Goal: Task Accomplishment & Management: Manage account settings

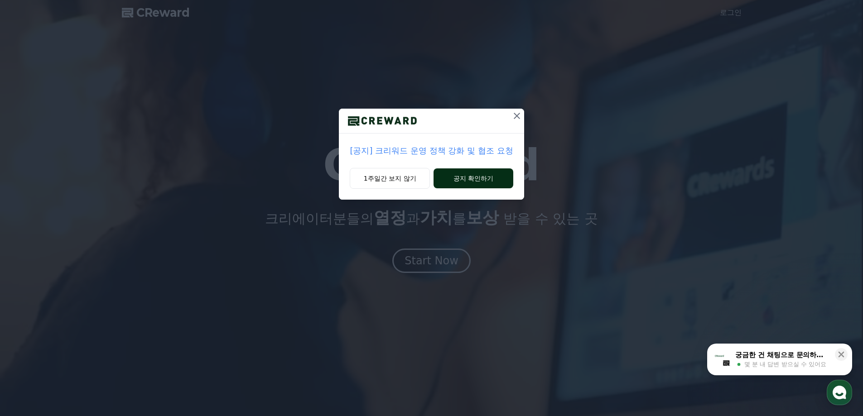
click at [448, 174] on button "공지 확인하기" at bounding box center [473, 179] width 79 height 20
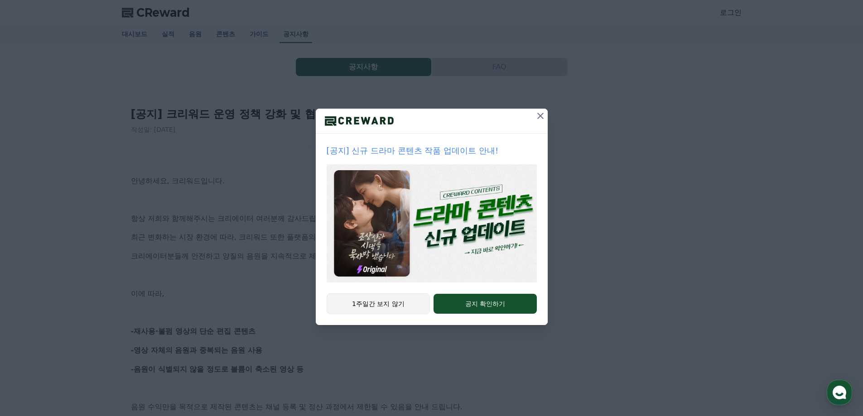
click at [385, 302] on button "1주일간 보지 않기" at bounding box center [379, 304] width 104 height 21
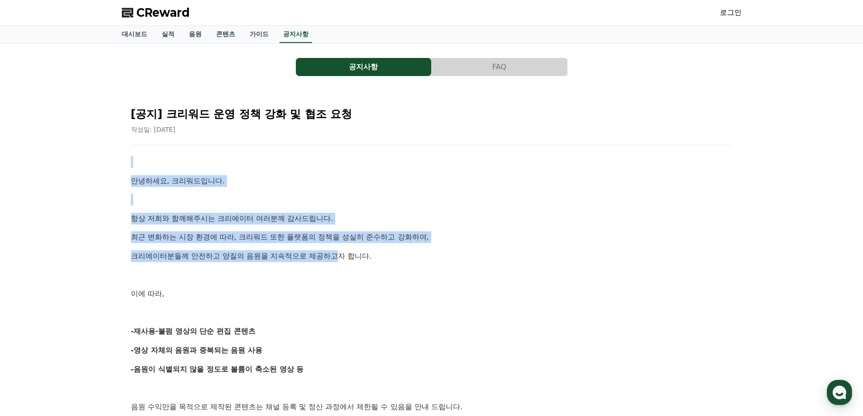
drag, startPoint x: 134, startPoint y: 165, endPoint x: 512, endPoint y: 294, distance: 398.8
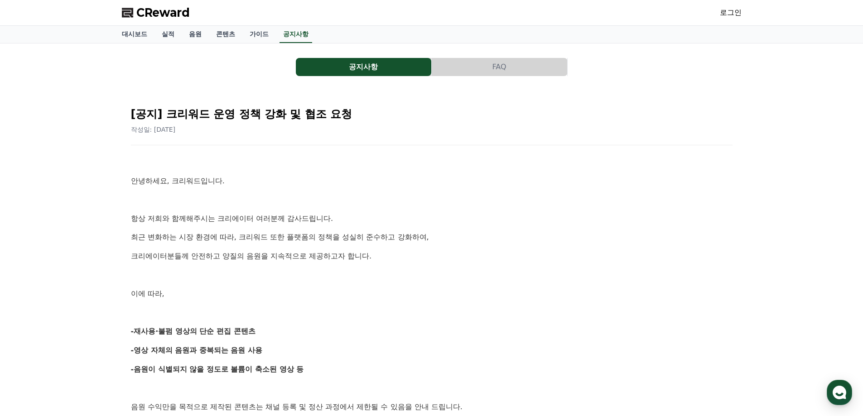
click at [512, 295] on p "이에 따라," at bounding box center [432, 294] width 602 height 12
click at [494, 63] on button "FAQ" at bounding box center [499, 67] width 135 height 18
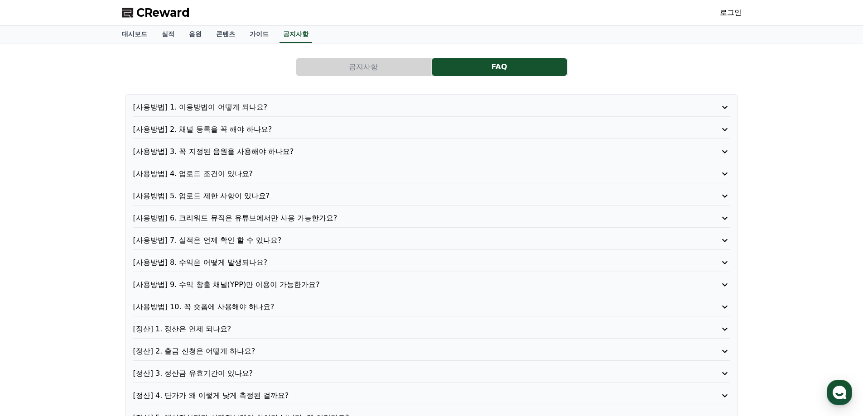
click at [329, 65] on button "공지사항" at bounding box center [363, 67] width 135 height 18
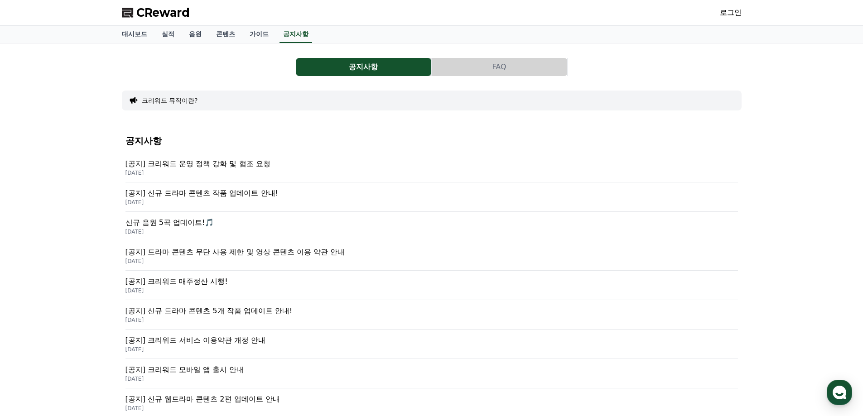
click at [719, 9] on div "CReward 로그인" at bounding box center [432, 12] width 634 height 25
click at [726, 9] on link "로그인" at bounding box center [731, 12] width 22 height 11
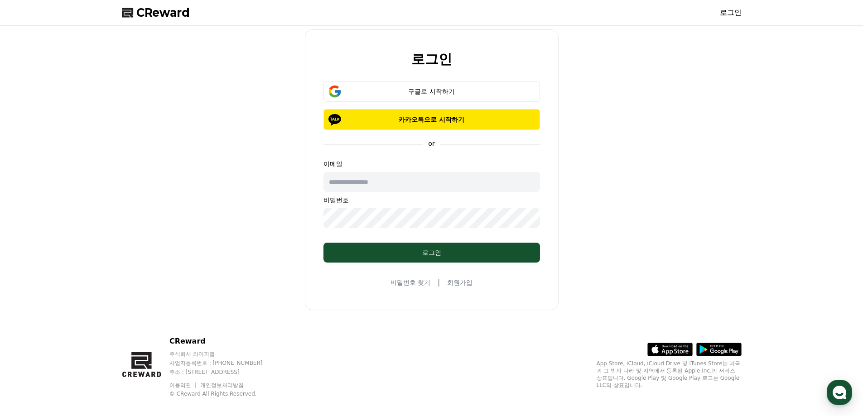
click at [462, 286] on link "회원가입" at bounding box center [459, 282] width 25 height 9
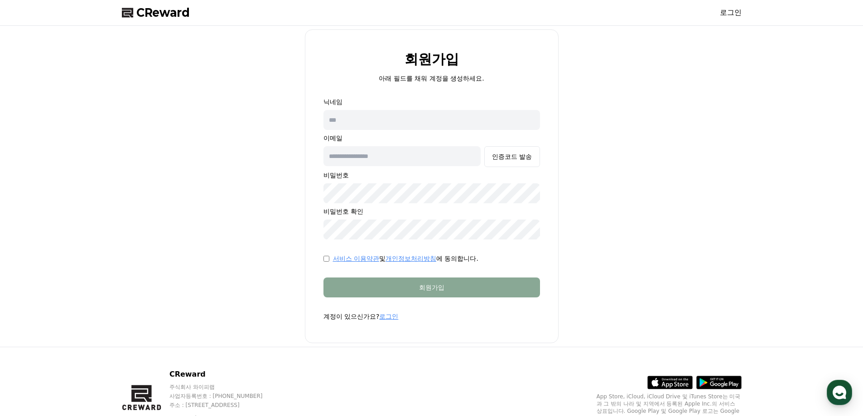
click at [418, 92] on div "회원가입 아래 필드를 채워 계정을 생성하세요. 닉네임 이메일 인증코드 발송 비밀번호 비밀번호 확인 서비스 이용약관 및 개인정보처리방침 에 동의…" at bounding box center [432, 186] width 254 height 314
click at [405, 122] on input "text" at bounding box center [432, 120] width 217 height 20
type input "****"
type input "**********"
click at [526, 142] on p "이메일" at bounding box center [432, 138] width 217 height 9
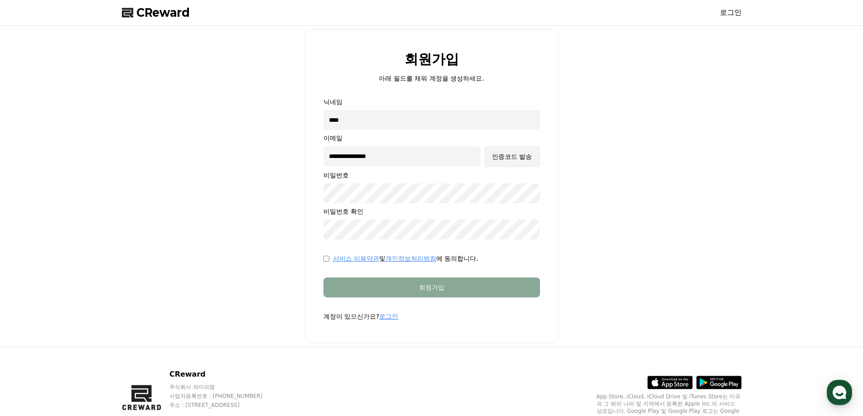
click at [522, 154] on div "인증코드 발송" at bounding box center [512, 156] width 40 height 9
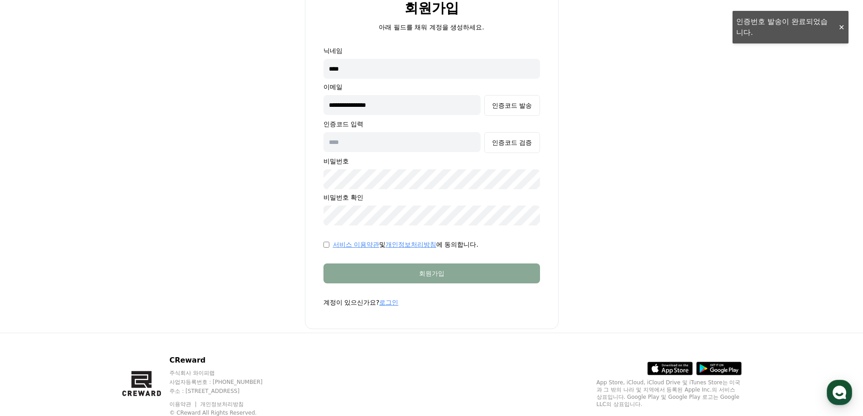
scroll to position [35, 0]
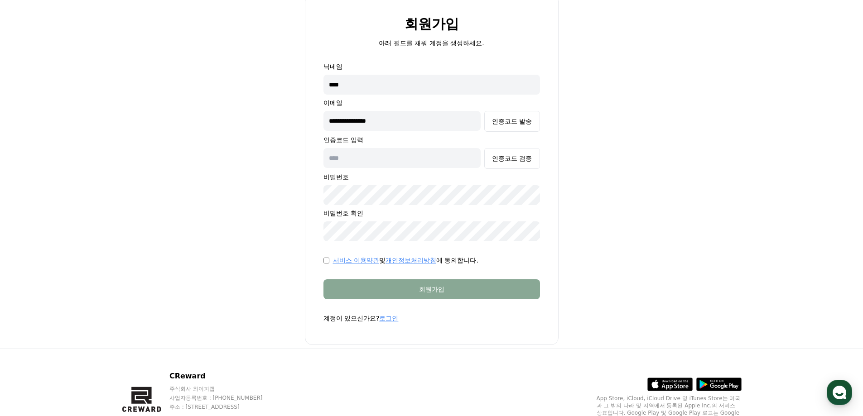
click at [367, 169] on div "인증코드 검증" at bounding box center [432, 158] width 217 height 21
click at [411, 124] on input "**********" at bounding box center [403, 121] width 158 height 20
click at [513, 117] on div "인증코드 발송" at bounding box center [512, 121] width 40 height 9
click at [701, 77] on div "**********" at bounding box center [431, 169] width 627 height 351
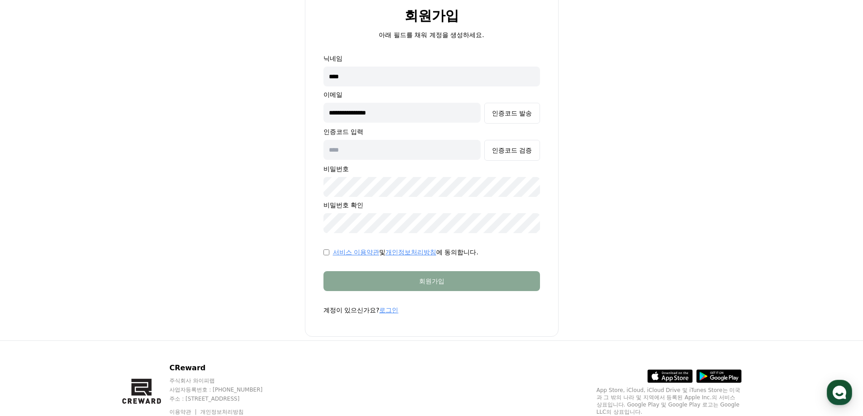
scroll to position [0, 0]
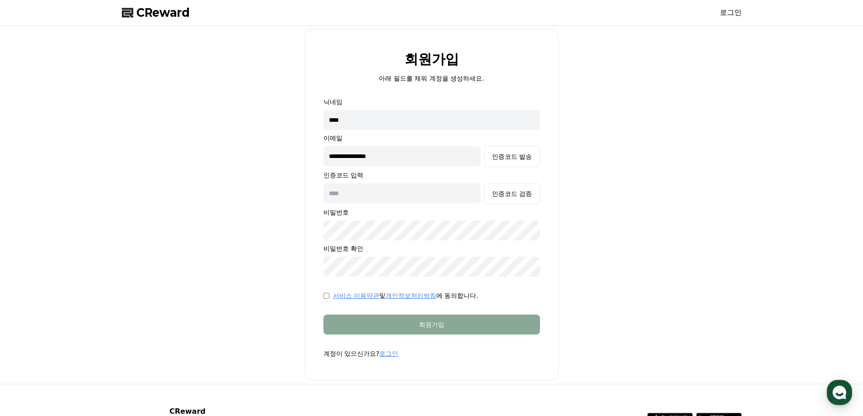
click at [724, 8] on link "로그인" at bounding box center [731, 12] width 22 height 11
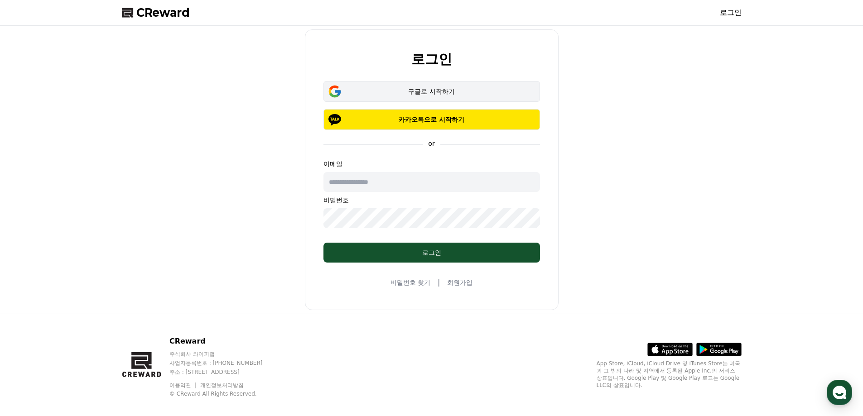
click at [396, 89] on div "구글로 시작하기" at bounding box center [432, 91] width 190 height 9
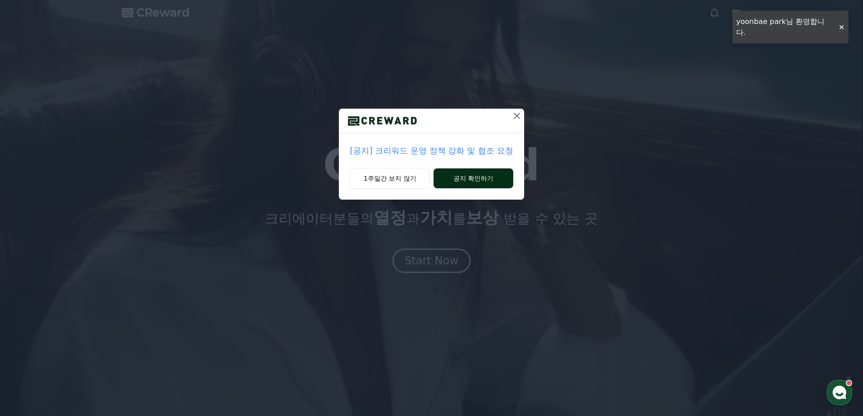
click at [490, 180] on button "공지 확인하기" at bounding box center [473, 179] width 79 height 20
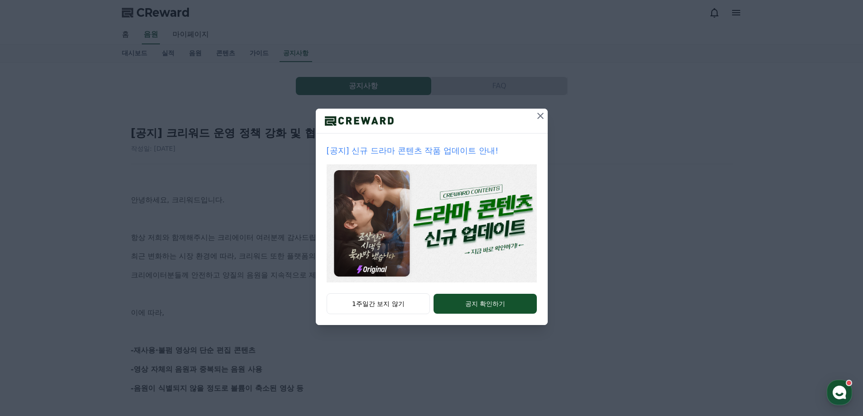
click at [540, 113] on icon at bounding box center [540, 116] width 11 height 11
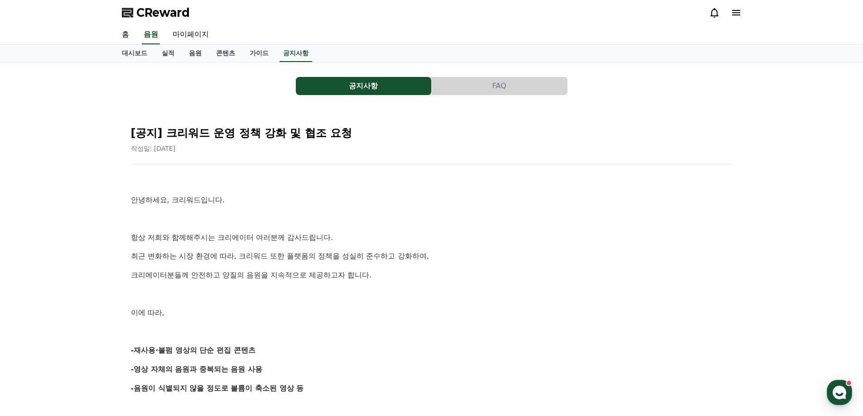
click at [194, 36] on link "마이페이지" at bounding box center [190, 34] width 51 height 19
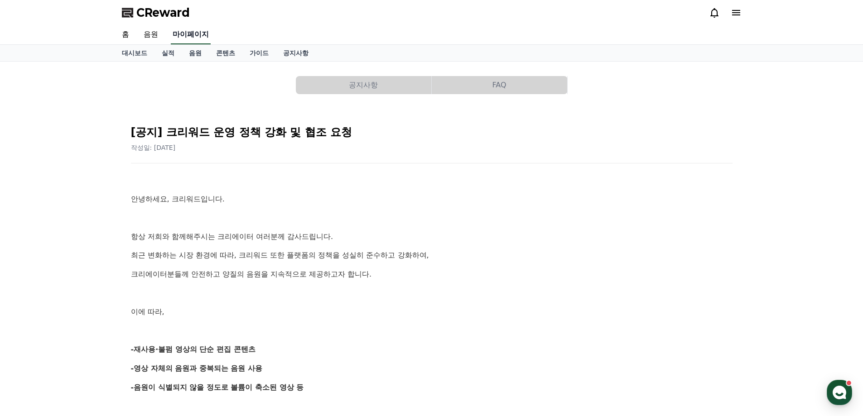
select select "**********"
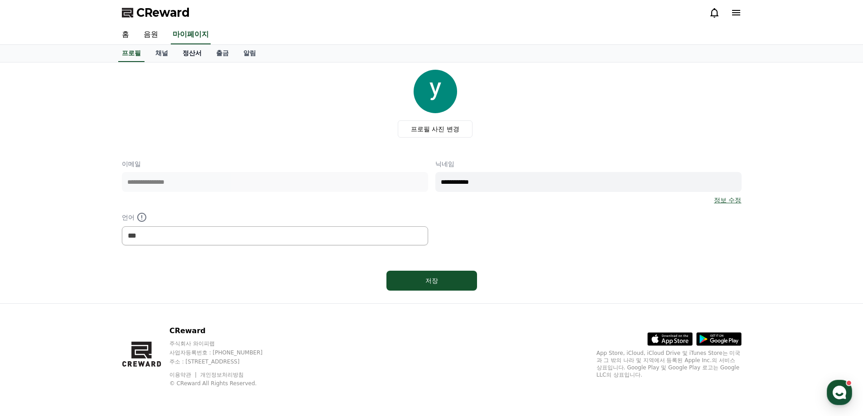
click at [193, 55] on link "정산서" at bounding box center [192, 53] width 34 height 17
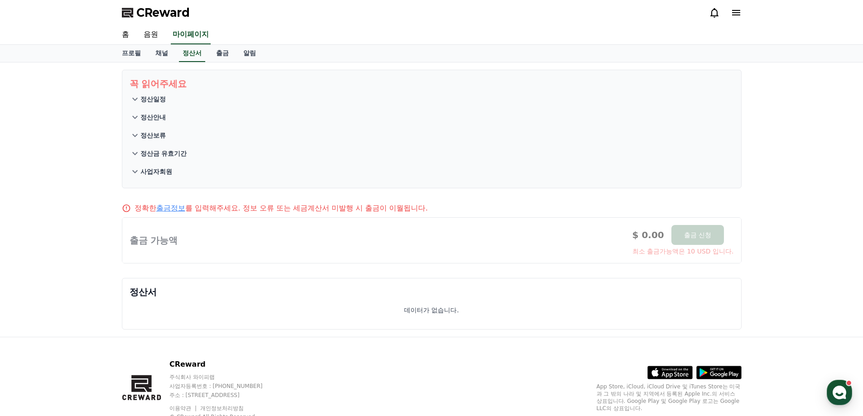
click at [175, 58] on div "프로필 채널 정산서 출금 알림" at bounding box center [432, 53] width 634 height 17
click at [162, 54] on link "채널" at bounding box center [161, 53] width 27 height 17
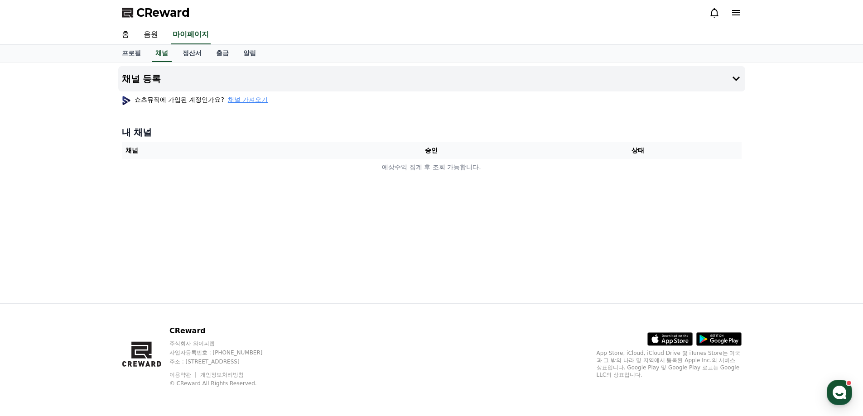
click at [251, 99] on span "채널 가져오기" at bounding box center [248, 99] width 40 height 9
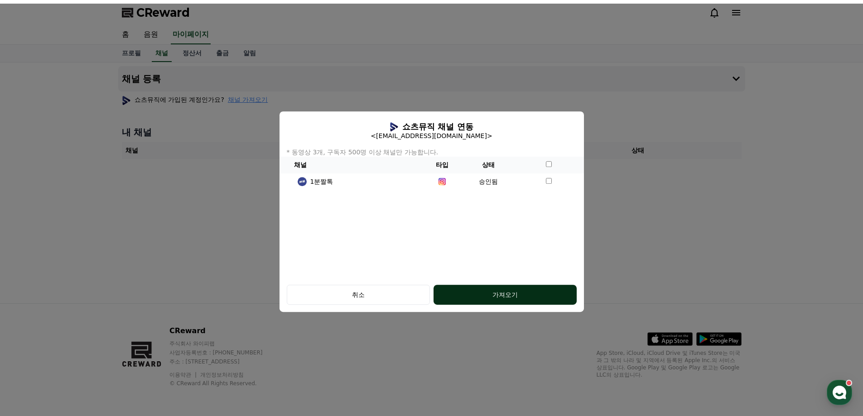
click at [514, 298] on div "가져오기" at bounding box center [505, 294] width 107 height 9
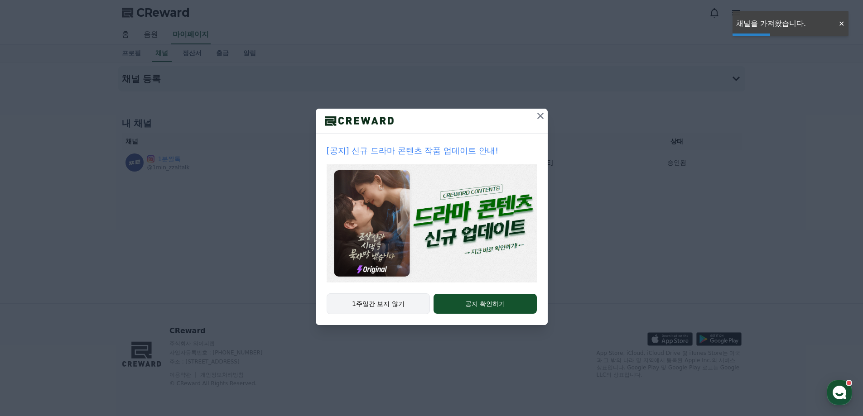
click at [387, 304] on button "1주일간 보지 않기" at bounding box center [379, 304] width 104 height 21
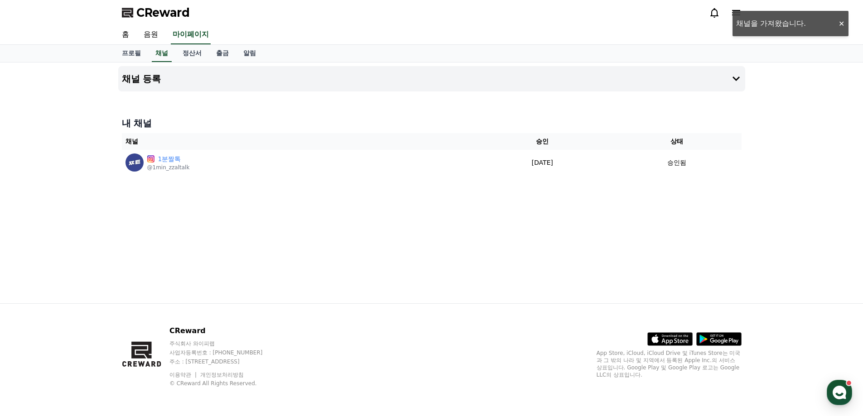
click at [267, 244] on div "채널 등록 내 채널 채널 승인 상태 1분짤톡 @1min_zzaltalk [DATE] 09-15 승인됨" at bounding box center [432, 183] width 634 height 241
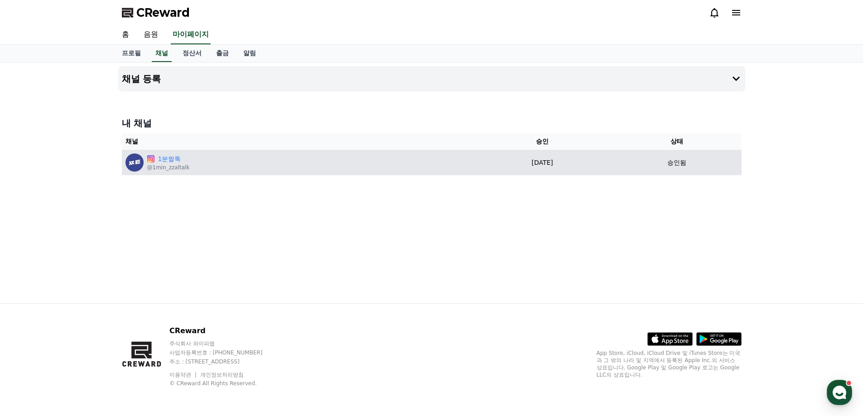
click at [187, 161] on div "1분짤톡 @1min_zzaltalk" at bounding box center [297, 163] width 343 height 18
click at [174, 161] on link "1분짤톡" at bounding box center [174, 160] width 32 height 10
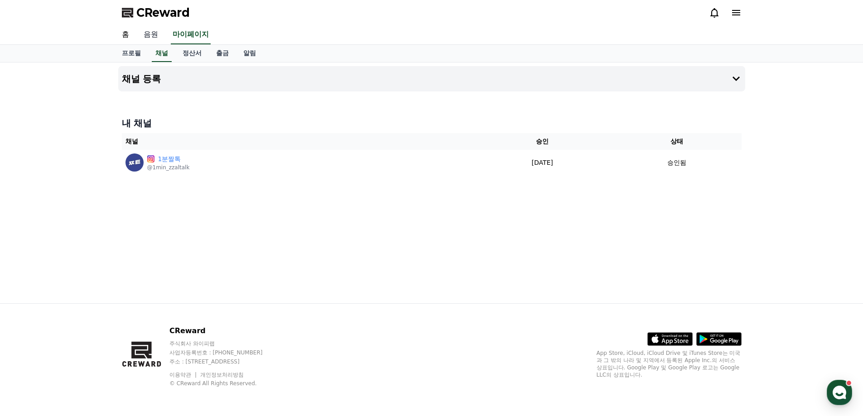
click at [149, 34] on link "음원" at bounding box center [150, 34] width 29 height 19
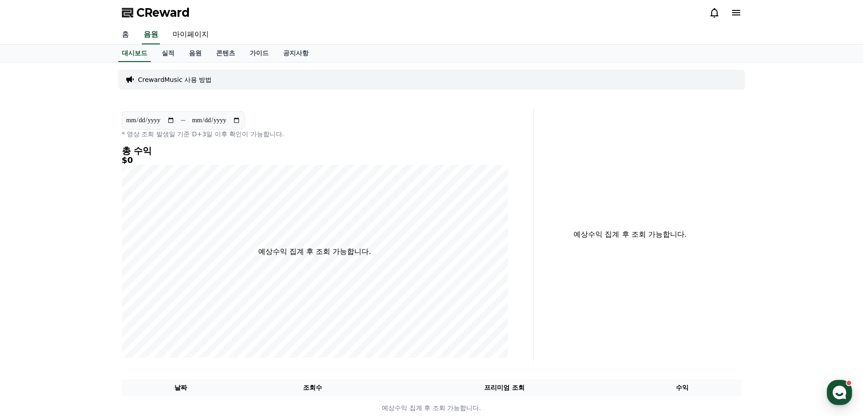
click at [123, 39] on link "홈" at bounding box center [126, 34] width 22 height 19
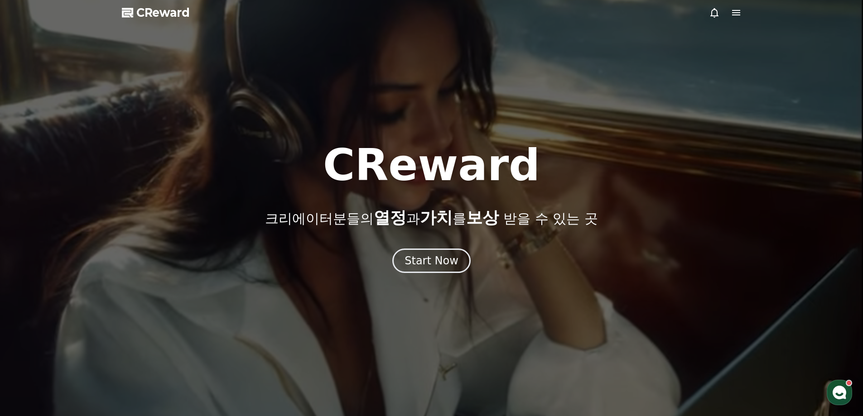
click at [739, 7] on div at bounding box center [431, 208] width 863 height 416
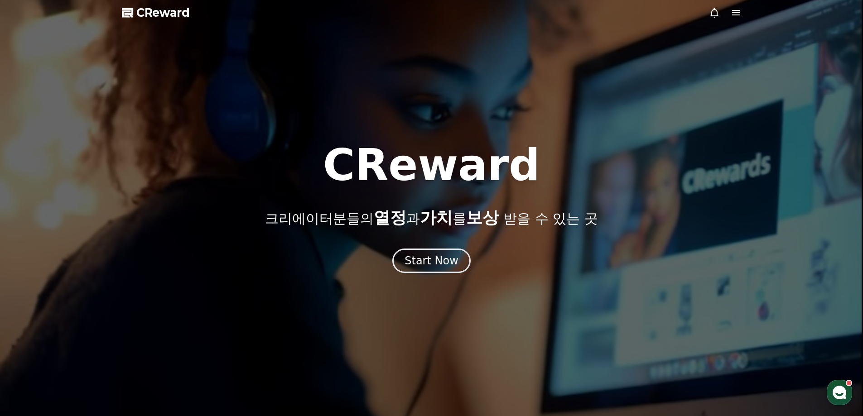
click at [740, 14] on icon at bounding box center [736, 12] width 11 height 11
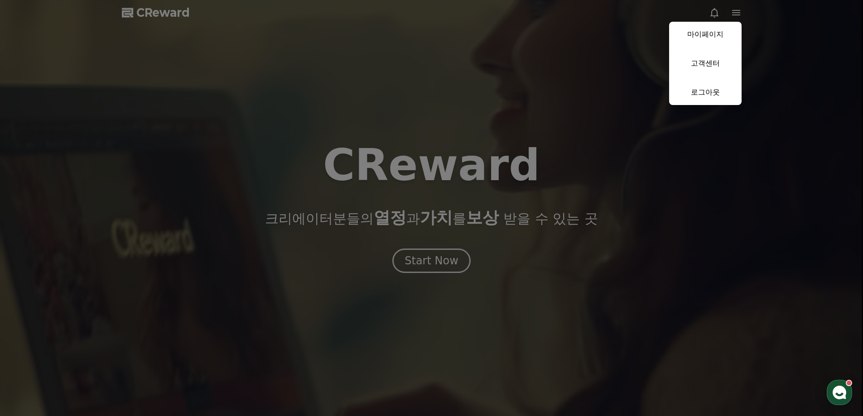
click at [420, 105] on button "close" at bounding box center [431, 208] width 863 height 416
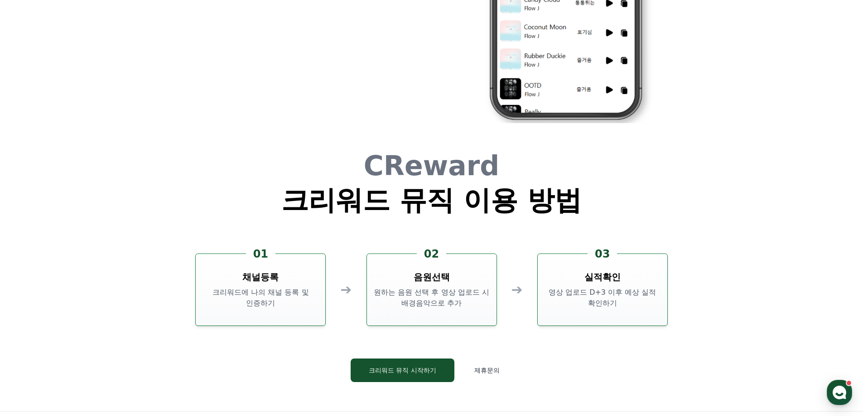
scroll to position [2447, 0]
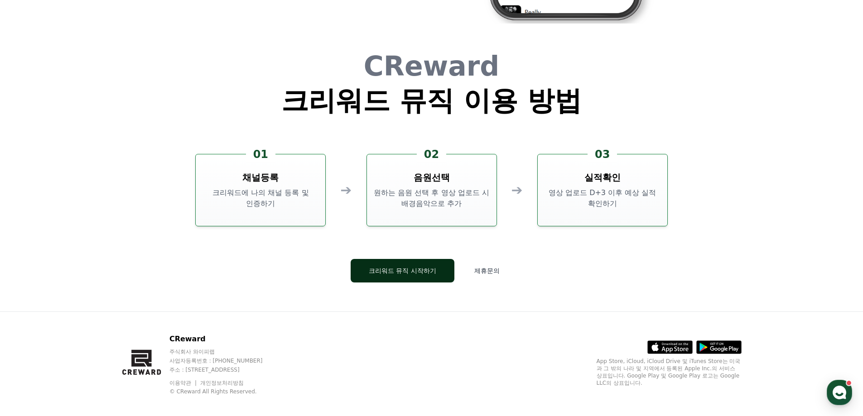
click at [407, 273] on button "크리워드 뮤직 시작하기" at bounding box center [403, 271] width 104 height 24
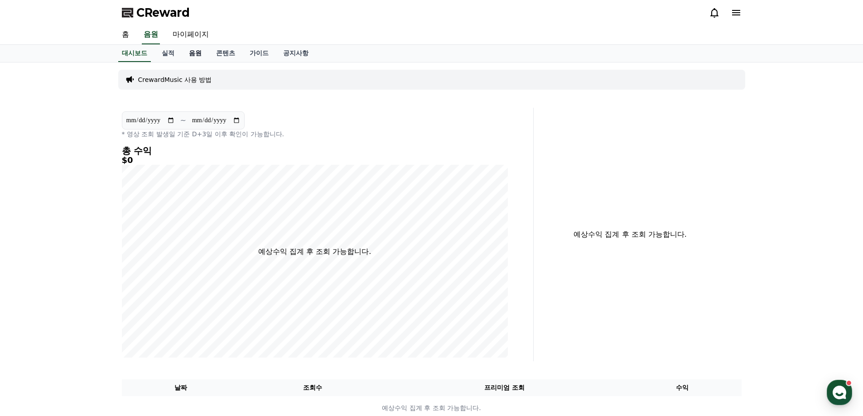
click at [196, 53] on link "음원" at bounding box center [195, 53] width 27 height 17
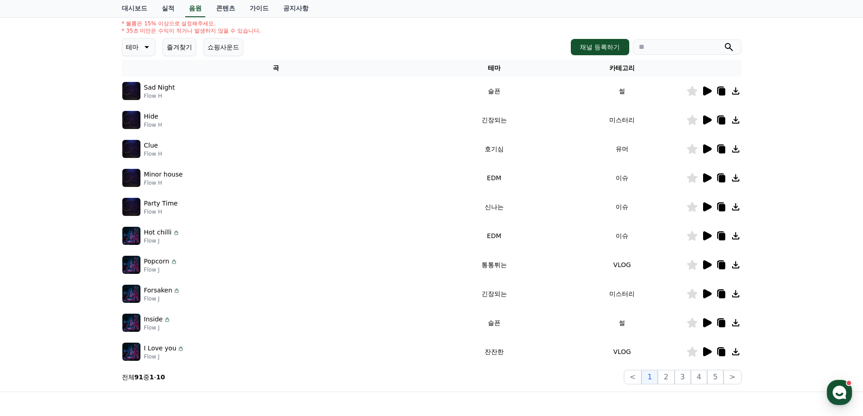
scroll to position [61, 0]
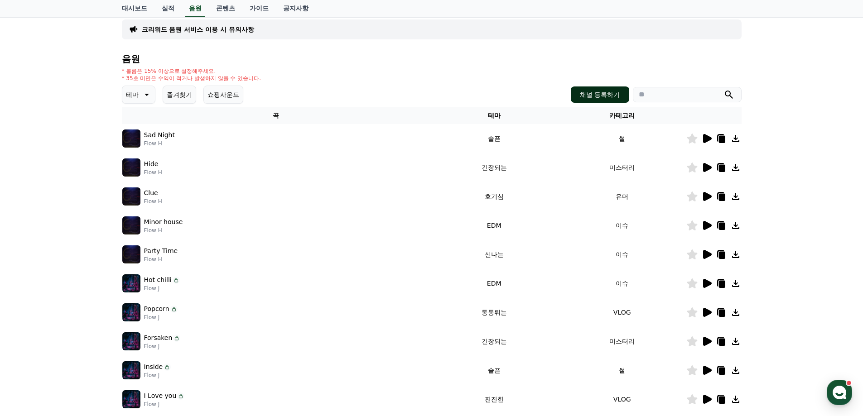
click at [616, 93] on button "채널 등록하기" at bounding box center [600, 95] width 58 height 16
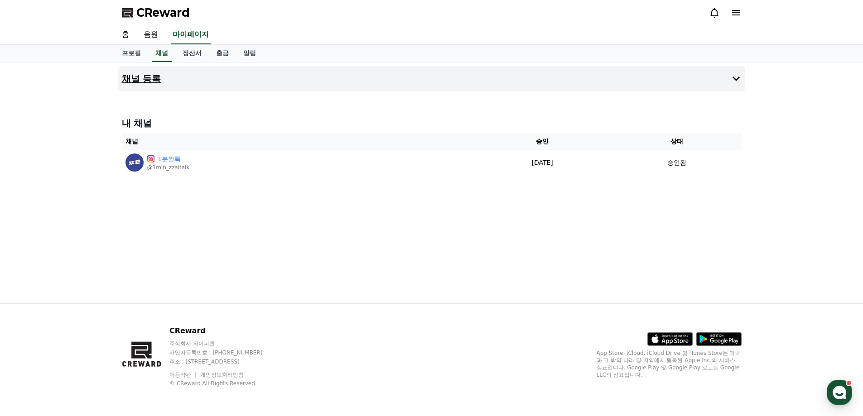
click at [340, 77] on button "채널 등록" at bounding box center [431, 78] width 627 height 25
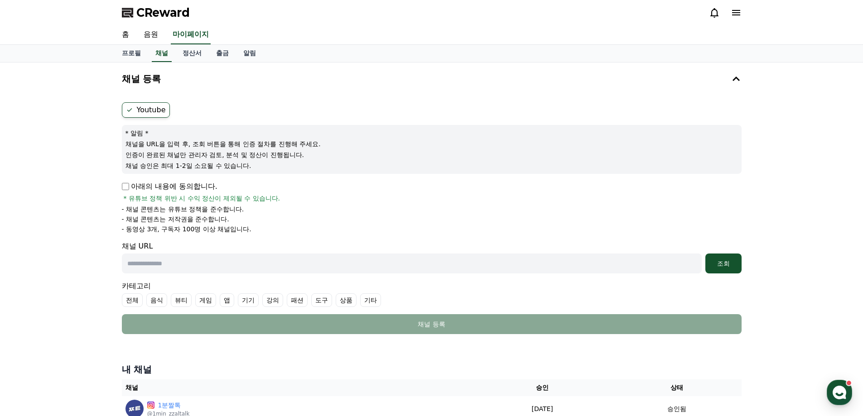
click at [134, 110] on label "Youtube" at bounding box center [146, 109] width 48 height 15
click at [236, 256] on input "text" at bounding box center [412, 264] width 580 height 20
paste input "**********"
type input "**********"
click at [737, 270] on button "조회" at bounding box center [724, 264] width 36 height 20
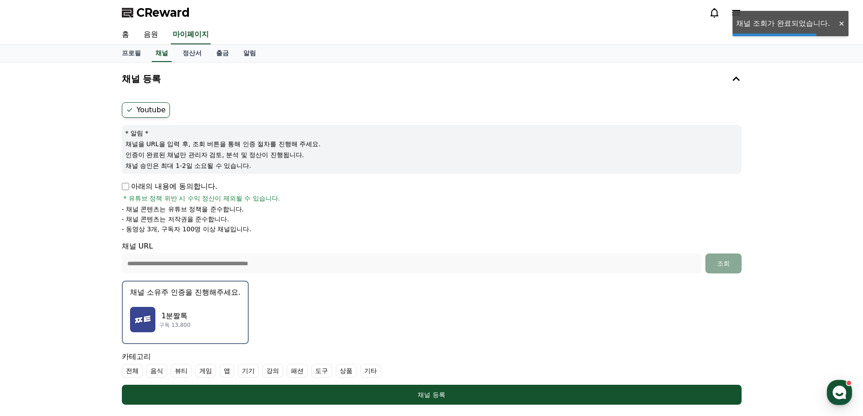
click at [781, 192] on div "**********" at bounding box center [431, 281] width 863 height 437
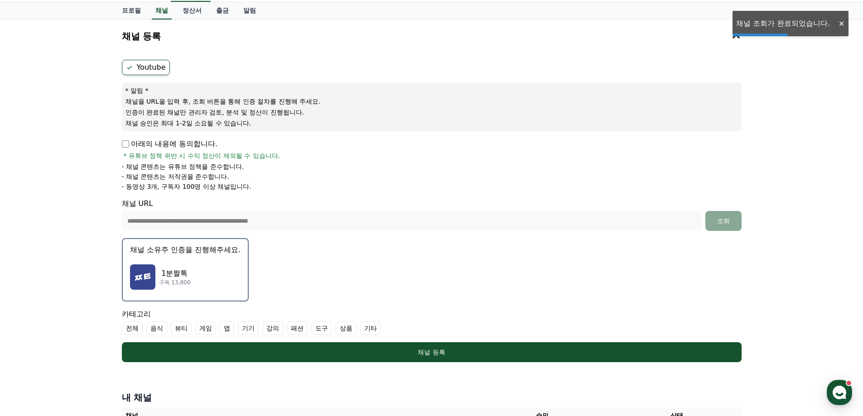
scroll to position [136, 0]
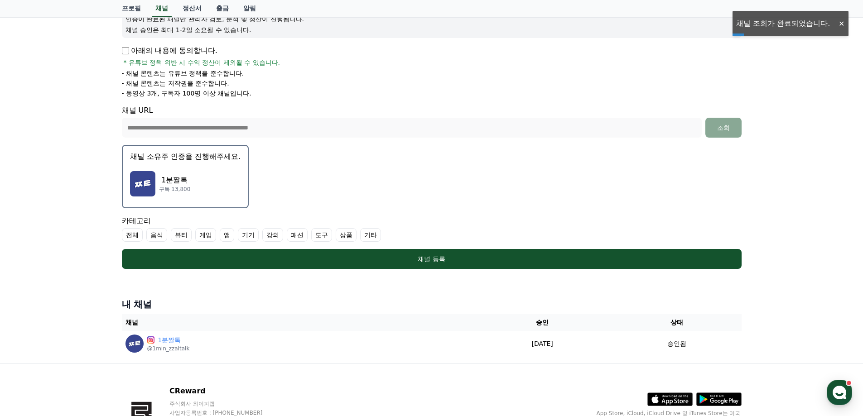
click at [145, 176] on img "button" at bounding box center [142, 183] width 25 height 25
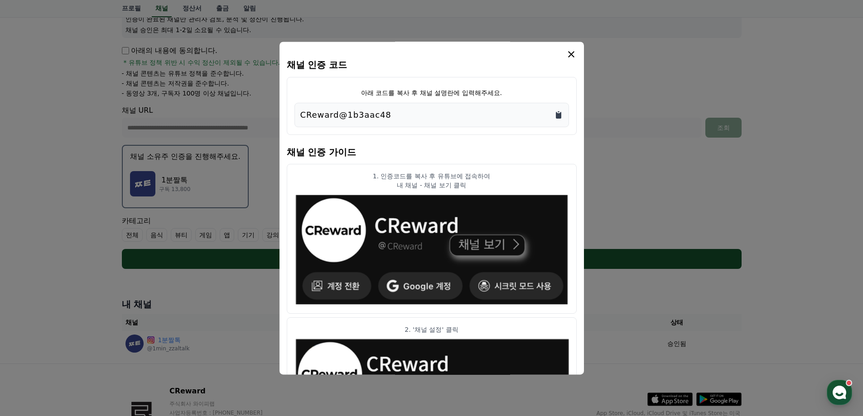
click at [557, 113] on icon "Copy to clipboard" at bounding box center [558, 115] width 5 height 7
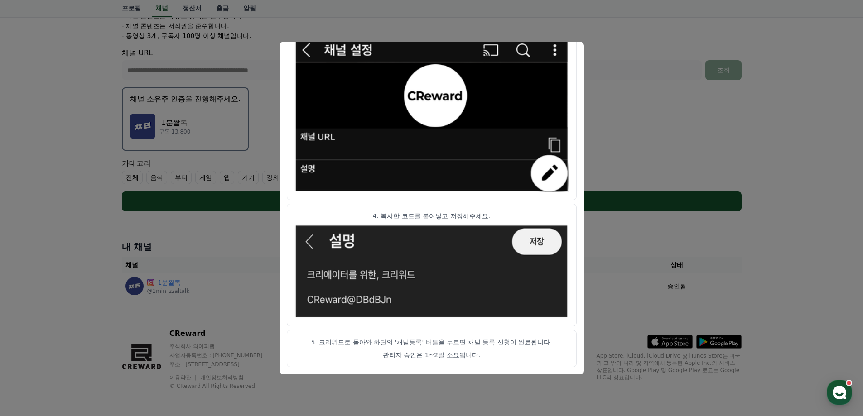
scroll to position [196, 0]
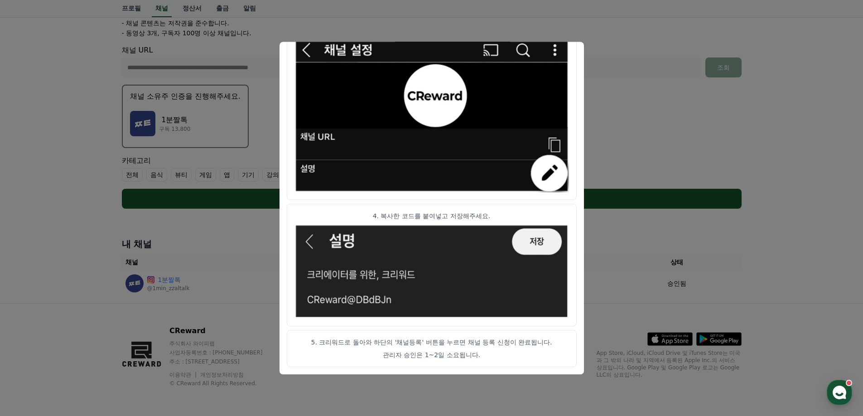
drag, startPoint x: 783, startPoint y: 180, endPoint x: 758, endPoint y: 180, distance: 25.4
click at [783, 180] on button "close modal" at bounding box center [431, 208] width 863 height 416
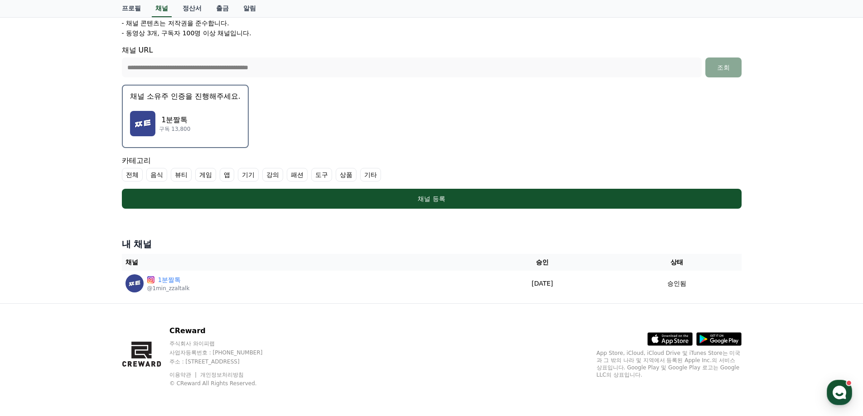
click at [198, 124] on div "1분짤톡 구독 13,800" at bounding box center [185, 124] width 111 height 36
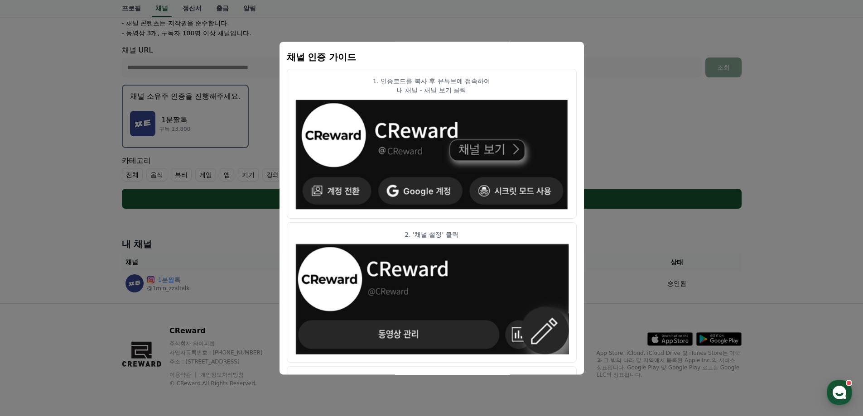
scroll to position [0, 0]
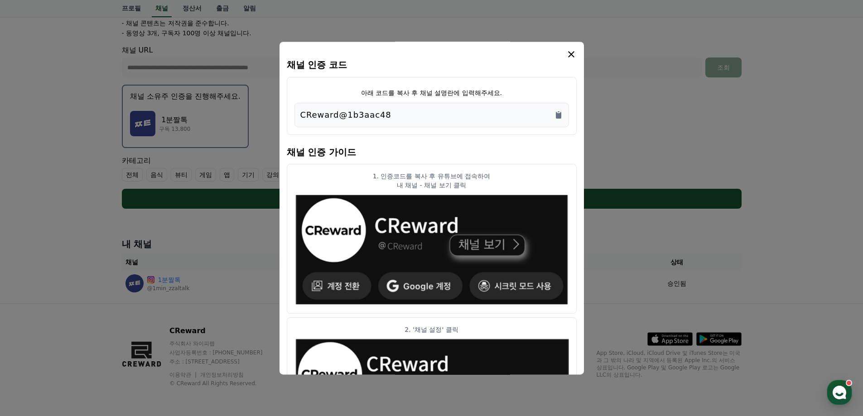
click at [708, 134] on button "close modal" at bounding box center [431, 208] width 863 height 416
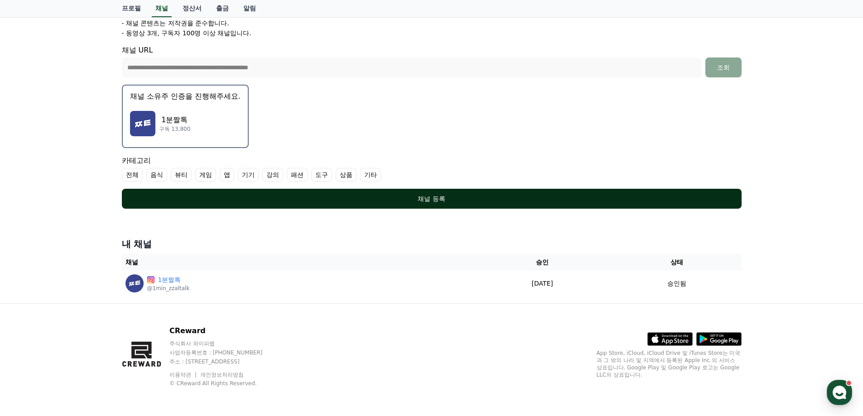
click at [355, 204] on button "채널 등록" at bounding box center [432, 199] width 620 height 20
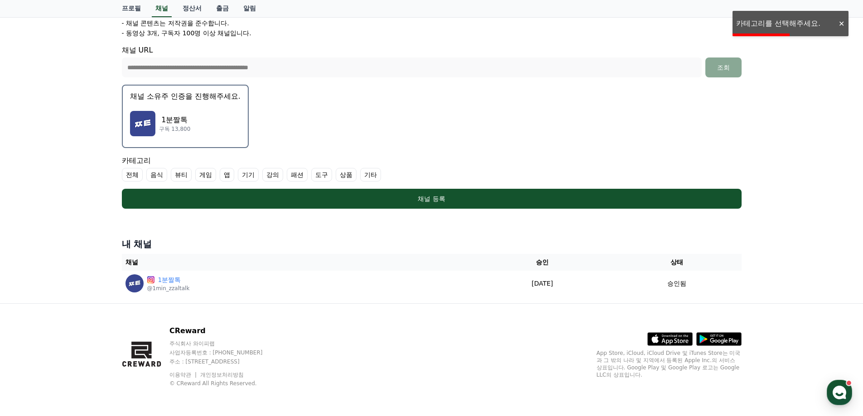
click at [368, 176] on label "기타" at bounding box center [370, 175] width 21 height 14
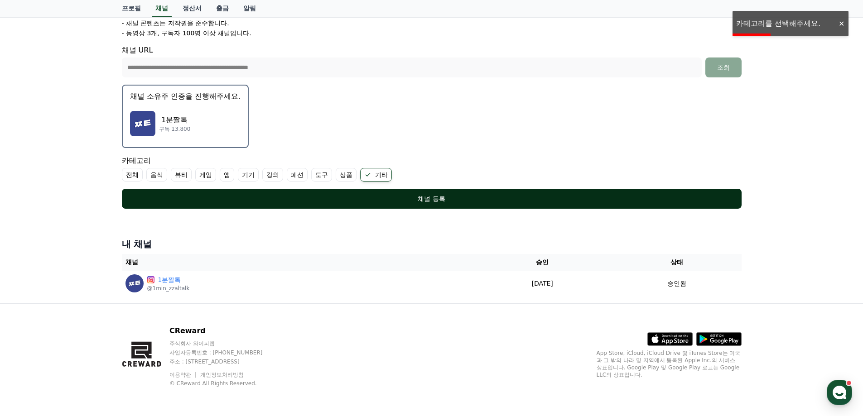
click at [288, 199] on div "채널 등록" at bounding box center [432, 198] width 584 height 9
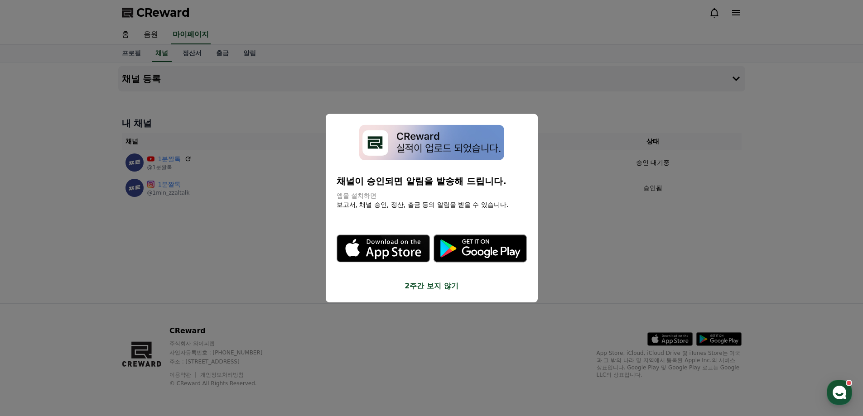
click at [432, 286] on button "2주간 보지 않기" at bounding box center [432, 286] width 190 height 11
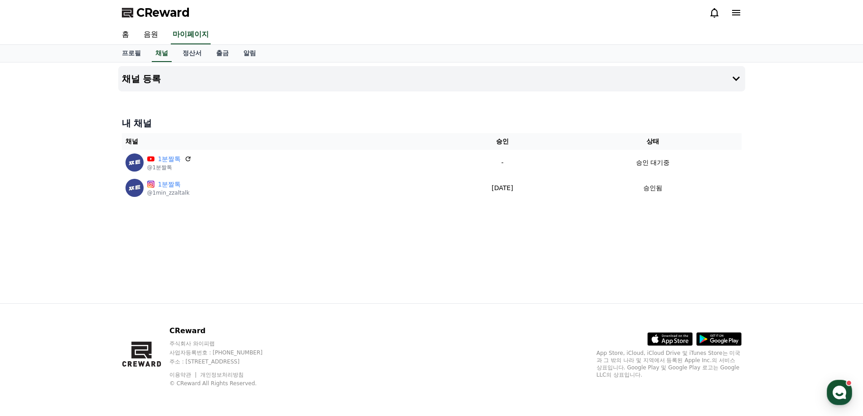
click at [331, 256] on div "채널 등록 내 채널 채널 승인 상태 1분짤톡 @1분짤톡 - 승인 대기중 1분짤톡 @1min_zzaltalk 2025-09-15 09-15 승인됨" at bounding box center [432, 183] width 634 height 241
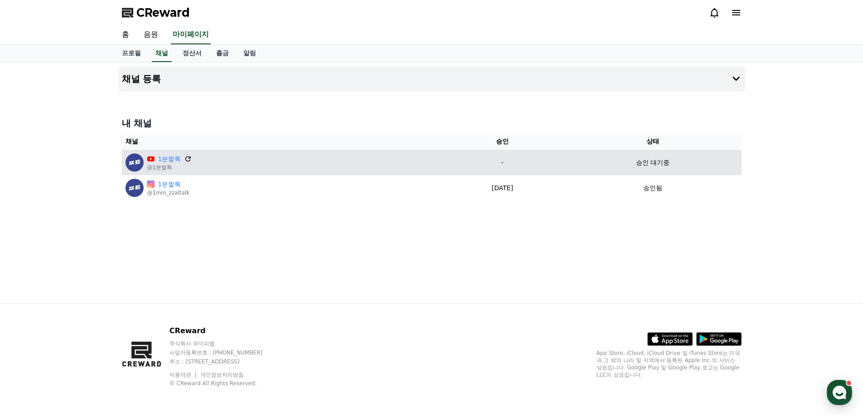
click at [185, 159] on icon at bounding box center [188, 159] width 8 height 8
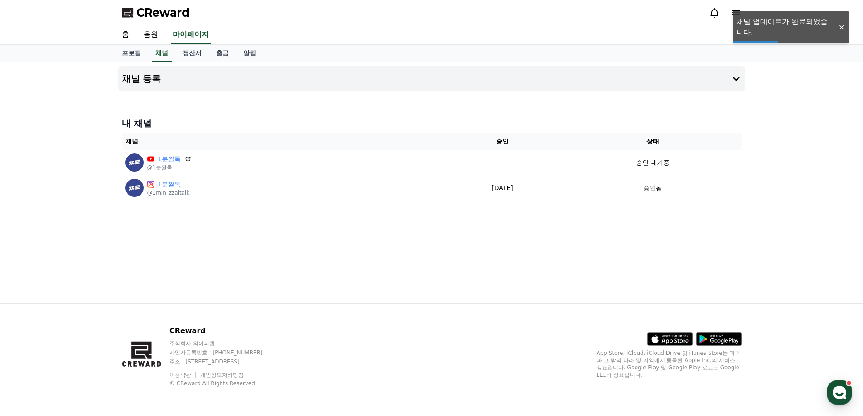
click at [335, 249] on div "채널 등록 내 채널 채널 승인 상태 1분짤톡 @1분짤톡 - 승인 대기중 1분짤톡 @1min_zzaltalk 2025-09-15 09-15 승인됨" at bounding box center [432, 183] width 634 height 241
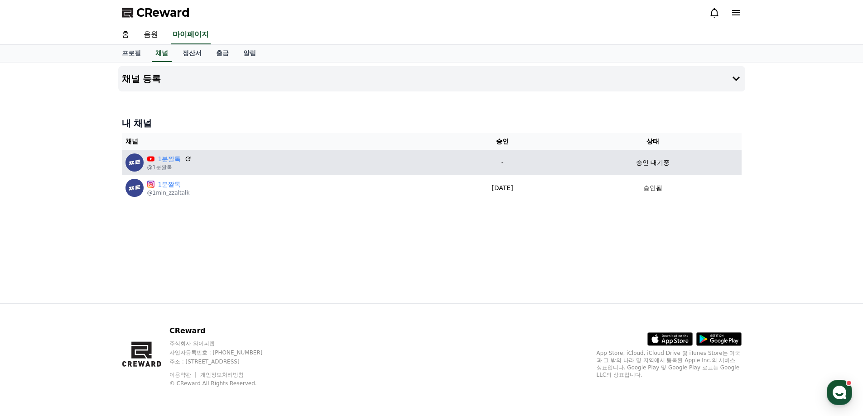
drag, startPoint x: 474, startPoint y: 166, endPoint x: 558, endPoint y: 165, distance: 83.8
click at [554, 165] on p "-" at bounding box center [502, 163] width 117 height 10
click at [558, 165] on p "-" at bounding box center [502, 163] width 117 height 10
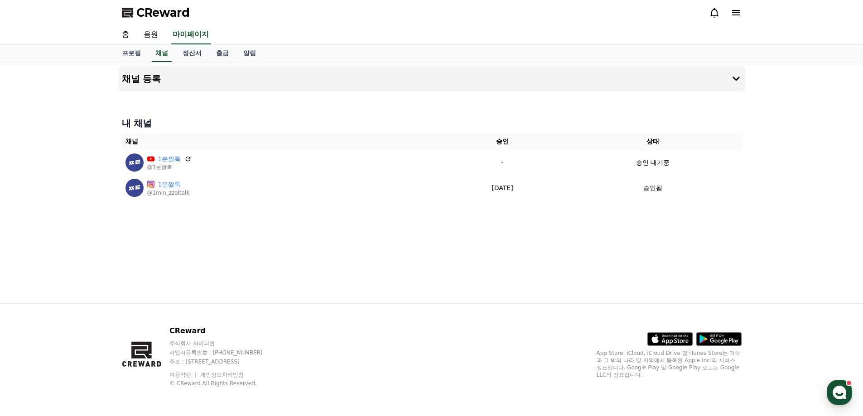
click at [344, 243] on div "채널 등록 내 채널 채널 승인 상태 1분짤톡 @1분짤톡 - 승인 대기중 1분짤톡 @1min_zzaltalk 2025-09-15 09-15 승인됨" at bounding box center [432, 183] width 634 height 241
click at [319, 258] on div "채널 등록 내 채널 채널 승인 상태 1분짤톡 @1분짤톡 - 승인 대기중 1분짤톡 @1min_zzaltalk 2025-09-15 09-15 승인됨" at bounding box center [432, 183] width 634 height 241
click at [147, 38] on link "음원" at bounding box center [150, 34] width 29 height 19
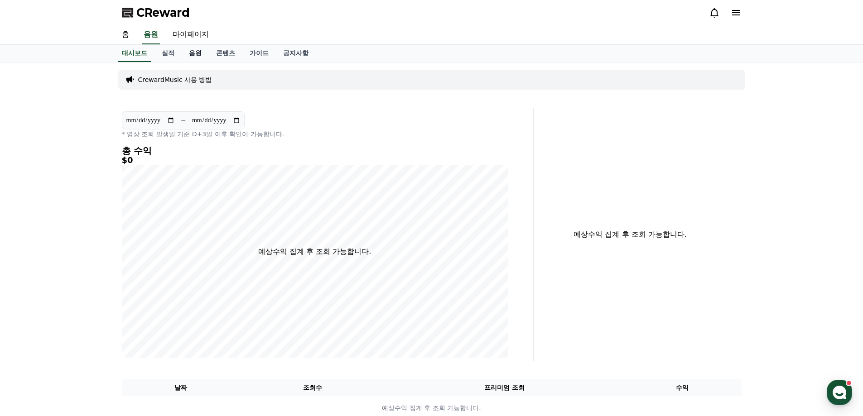
click at [194, 52] on link "음원" at bounding box center [195, 53] width 27 height 17
click at [194, 52] on link "음원" at bounding box center [195, 53] width 20 height 17
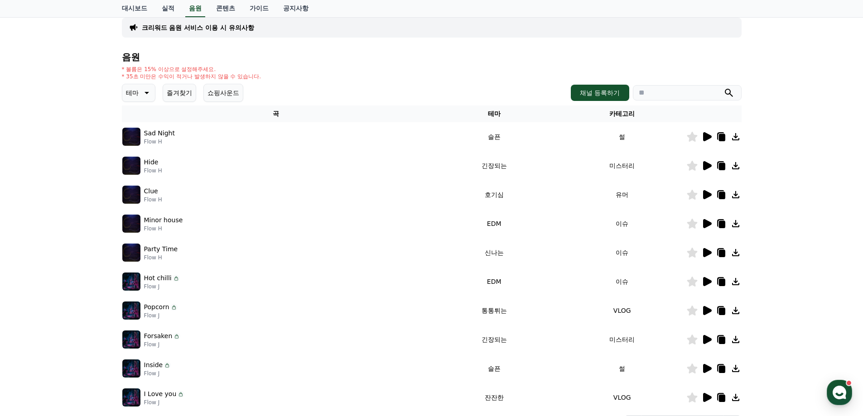
scroll to position [61, 0]
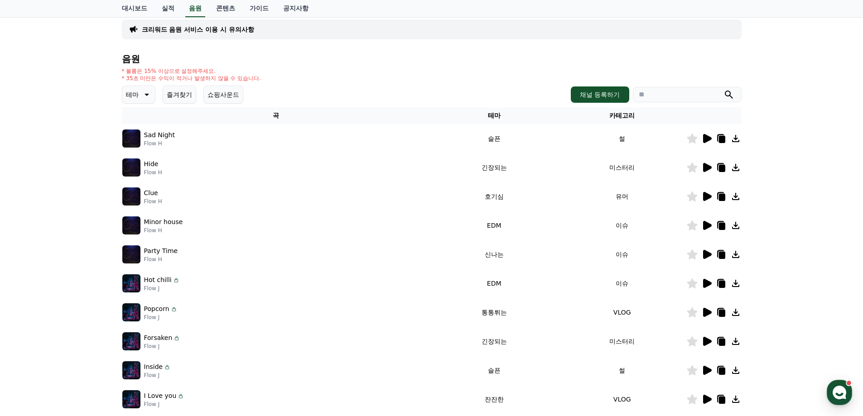
click at [710, 194] on icon at bounding box center [706, 196] width 11 height 11
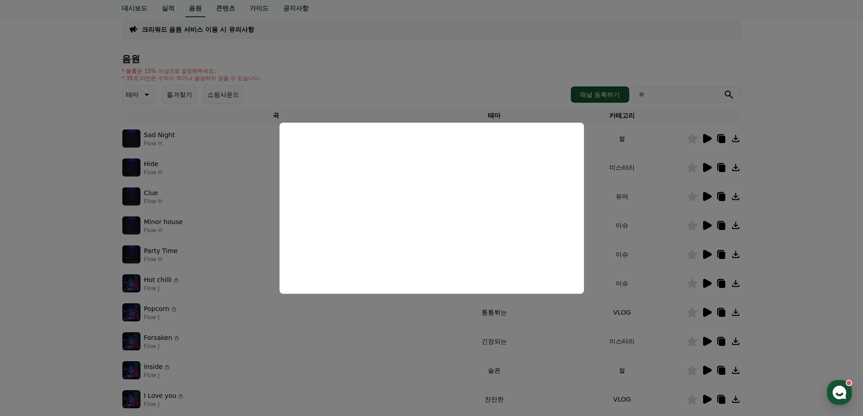
click at [71, 243] on button "close modal" at bounding box center [431, 208] width 863 height 416
click at [71, 243] on div "크리워드 음원 서비스 이용 시 유의사항 음원 * 볼륨은 15% 이상으로 설정해주세요. * 35초 미만은 수익이 적거나 발생하지 않을 수 있습니…" at bounding box center [431, 220] width 863 height 438
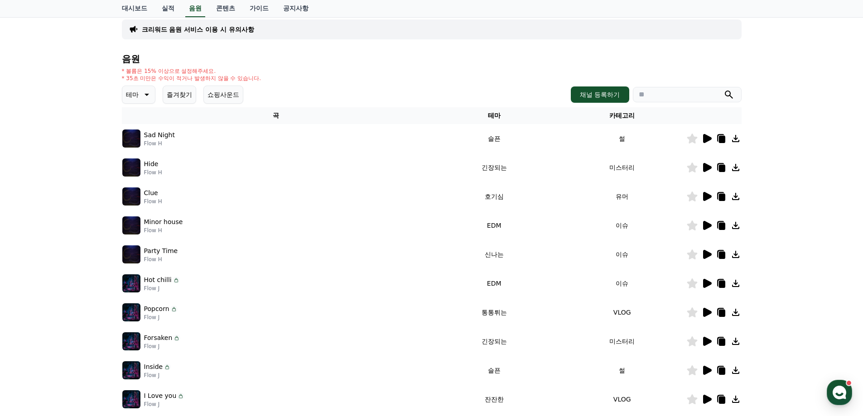
click at [66, 243] on div "크리워드 음원 서비스 이용 시 유의사항 음원 * 볼륨은 15% 이상으로 설정해주세요. * 35초 미만은 수익이 적거나 발생하지 않을 수 있습니…" at bounding box center [431, 220] width 863 height 438
click at [706, 228] on icon at bounding box center [707, 225] width 9 height 9
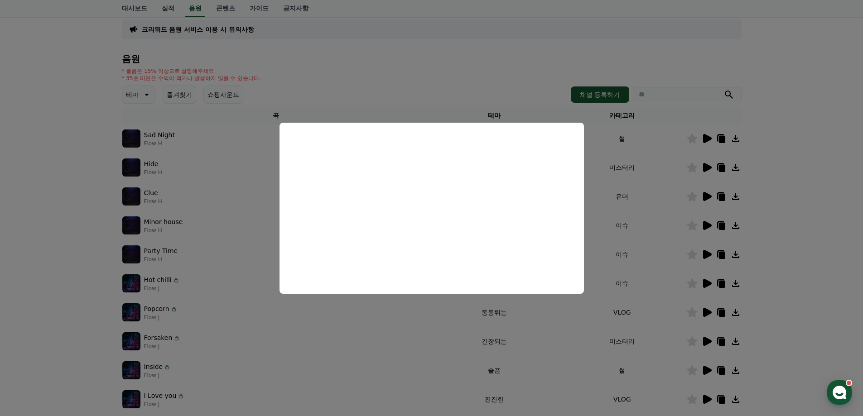
click at [821, 216] on button "close modal" at bounding box center [431, 208] width 863 height 416
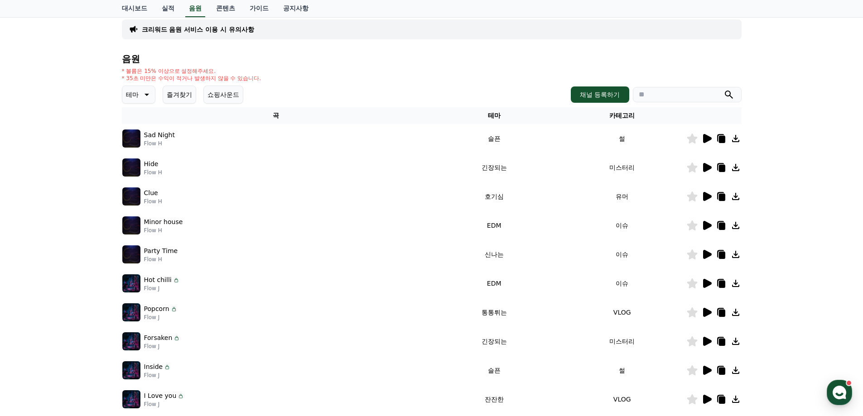
click at [700, 256] on div at bounding box center [714, 254] width 54 height 11
click at [705, 255] on icon at bounding box center [707, 254] width 9 height 9
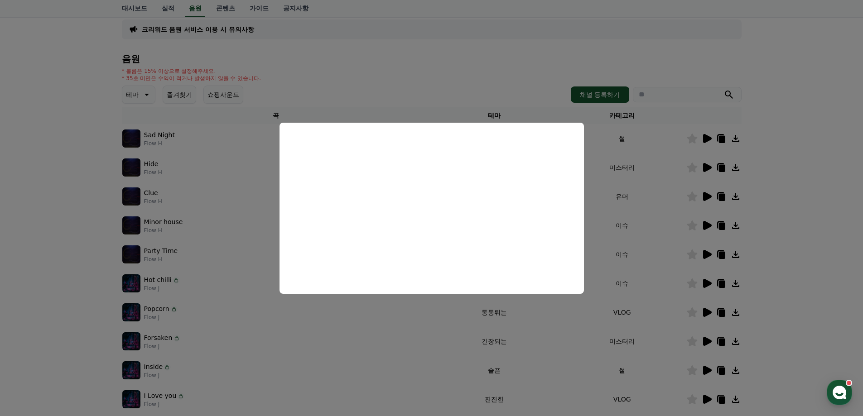
click at [840, 222] on button "close modal" at bounding box center [431, 208] width 863 height 416
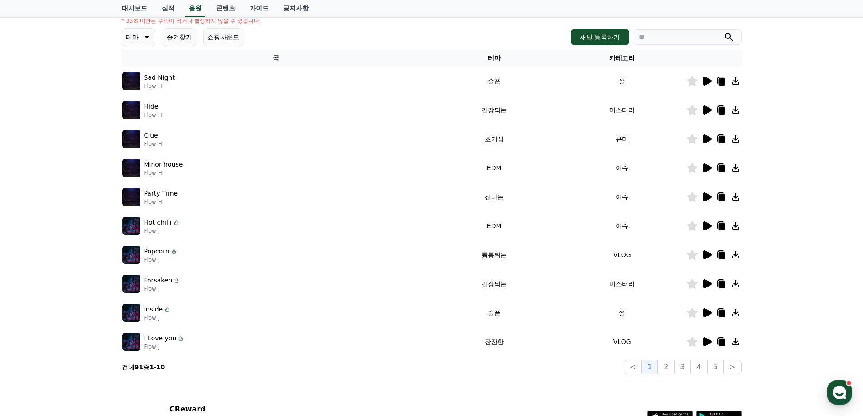
scroll to position [197, 0]
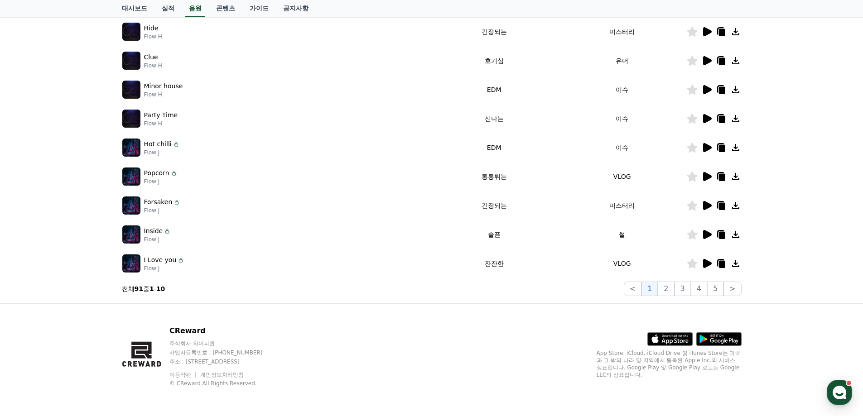
click at [710, 263] on icon at bounding box center [707, 263] width 9 height 9
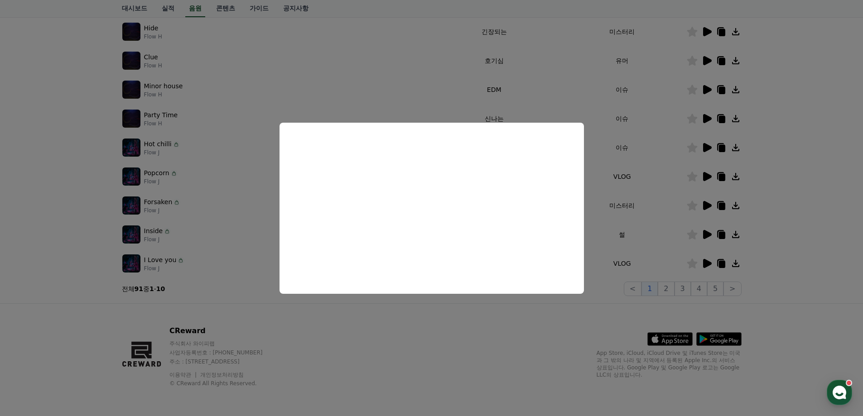
click at [667, 284] on button "close modal" at bounding box center [431, 208] width 863 height 416
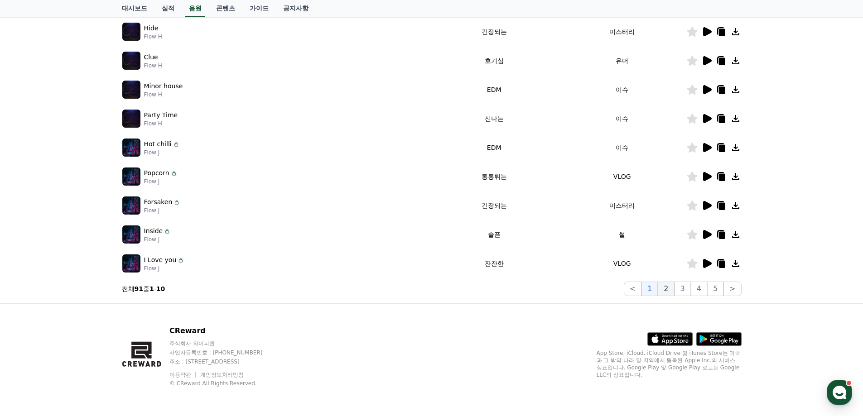
click at [672, 287] on button "2" at bounding box center [666, 289] width 16 height 14
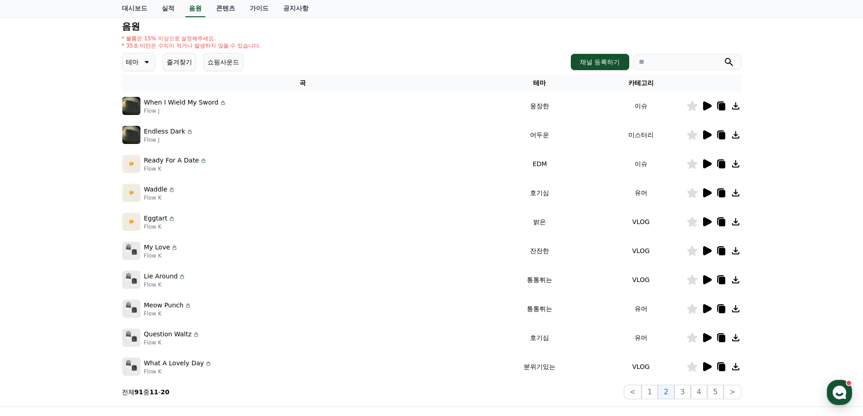
scroll to position [16, 0]
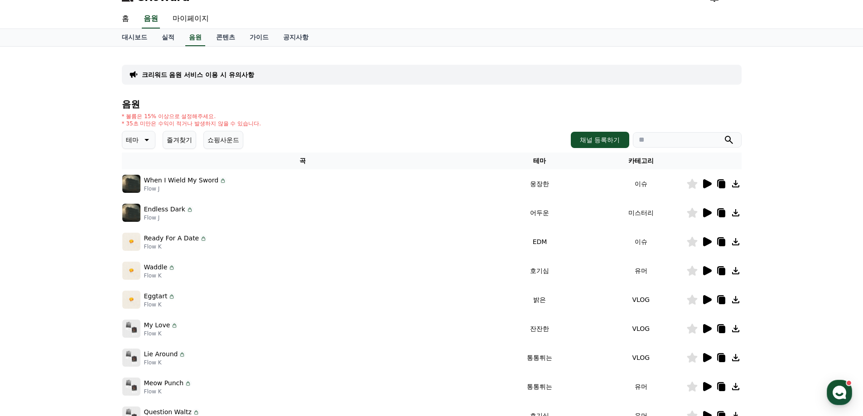
click at [704, 184] on icon at bounding box center [707, 183] width 9 height 9
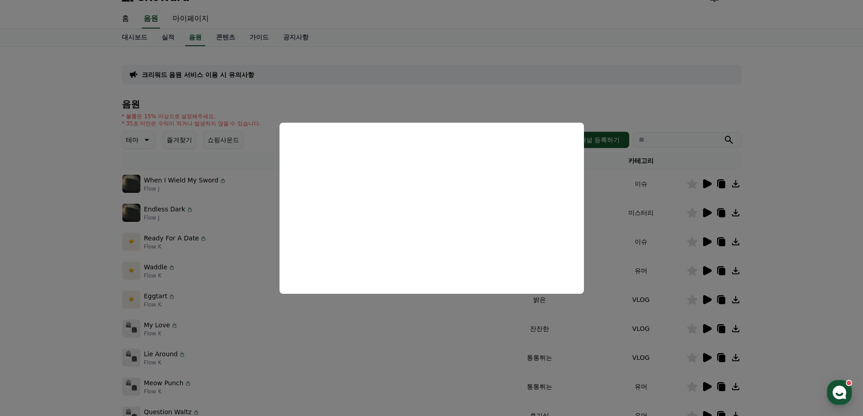
click at [95, 193] on button "close modal" at bounding box center [431, 208] width 863 height 416
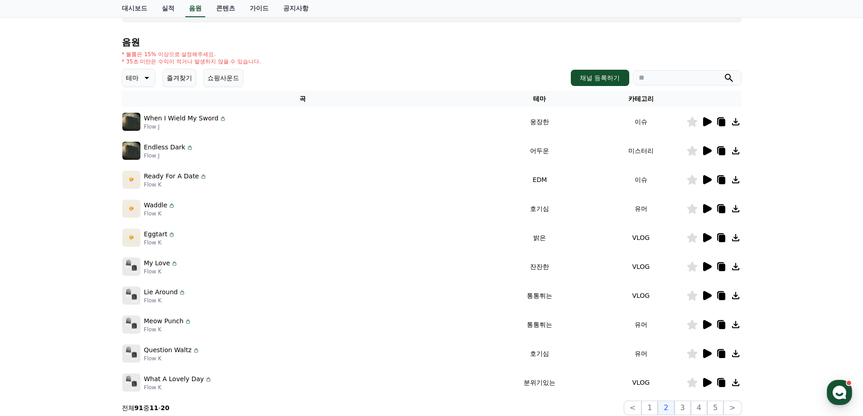
scroll to position [106, 0]
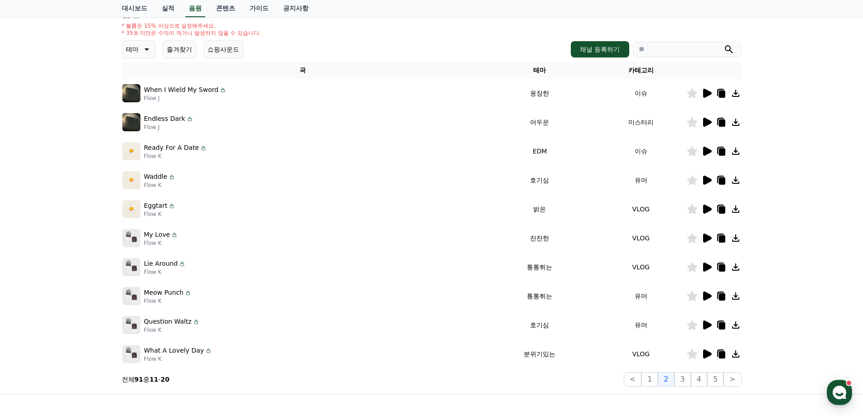
click at [708, 181] on icon at bounding box center [707, 180] width 9 height 9
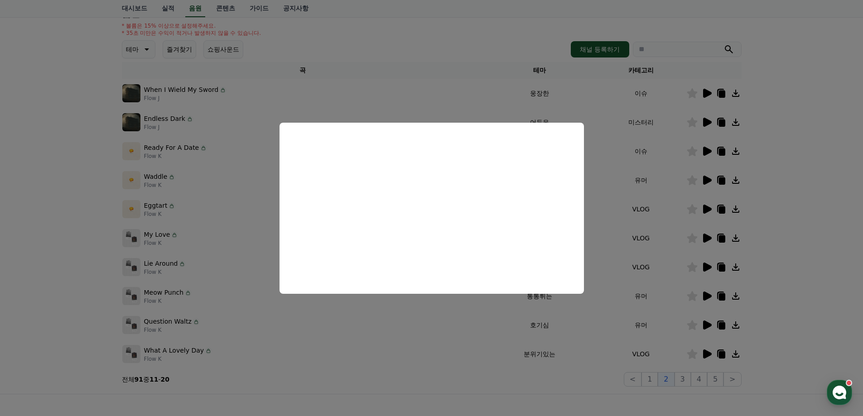
click at [35, 196] on button "close modal" at bounding box center [431, 208] width 863 height 416
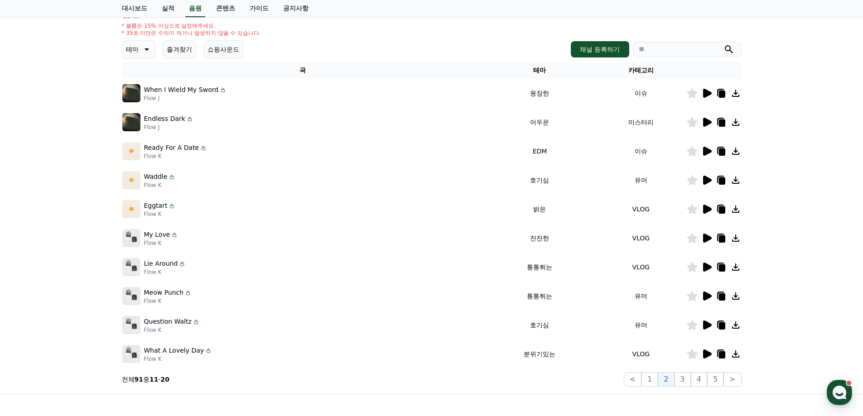
click at [707, 155] on icon at bounding box center [706, 151] width 11 height 11
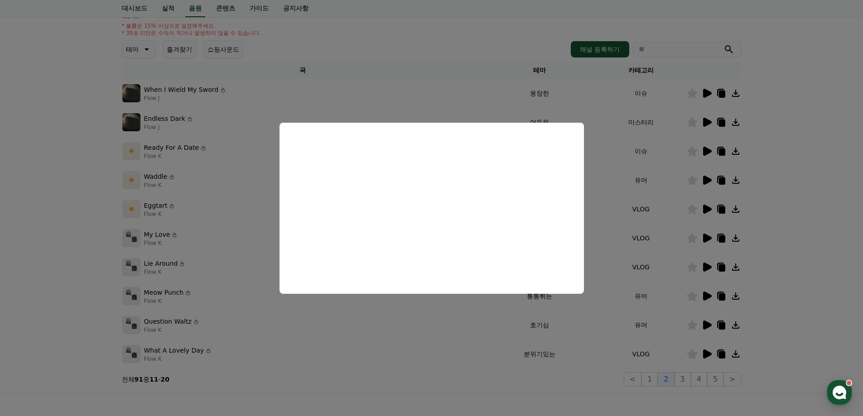
click at [786, 187] on button "close modal" at bounding box center [431, 208] width 863 height 416
click at [788, 187] on div "크리워드 음원 서비스 이용 시 유의사항 음원 * 볼륨은 15% 이상으로 설정해주세요. * 35초 미만은 수익이 적거나 발생하지 않을 수 있습니…" at bounding box center [431, 175] width 863 height 438
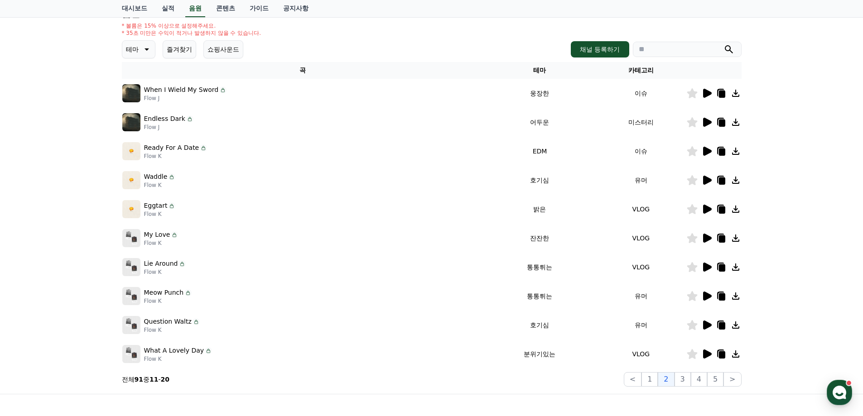
click at [708, 207] on icon at bounding box center [707, 209] width 9 height 9
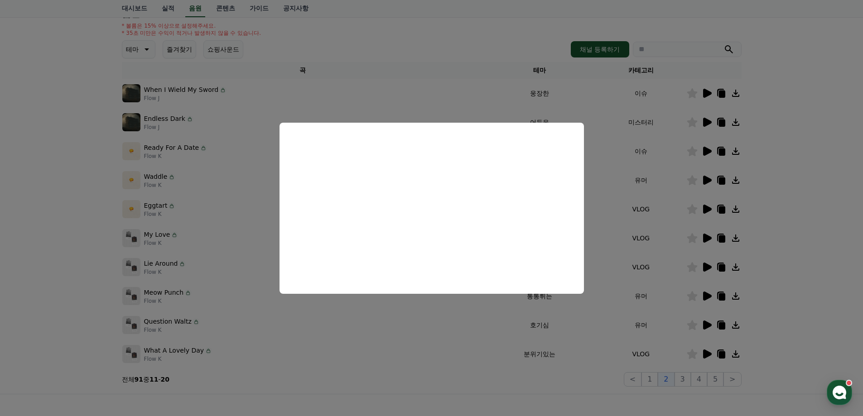
click at [78, 217] on button "close modal" at bounding box center [431, 208] width 863 height 416
click at [77, 217] on div "크리워드 음원 서비스 이용 시 유의사항 음원 * 볼륨은 15% 이상으로 설정해주세요. * 35초 미만은 수익이 적거나 발생하지 않을 수 있습니…" at bounding box center [431, 175] width 863 height 438
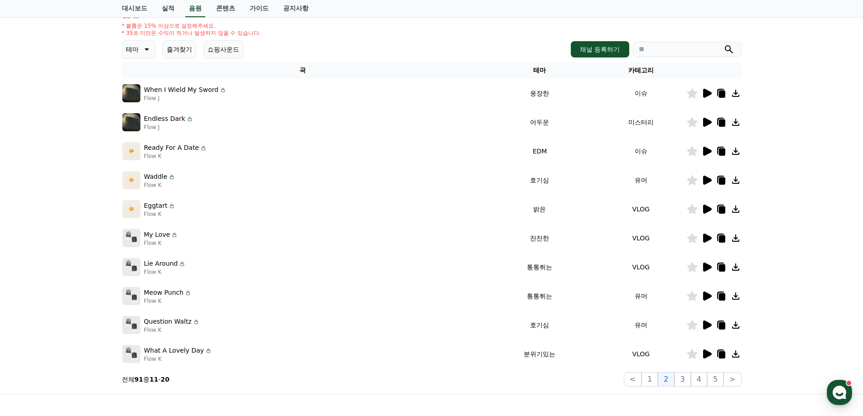
click at [704, 177] on icon at bounding box center [707, 180] width 9 height 9
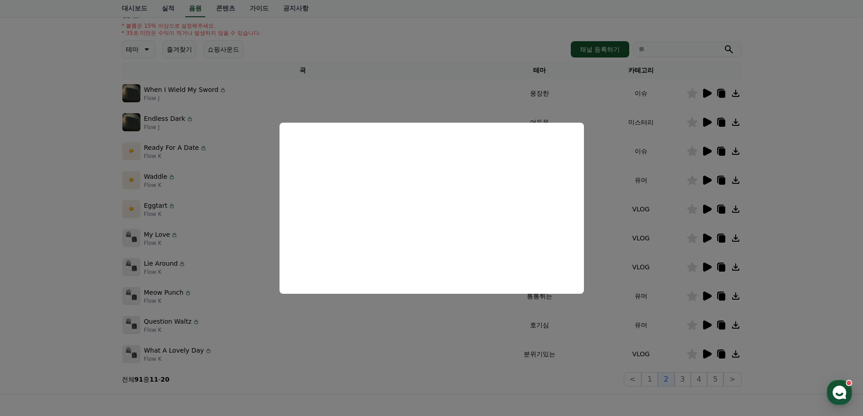
click at [60, 232] on button "close modal" at bounding box center [431, 208] width 863 height 416
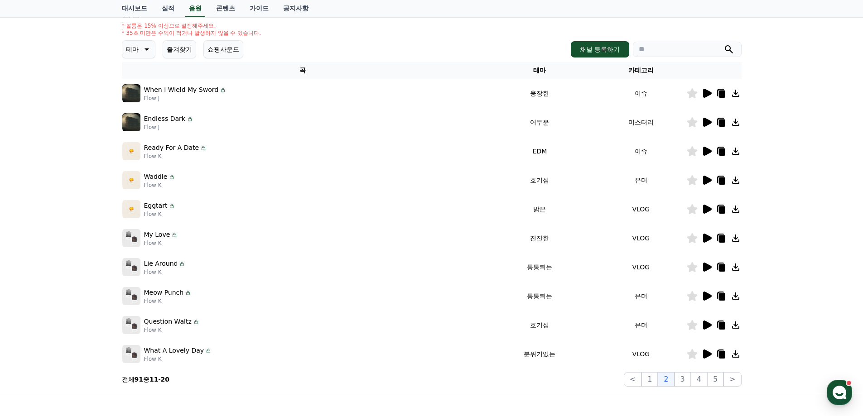
click at [695, 178] on icon at bounding box center [692, 180] width 11 height 10
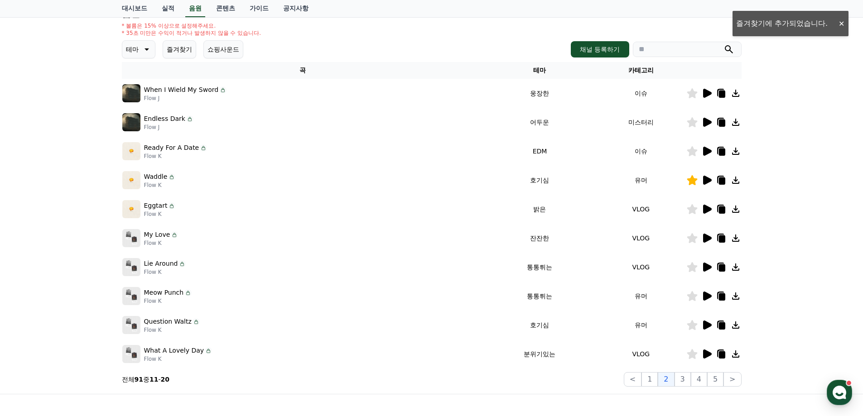
click at [704, 270] on icon at bounding box center [707, 267] width 9 height 9
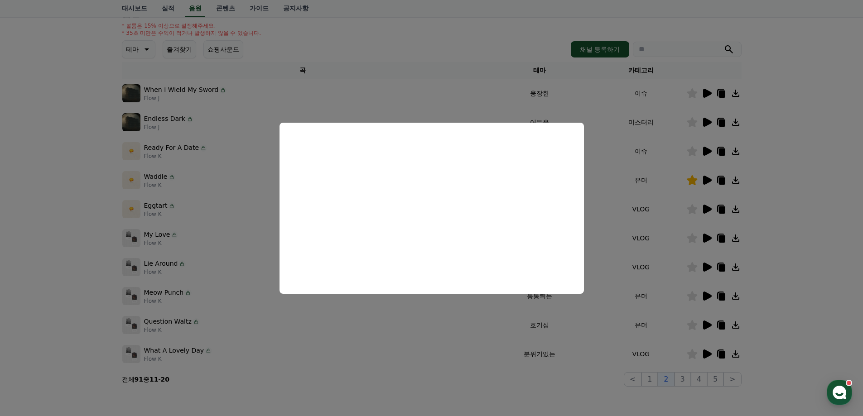
click at [10, 161] on button "close modal" at bounding box center [431, 208] width 863 height 416
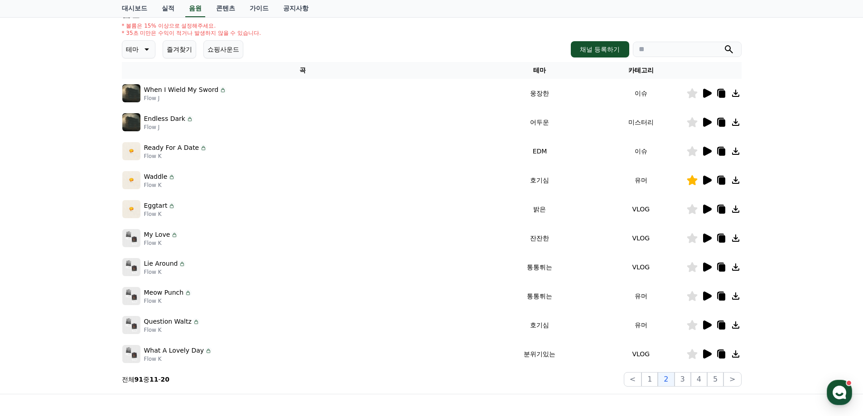
click at [140, 51] on icon at bounding box center [145, 49] width 11 height 11
click at [136, 148] on button "코믹한" at bounding box center [136, 148] width 26 height 20
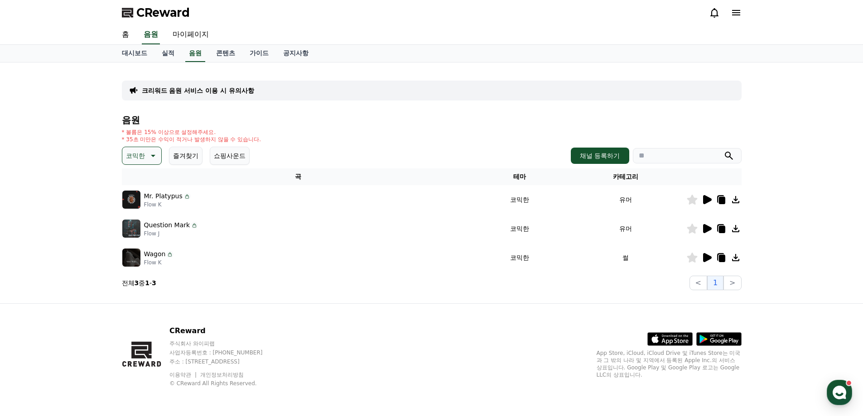
click at [708, 196] on icon at bounding box center [706, 199] width 11 height 11
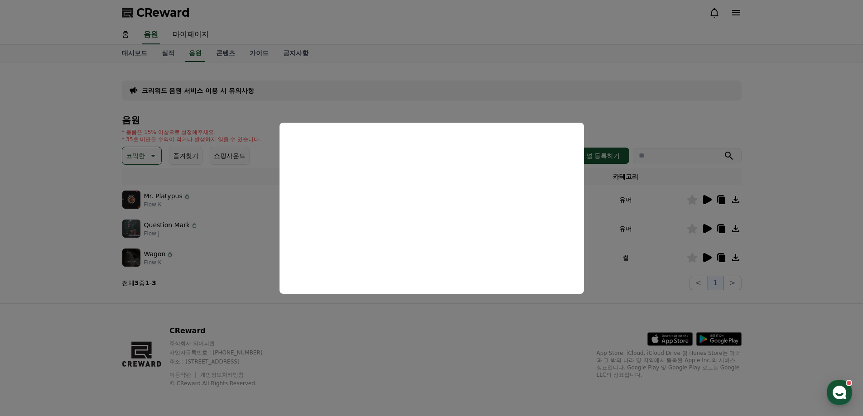
click at [407, 320] on button "close modal" at bounding box center [431, 208] width 863 height 416
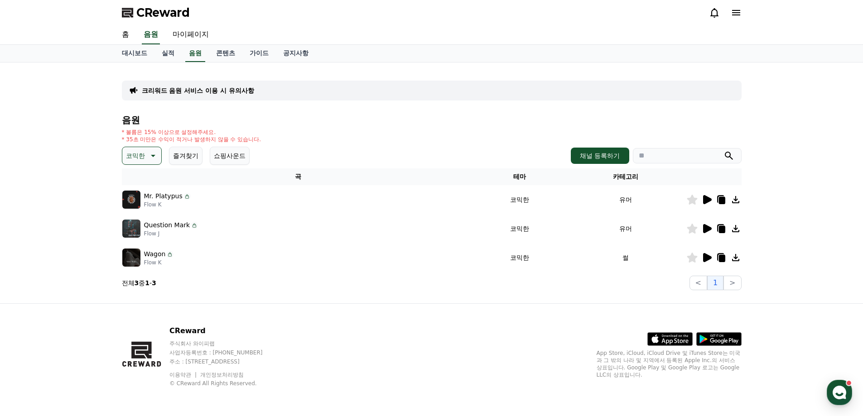
click at [708, 231] on icon at bounding box center [707, 228] width 9 height 9
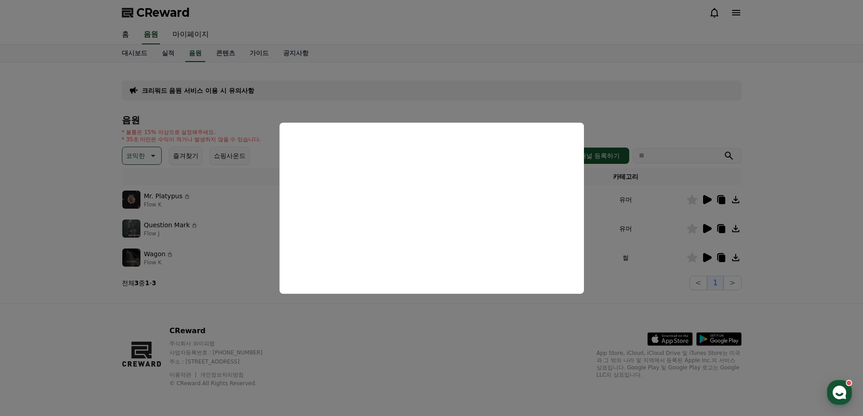
click at [388, 306] on button "close modal" at bounding box center [431, 208] width 863 height 416
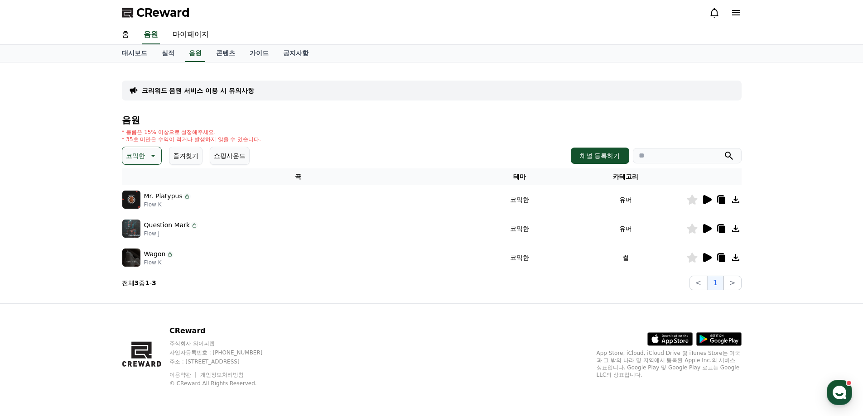
click at [707, 260] on icon at bounding box center [707, 257] width 9 height 9
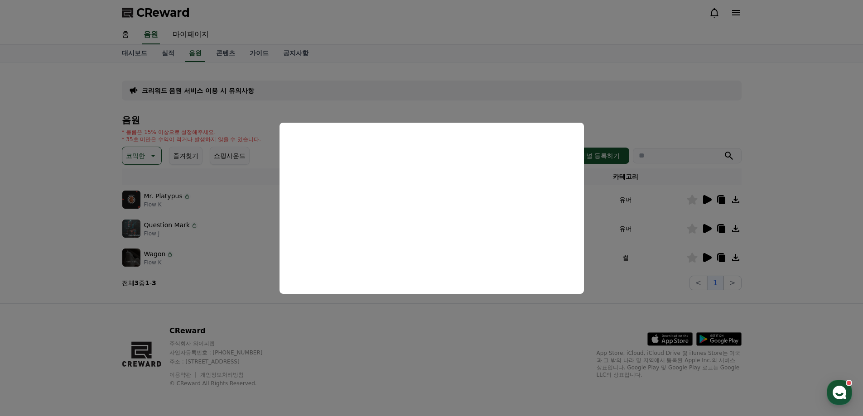
click at [311, 326] on button "close modal" at bounding box center [431, 208] width 863 height 416
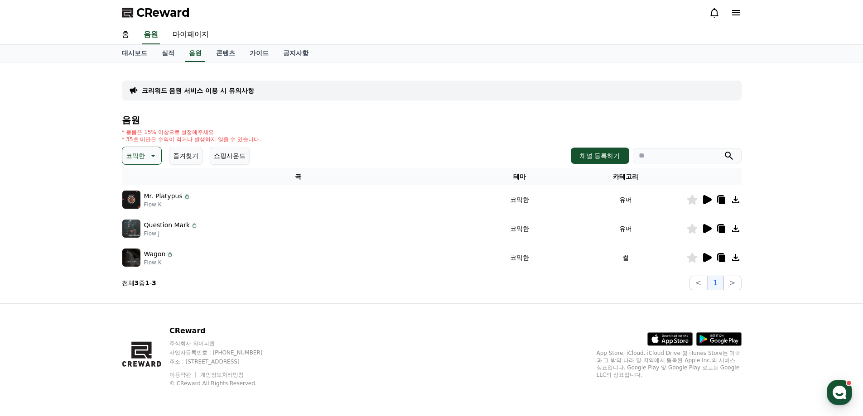
click at [143, 162] on p "코믹한" at bounding box center [135, 156] width 19 height 13
click at [135, 222] on button "밝은" at bounding box center [133, 218] width 20 height 20
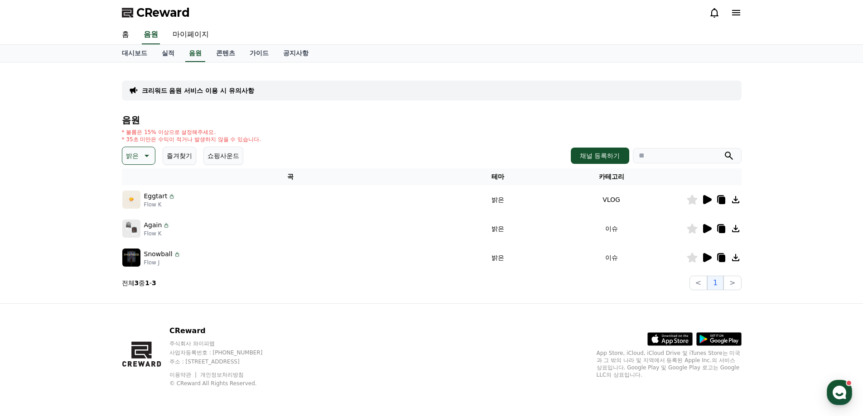
click at [706, 198] on icon at bounding box center [707, 199] width 9 height 9
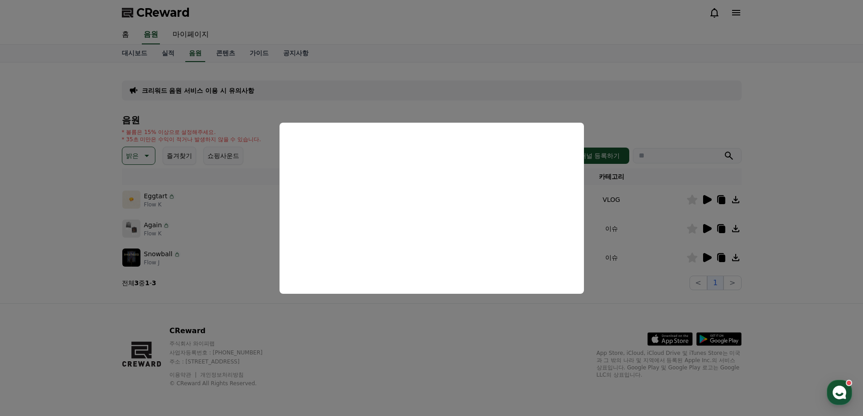
click at [471, 317] on button "close modal" at bounding box center [431, 208] width 863 height 416
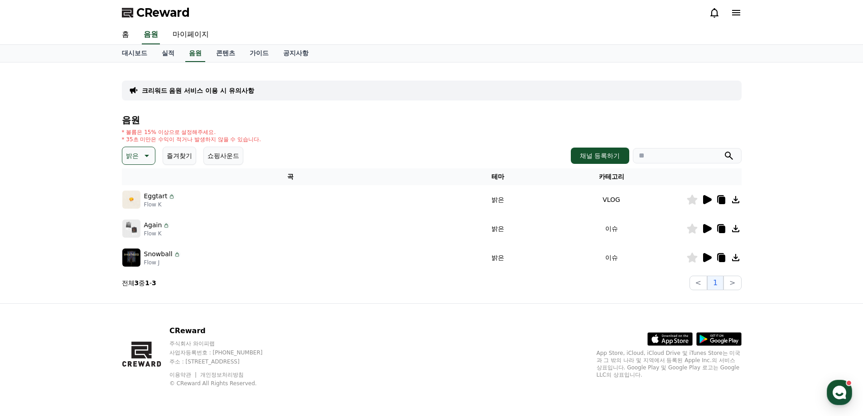
click at [709, 231] on icon at bounding box center [707, 228] width 9 height 9
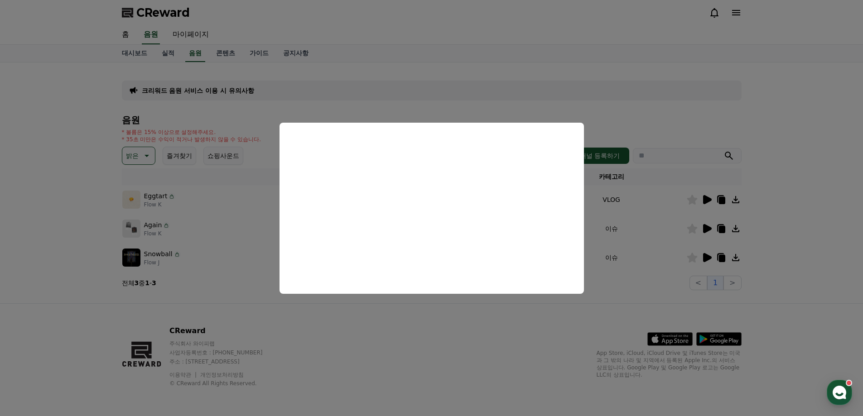
click at [491, 324] on button "close modal" at bounding box center [431, 208] width 863 height 416
drag, startPoint x: 491, startPoint y: 324, endPoint x: 498, endPoint y: 322, distance: 7.3
click at [489, 324] on div "CReward 주식회사 와이피랩 사업자등록번호 : [PHONE_NUMBER] 주소 : [STREET_ADDRESS] 이용약관 개인정보처리방침 …" at bounding box center [432, 360] width 634 height 112
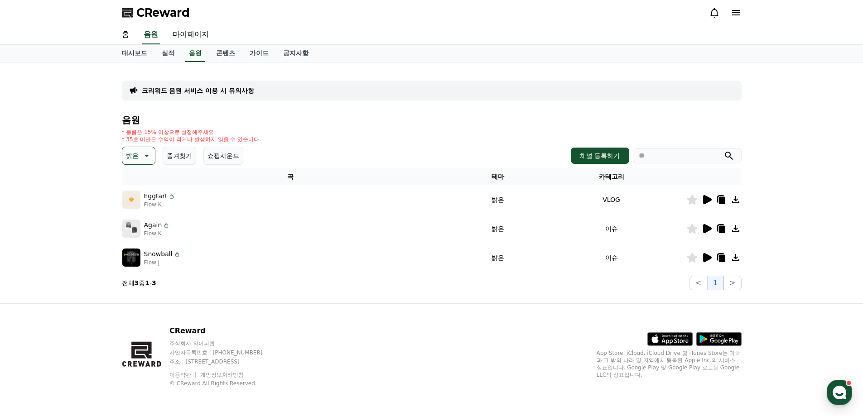
click at [705, 257] on icon at bounding box center [707, 257] width 9 height 9
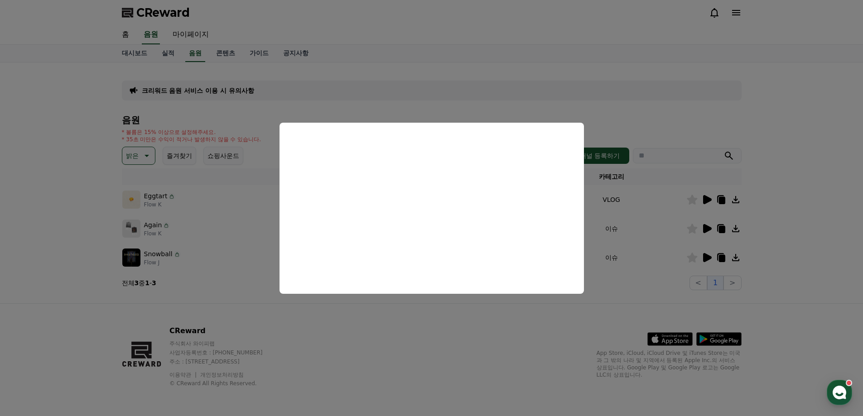
click at [330, 329] on button "close modal" at bounding box center [431, 208] width 863 height 416
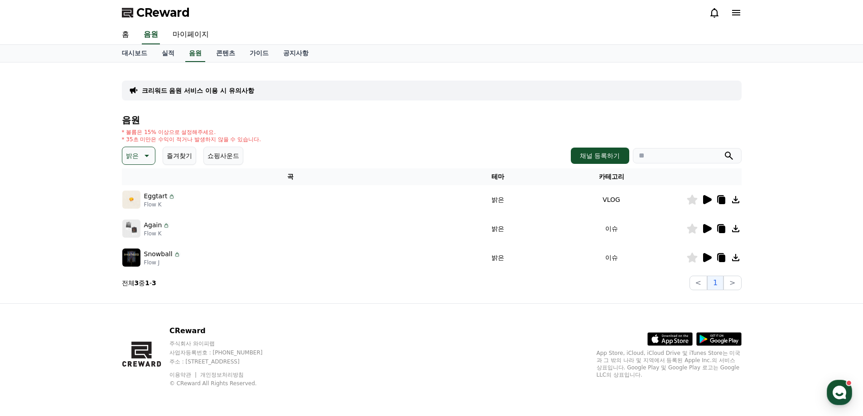
click at [148, 158] on icon at bounding box center [145, 155] width 11 height 11
click at [140, 212] on button "통통튀는" at bounding box center [139, 207] width 33 height 20
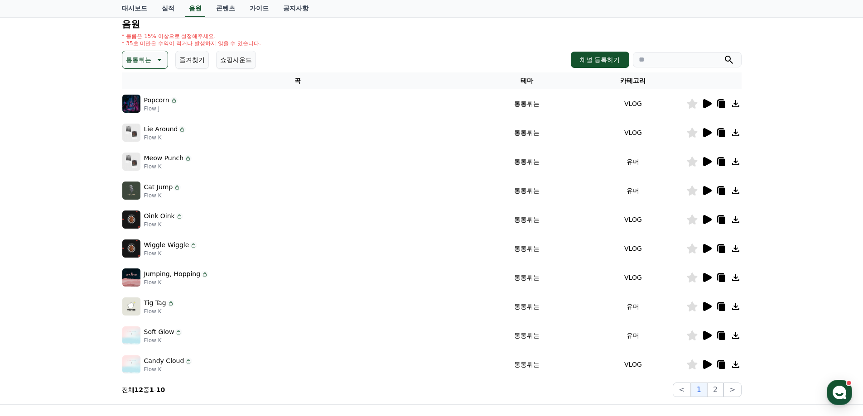
scroll to position [181, 0]
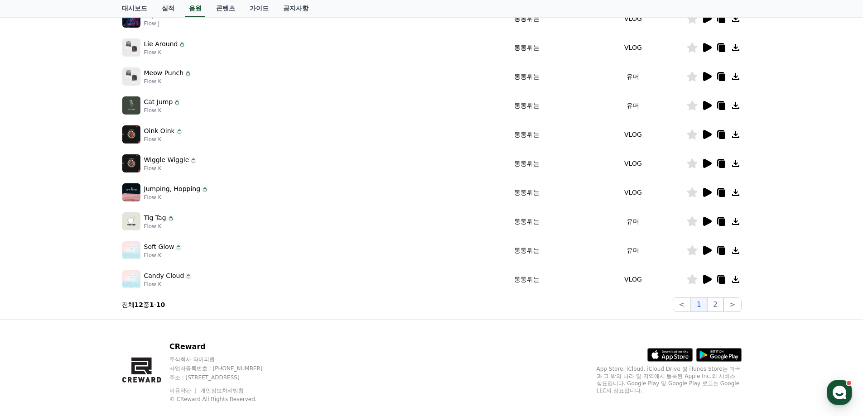
click at [709, 247] on icon at bounding box center [706, 250] width 11 height 11
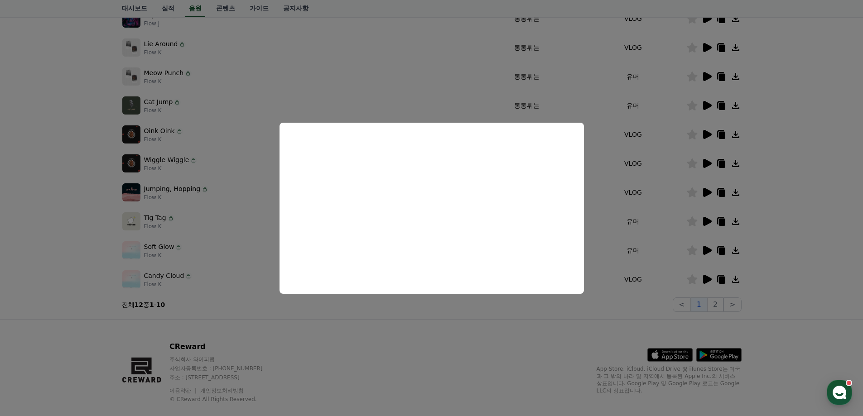
drag, startPoint x: 520, startPoint y: 326, endPoint x: 530, endPoint y: 325, distance: 10.1
click at [519, 326] on button "close modal" at bounding box center [431, 208] width 863 height 416
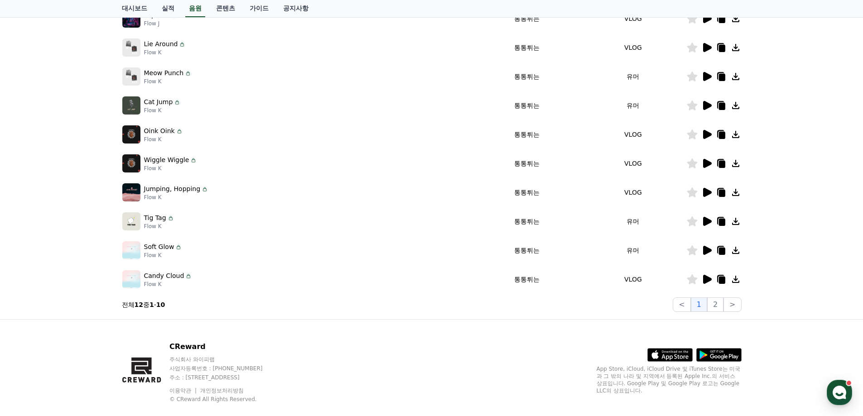
click at [706, 254] on icon at bounding box center [707, 250] width 9 height 9
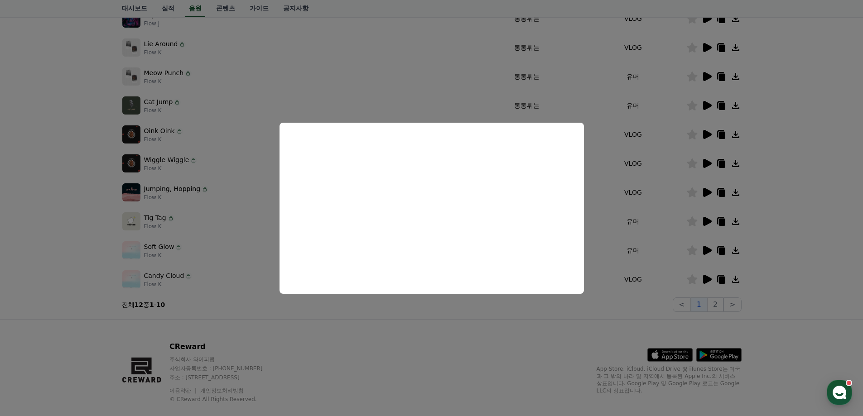
click at [438, 330] on button "close modal" at bounding box center [431, 208] width 863 height 416
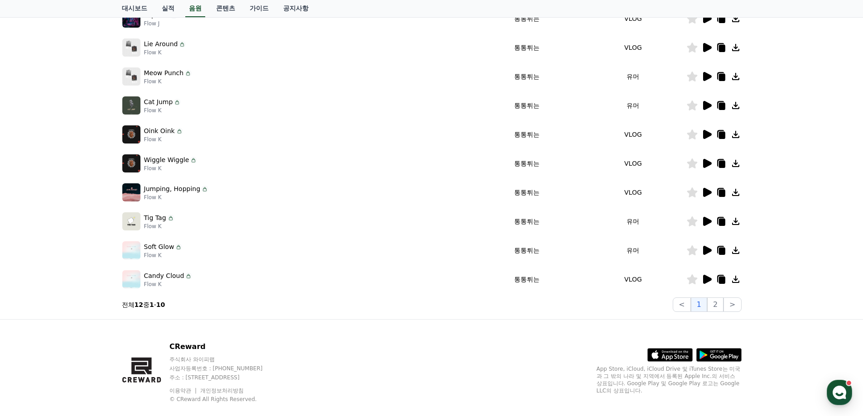
click at [704, 220] on icon at bounding box center [707, 221] width 9 height 9
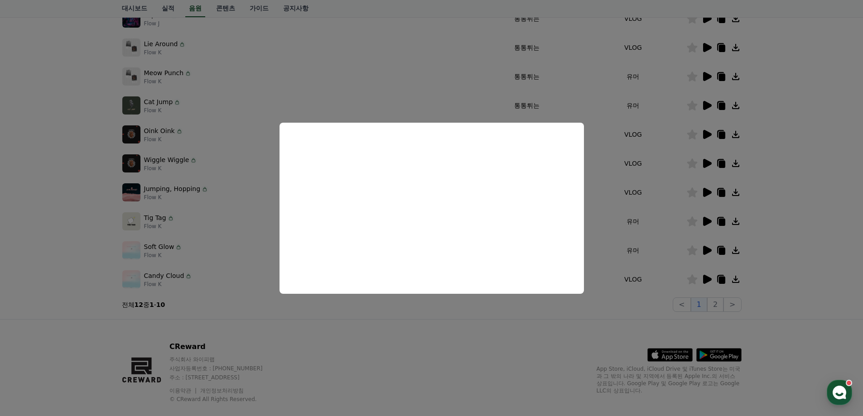
click at [394, 319] on button "close modal" at bounding box center [431, 208] width 863 height 416
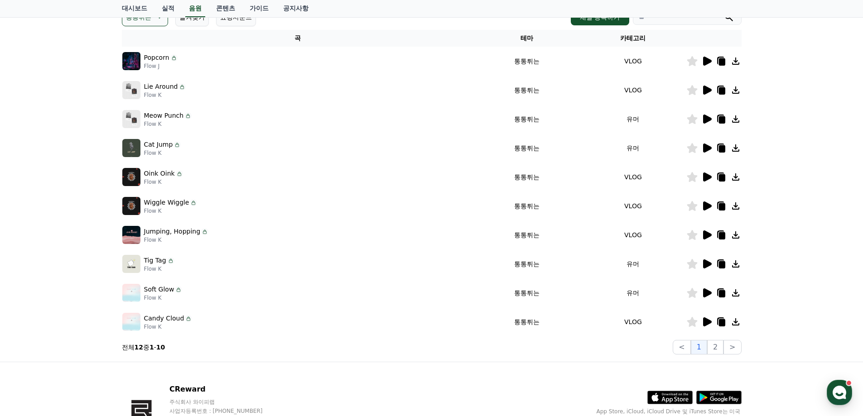
scroll to position [91, 0]
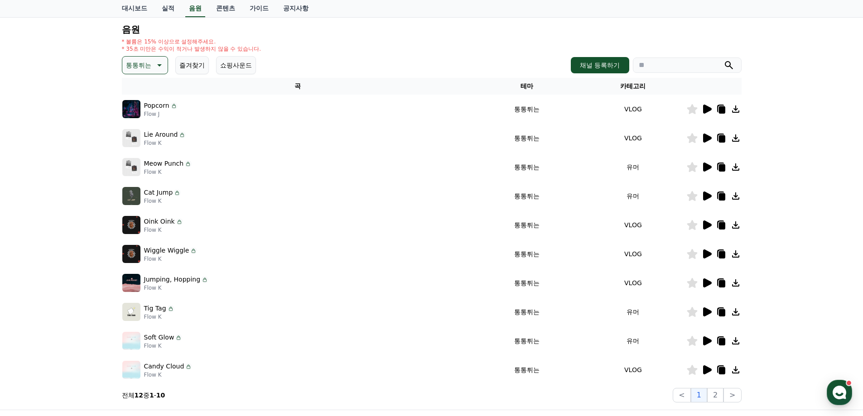
click at [704, 256] on icon at bounding box center [707, 254] width 9 height 9
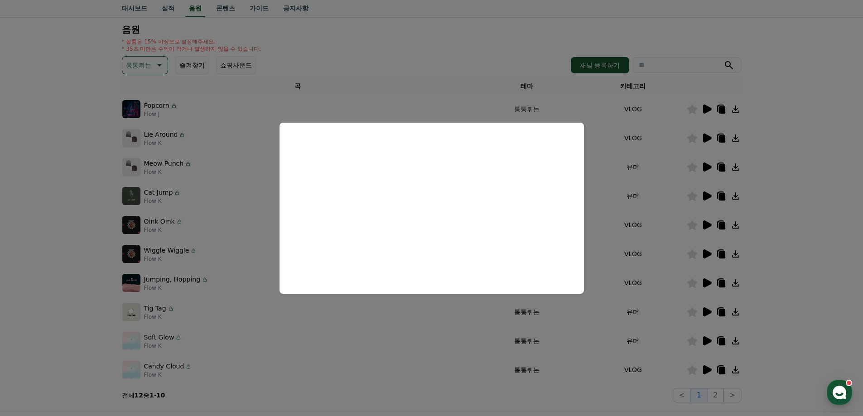
click at [791, 237] on button "close modal" at bounding box center [431, 208] width 863 height 416
click at [791, 237] on div "크리워드 음원 서비스 이용 시 유의사항 음원 * 볼륨은 15% 이상으로 설정해주세요. * 35초 미만은 수익이 적거나 발생하지 않을 수 있습니…" at bounding box center [431, 191] width 863 height 438
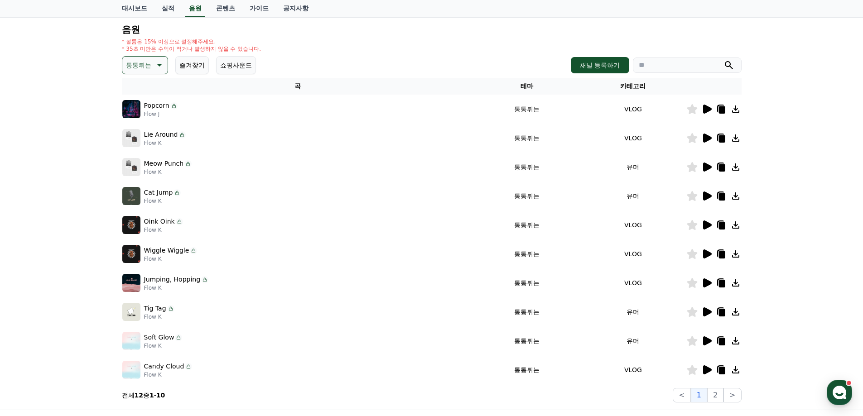
click at [706, 224] on icon at bounding box center [707, 225] width 9 height 9
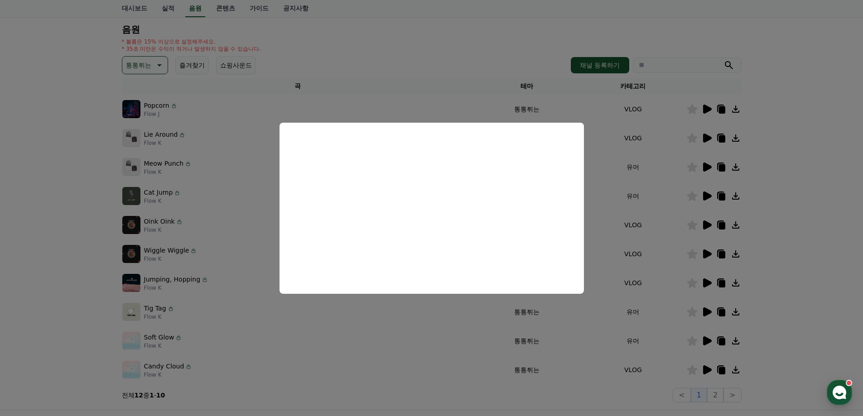
click at [40, 243] on button "close modal" at bounding box center [431, 208] width 863 height 416
click at [40, 243] on div "크리워드 음원 서비스 이용 시 유의사항 음원 * 볼륨은 15% 이상으로 설정해주세요. * 35초 미만은 수익이 적거나 발생하지 않을 수 있습니…" at bounding box center [431, 191] width 863 height 438
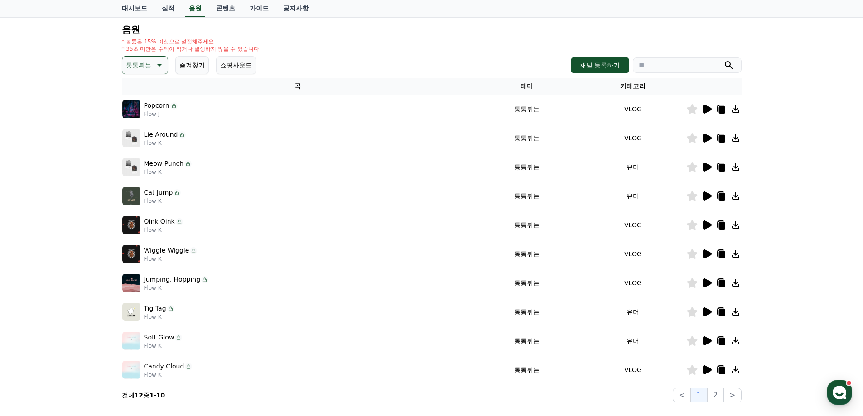
click at [708, 198] on icon at bounding box center [707, 196] width 9 height 9
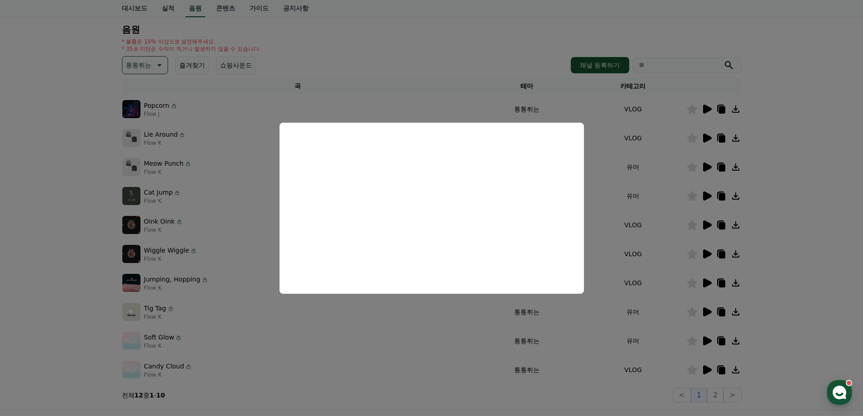
click at [826, 191] on button "close modal" at bounding box center [431, 208] width 863 height 416
click at [826, 191] on div "크리워드 음원 서비스 이용 시 유의사항 음원 * 볼륨은 15% 이상으로 설정해주세요. * 35초 미만은 수익이 적거나 발생하지 않을 수 있습니…" at bounding box center [431, 191] width 863 height 438
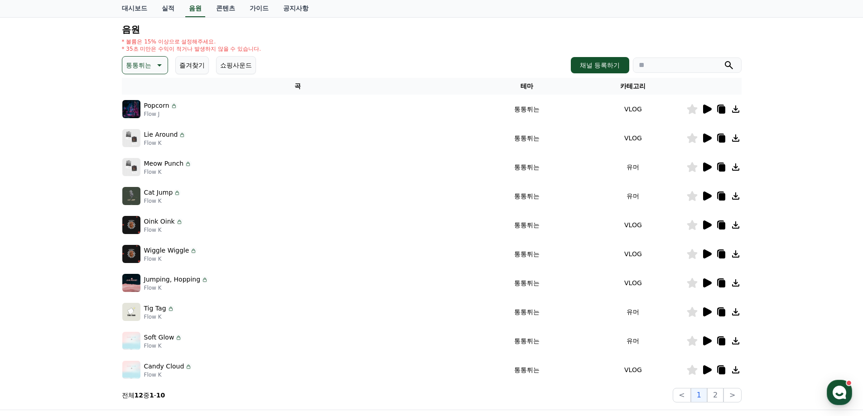
click at [703, 169] on icon at bounding box center [706, 167] width 11 height 11
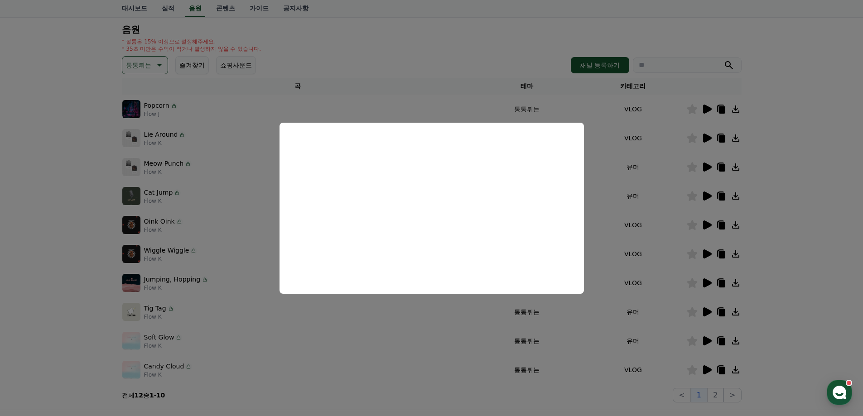
click at [37, 270] on button "close modal" at bounding box center [431, 208] width 863 height 416
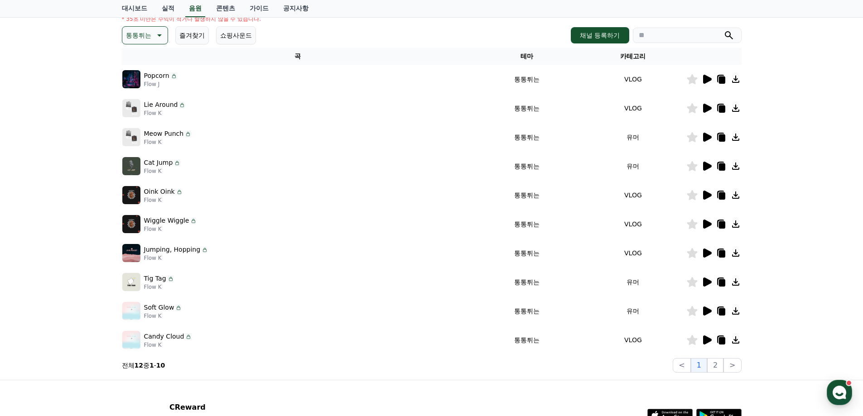
scroll to position [136, 0]
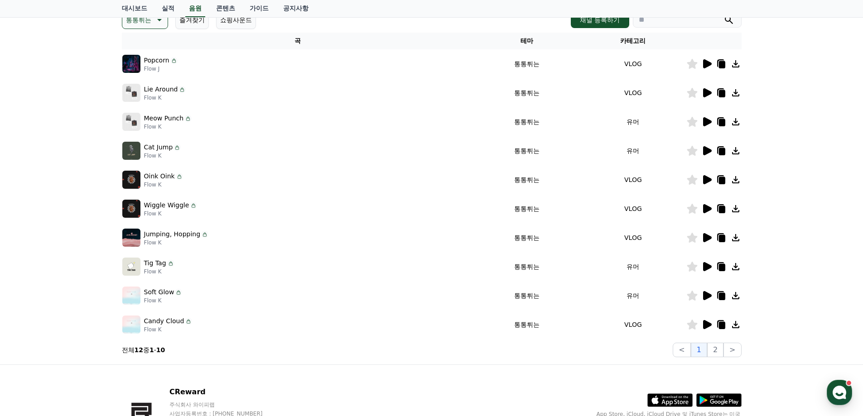
click at [706, 325] on icon at bounding box center [707, 324] width 9 height 9
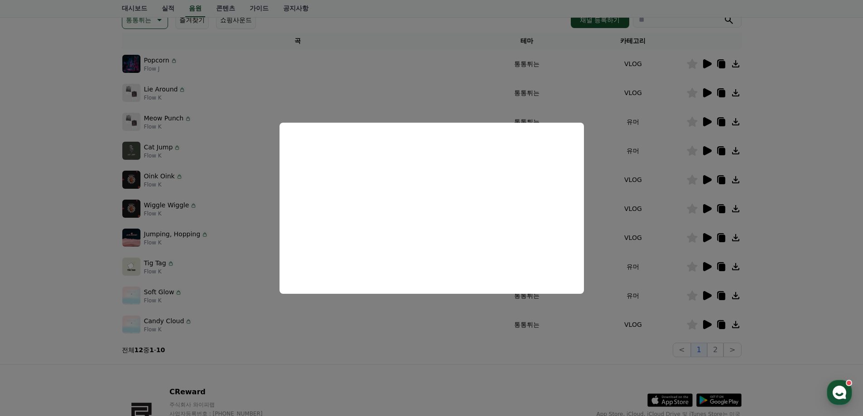
click at [661, 367] on button "close modal" at bounding box center [431, 208] width 863 height 416
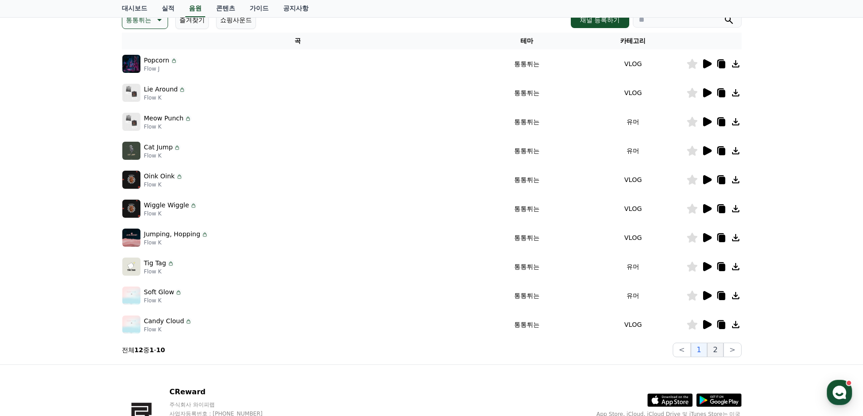
click at [722, 349] on button "2" at bounding box center [715, 350] width 16 height 14
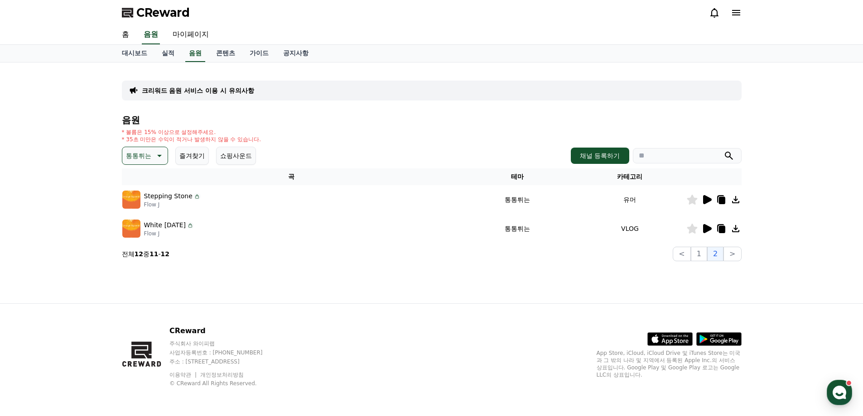
click at [705, 200] on icon at bounding box center [707, 199] width 9 height 9
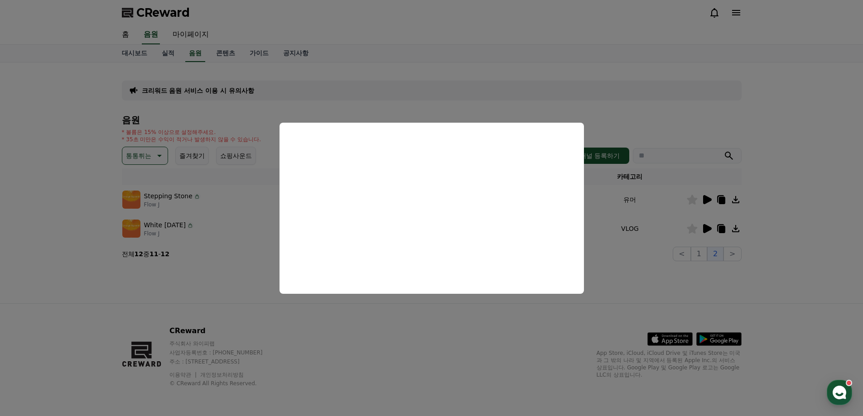
click at [394, 316] on button "close modal" at bounding box center [431, 208] width 863 height 416
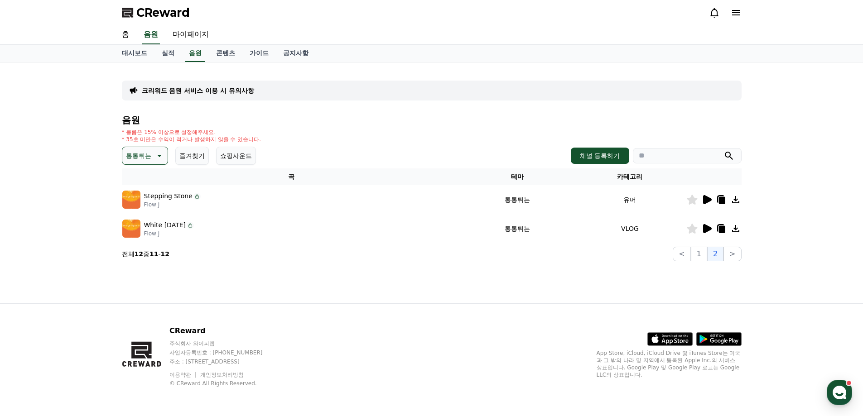
click at [705, 227] on icon at bounding box center [707, 228] width 9 height 9
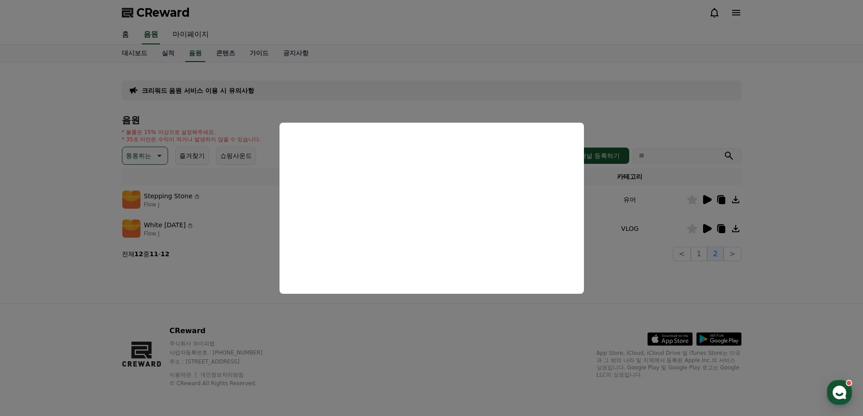
click at [461, 332] on button "close modal" at bounding box center [431, 208] width 863 height 416
click at [519, 315] on div "CReward 주식회사 와이피랩 사업자등록번호 : 655-81-03655 주소 : 경기도 김포시 양촌읍 양곡로 495, 3층 305-비이16호…" at bounding box center [432, 360] width 634 height 112
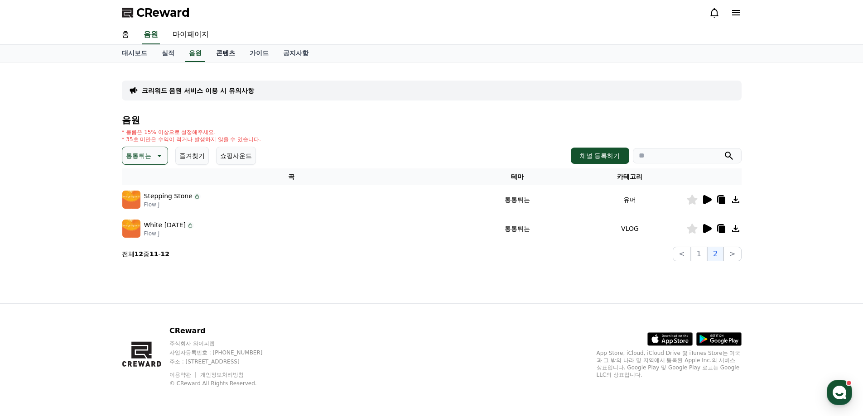
click at [227, 58] on link "콘텐츠" at bounding box center [226, 53] width 34 height 17
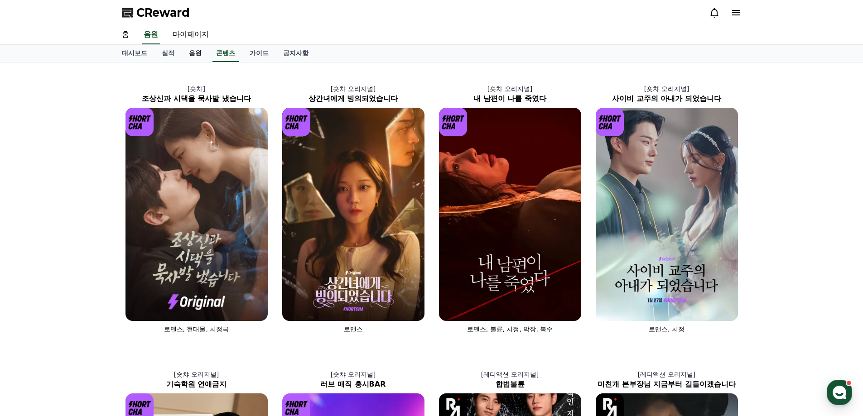
click at [192, 53] on link "음원" at bounding box center [195, 53] width 27 height 17
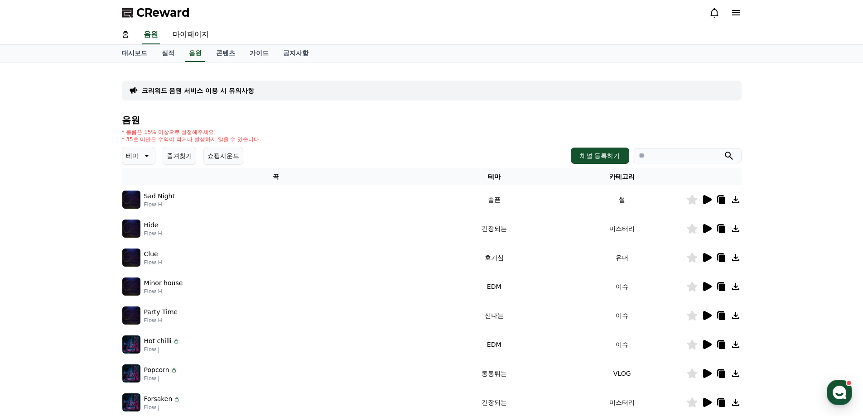
drag, startPoint x: 130, startPoint y: 154, endPoint x: 137, endPoint y: 159, distance: 8.5
click at [129, 154] on p "테마" at bounding box center [132, 156] width 13 height 13
click at [237, 162] on button "쇼핑사운드" at bounding box center [223, 156] width 40 height 18
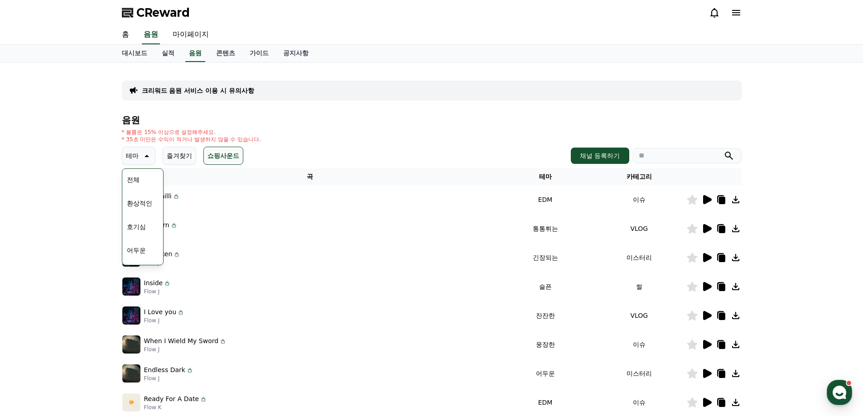
click at [458, 143] on div "음원 * 볼륨은 15% 이상으로 설정해주세요. * 35초 미만은 수익이 적거나 발생하지 않을 수 있습니다. 테마 테마 전체 환상적인 호기심 어…" at bounding box center [432, 304] width 620 height 378
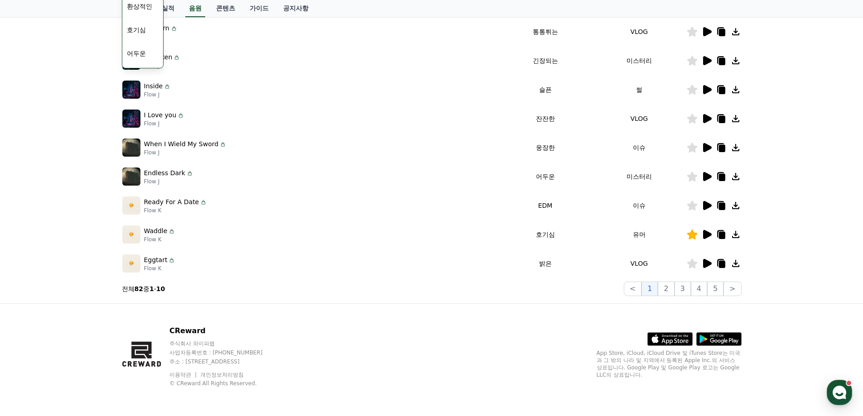
click at [517, 292] on section "전체 82 중 1 - 10 < 1 2 3 4 5 >" at bounding box center [432, 289] width 620 height 14
drag, startPoint x: 324, startPoint y: 293, endPoint x: 318, endPoint y: 295, distance: 6.5
click at [322, 293] on section "전체 82 중 1 - 10 < 1 2 3 4 5 >" at bounding box center [432, 289] width 620 height 14
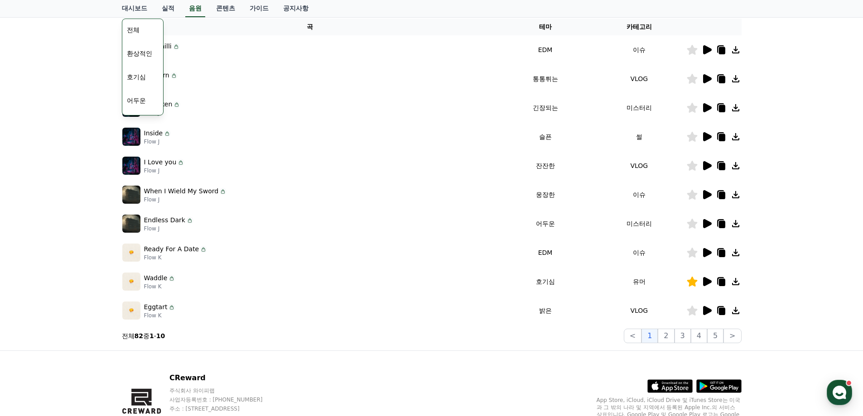
scroll to position [106, 0]
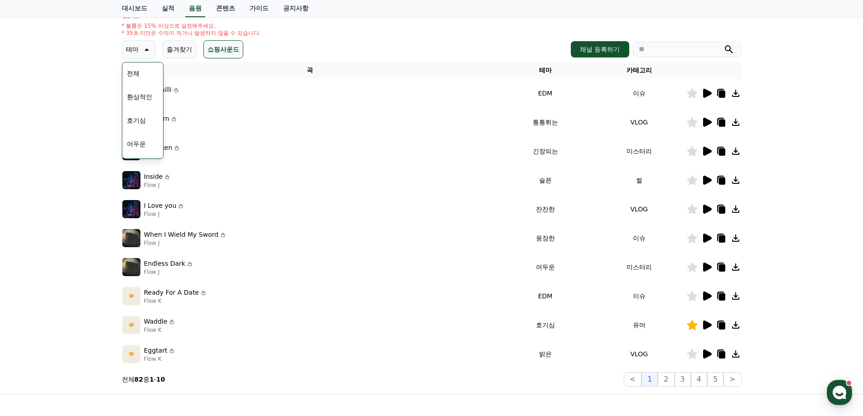
click at [82, 140] on div "크리워드 음원 서비스 이용 시 유의사항 음원 * 볼륨은 15% 이상으로 설정해주세요. * 35초 미만은 수익이 적거나 발생하지 않을 수 있습니…" at bounding box center [431, 175] width 863 height 438
click at [145, 52] on icon at bounding box center [145, 49] width 11 height 11
click at [150, 57] on button "테마" at bounding box center [139, 49] width 34 height 18
click at [78, 259] on div "크리워드 음원 서비스 이용 시 유의사항 음원 * 볼륨은 15% 이상으로 설정해주세요. * 35초 미만은 수익이 적거나 발생하지 않을 수 있습니…" at bounding box center [431, 175] width 863 height 438
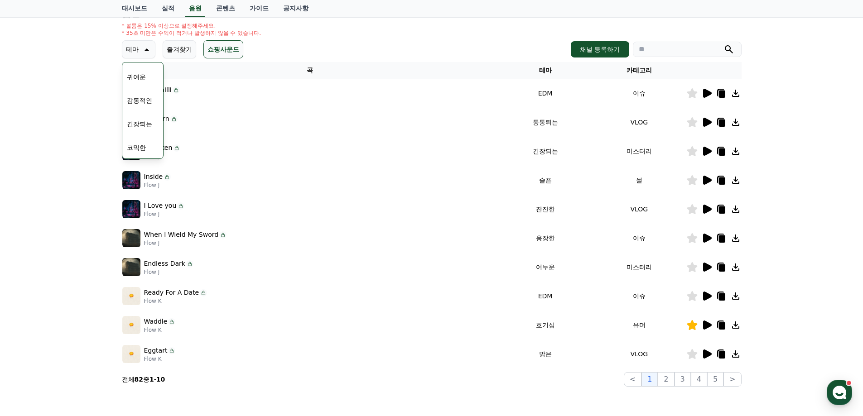
click at [89, 77] on div "크리워드 음원 서비스 이용 시 유의사항 음원 * 볼륨은 15% 이상으로 설정해주세요. * 35초 미만은 수익이 적거나 발생하지 않을 수 있습니…" at bounding box center [431, 175] width 863 height 438
click at [253, 53] on div "테마 테마 전체 환상적인 호기심 어두운 밝은 통통튀는 신나는 반전 웅장한 드라마틱 즐거움 분위기있는 EDM 그루브 슬픈 잔잔한 귀여운 감동적인…" at bounding box center [432, 49] width 620 height 18
click at [238, 54] on button "쇼핑사운드" at bounding box center [223, 49] width 40 height 18
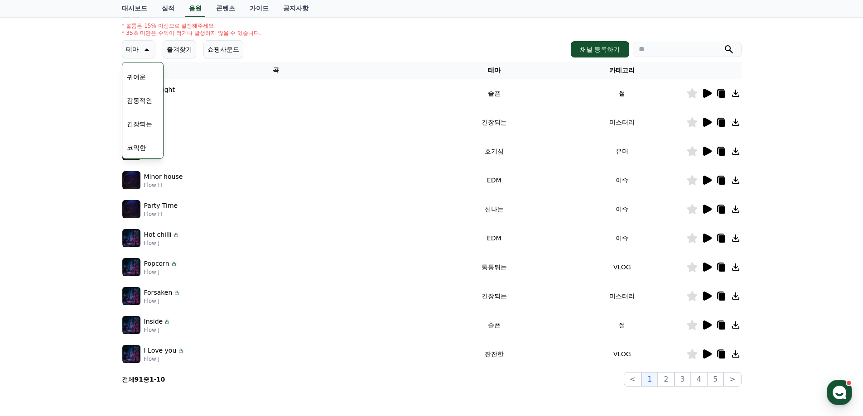
click at [237, 53] on button "쇼핑사운드" at bounding box center [223, 49] width 40 height 18
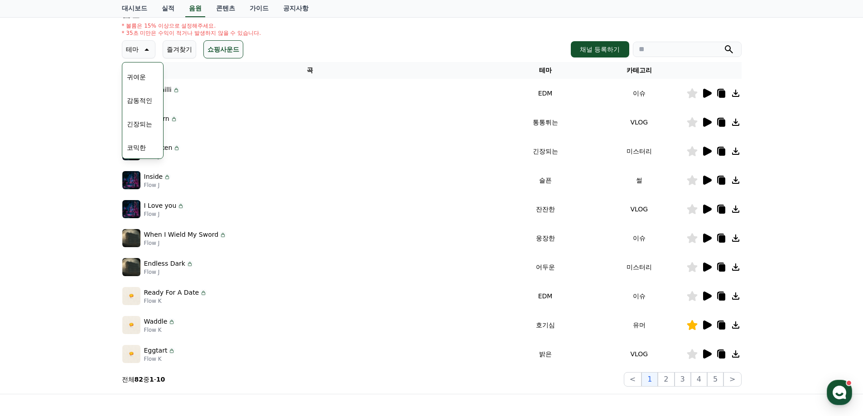
click at [87, 183] on div "크리워드 음원 서비스 이용 시 유의사항 음원 * 볼륨은 15% 이상으로 설정해주세요. * 35초 미만은 수익이 적거나 발생하지 않을 수 있습니…" at bounding box center [431, 175] width 863 height 438
click at [140, 51] on icon at bounding box center [145, 49] width 11 height 11
click at [148, 50] on icon at bounding box center [145, 49] width 11 height 11
click at [137, 49] on p "테마" at bounding box center [132, 49] width 13 height 13
click at [94, 71] on div "크리워드 음원 서비스 이용 시 유의사항 음원 * 볼륨은 15% 이상으로 설정해주세요. * 35초 미만은 수익이 적거나 발생하지 않을 수 있습니…" at bounding box center [431, 175] width 863 height 438
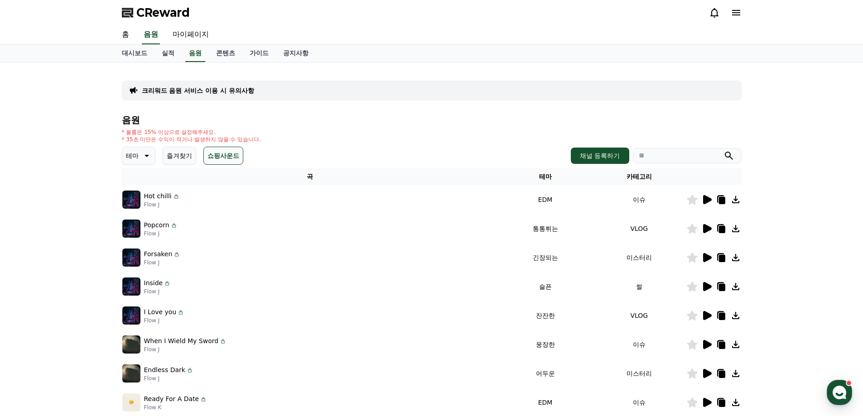
drag, startPoint x: 92, startPoint y: 155, endPoint x: 85, endPoint y: 156, distance: 7.9
click at [92, 155] on div "크리워드 음원 서비스 이용 시 유의사항 음원 * 볼륨은 15% 이상으로 설정해주세요. * 35초 미만은 수익이 적거나 발생하지 않을 수 있습니…" at bounding box center [431, 282] width 863 height 438
drag, startPoint x: 406, startPoint y: 42, endPoint x: 460, endPoint y: 52, distance: 55.3
click at [406, 42] on div "홈 음원 마이페이지" at bounding box center [432, 34] width 634 height 19
click at [736, 15] on icon at bounding box center [736, 12] width 8 height 5
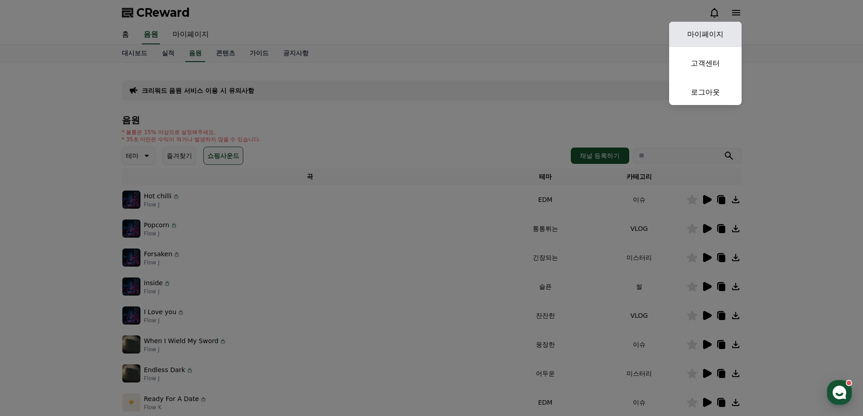
click at [693, 38] on link "마이페이지" at bounding box center [705, 34] width 72 height 25
select select "**********"
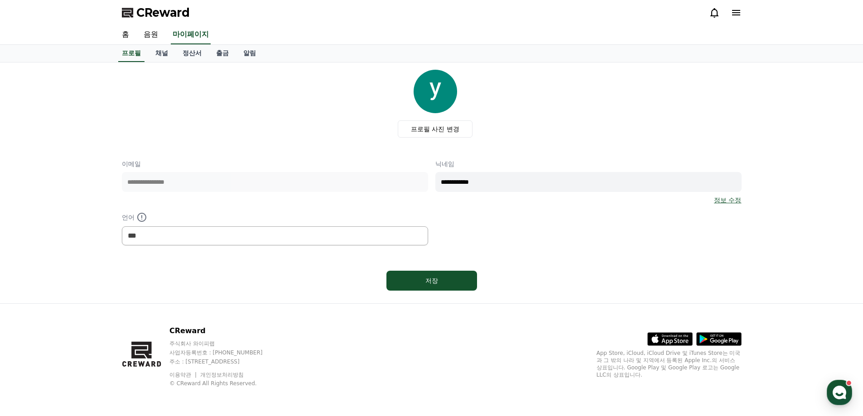
click at [567, 122] on div "프로필 사진 변경" at bounding box center [435, 104] width 613 height 68
click at [178, 51] on link "정산서" at bounding box center [192, 53] width 34 height 17
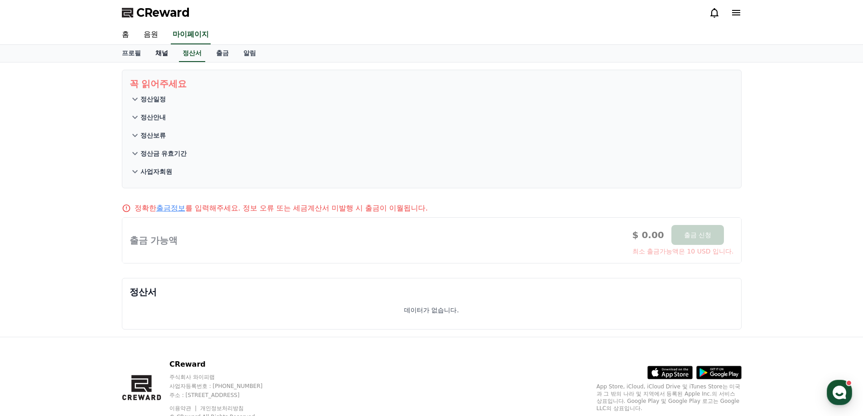
click at [166, 52] on link "채널" at bounding box center [161, 53] width 27 height 17
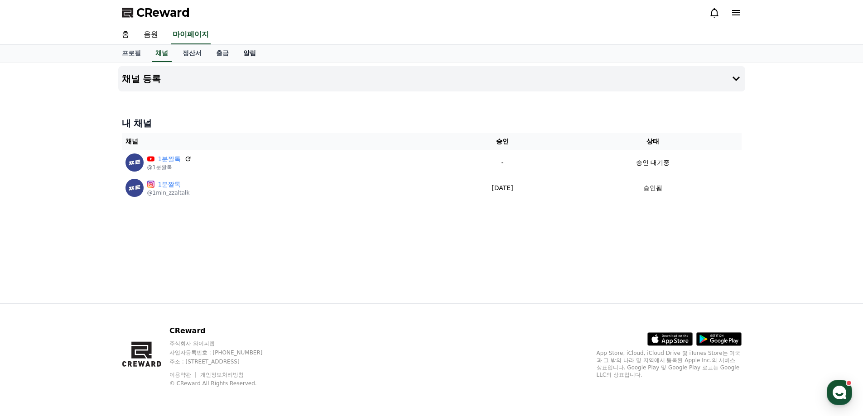
click at [237, 49] on link "알림" at bounding box center [249, 53] width 27 height 17
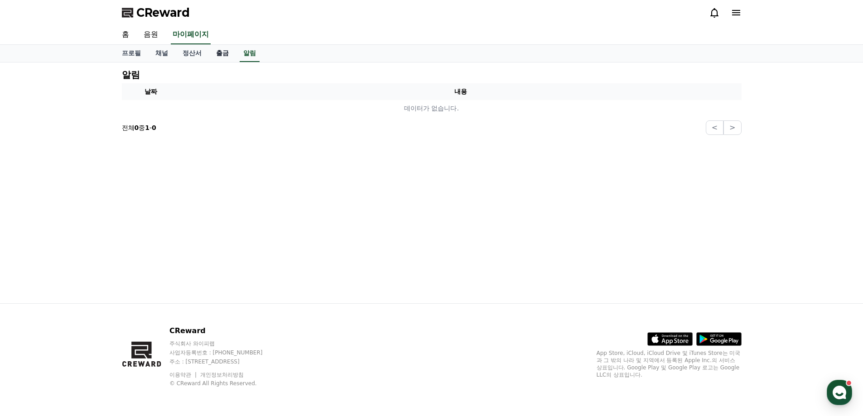
click at [222, 53] on link "출금" at bounding box center [222, 53] width 27 height 17
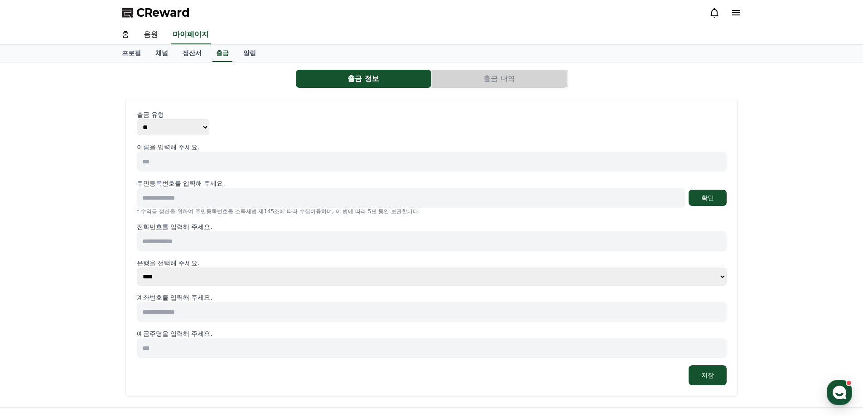
click at [201, 124] on select "** ***" at bounding box center [173, 127] width 72 height 16
drag, startPoint x: 201, startPoint y: 124, endPoint x: 284, endPoint y: 134, distance: 83.0
click at [201, 124] on select "** ***" at bounding box center [173, 127] width 72 height 16
click at [293, 134] on div "출금 유형 ** ***" at bounding box center [432, 122] width 590 height 25
click at [227, 159] on input at bounding box center [432, 162] width 590 height 20
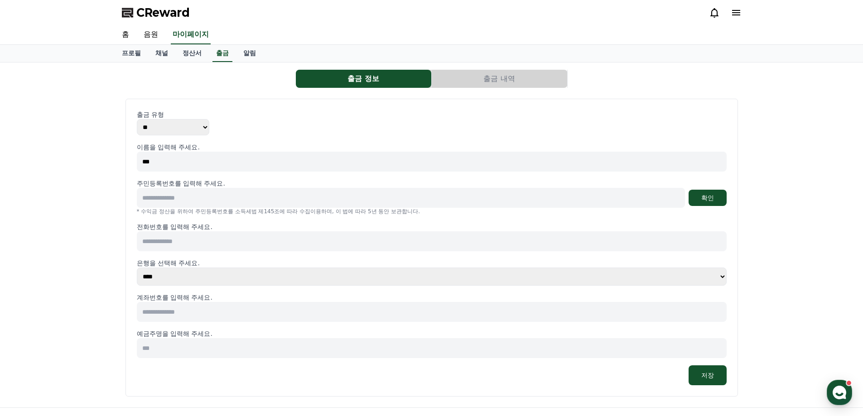
type input "***"
type input "**********"
drag, startPoint x: 199, startPoint y: 237, endPoint x: 204, endPoint y: 242, distance: 7.1
click at [200, 238] on input at bounding box center [432, 242] width 590 height 20
type input "**********"
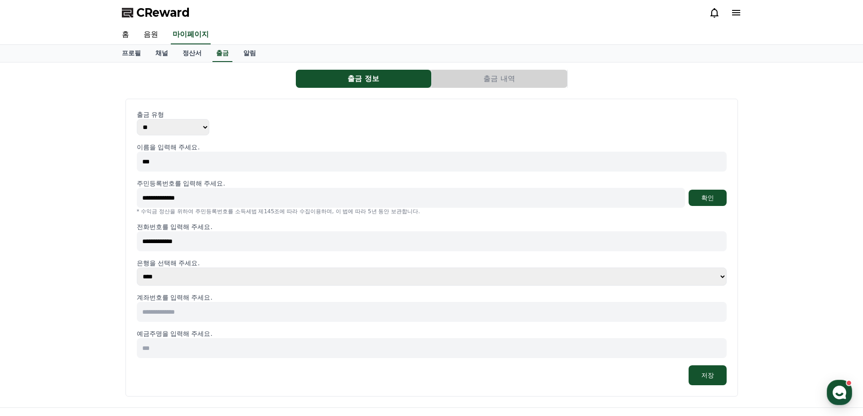
click at [232, 285] on select "**** **** **** **** **** **** **** ** ** ** ** **** *** **** **** *****" at bounding box center [432, 277] width 590 height 18
click at [81, 296] on div "**********" at bounding box center [431, 235] width 863 height 345
click at [696, 200] on button "확인" at bounding box center [708, 198] width 38 height 16
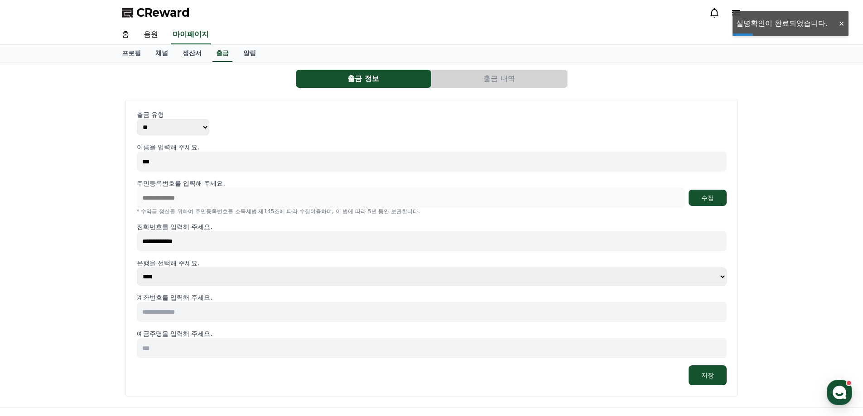
click at [203, 304] on input at bounding box center [432, 312] width 590 height 20
click at [209, 287] on div "**********" at bounding box center [432, 264] width 590 height 243
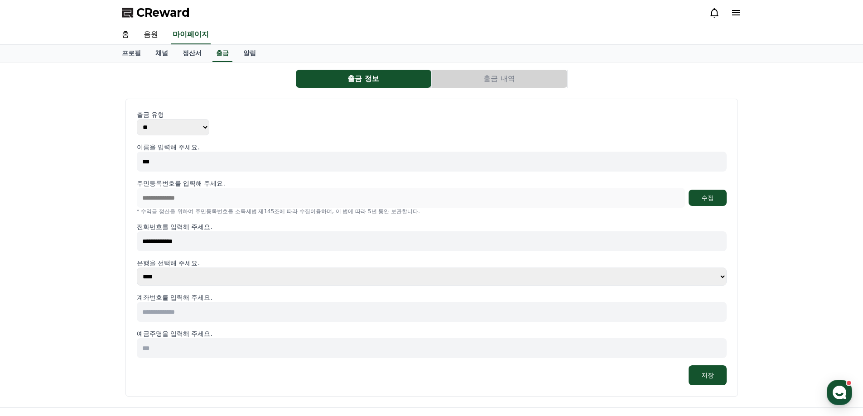
click at [216, 281] on select "**** **** **** **** **** **** **** ** ** ** ** **** *** **** **** *****" at bounding box center [432, 277] width 590 height 18
select select "********"
click at [137, 268] on select "**** **** **** **** **** **** **** ** ** ** ** **** *** **** **** *****" at bounding box center [432, 277] width 590 height 18
click at [221, 306] on input at bounding box center [432, 312] width 590 height 20
type input "**********"
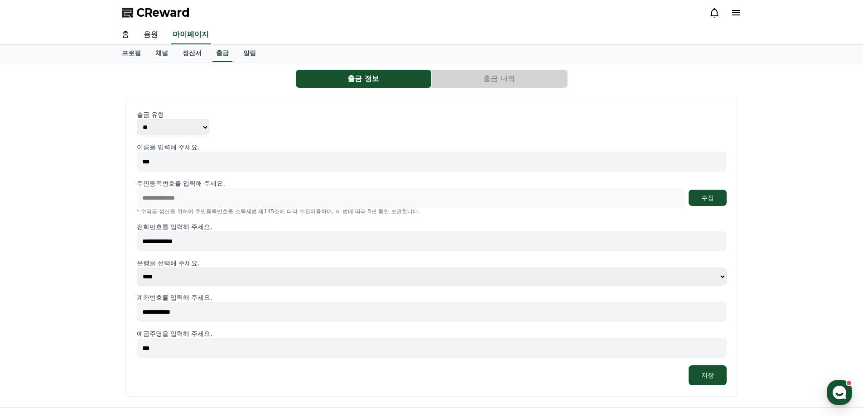
type input "***"
click at [47, 350] on div "**********" at bounding box center [431, 235] width 863 height 345
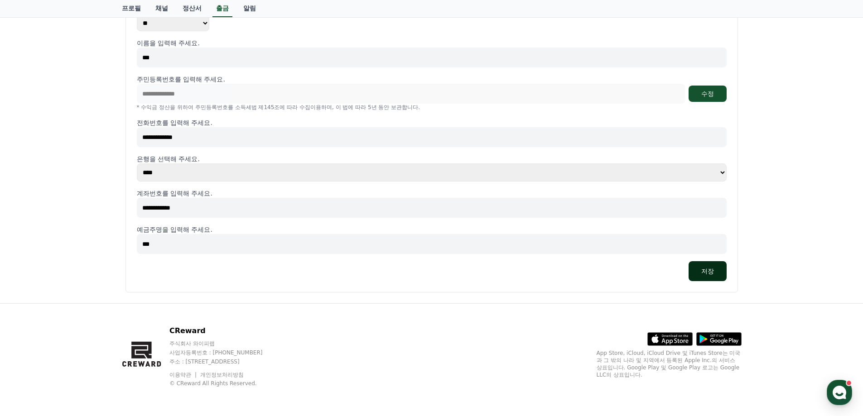
click at [718, 276] on button "저장" at bounding box center [708, 271] width 38 height 20
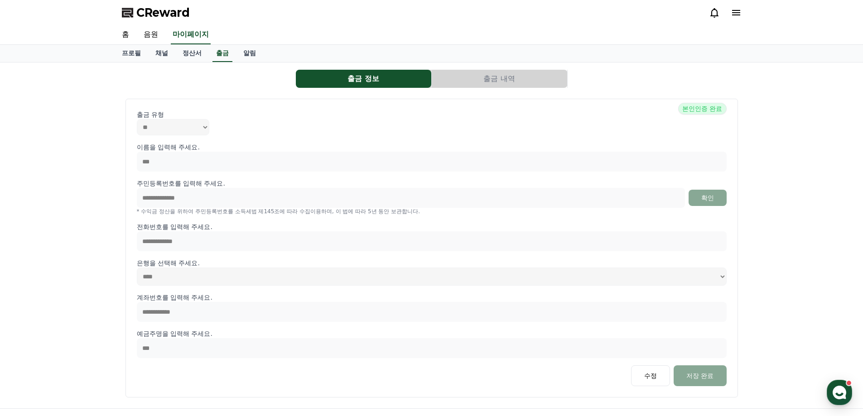
click at [535, 62] on div "프로필 채널 정산서 출금 알림" at bounding box center [432, 53] width 634 height 17
click at [534, 73] on button "출금 내역" at bounding box center [499, 79] width 135 height 18
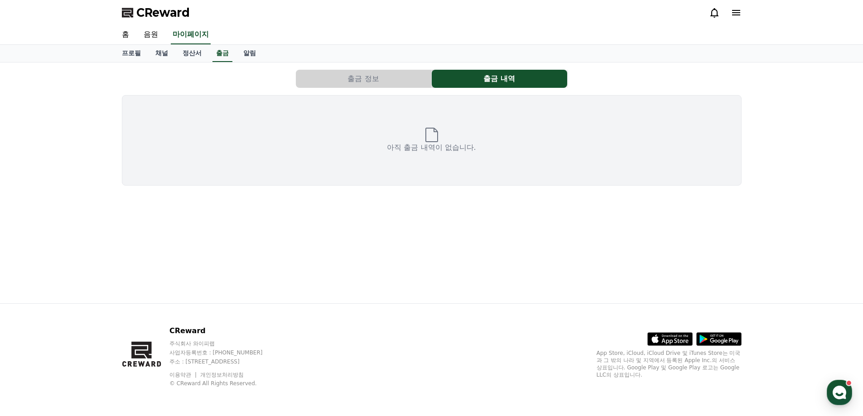
click at [410, 83] on button "출금 정보" at bounding box center [363, 79] width 135 height 18
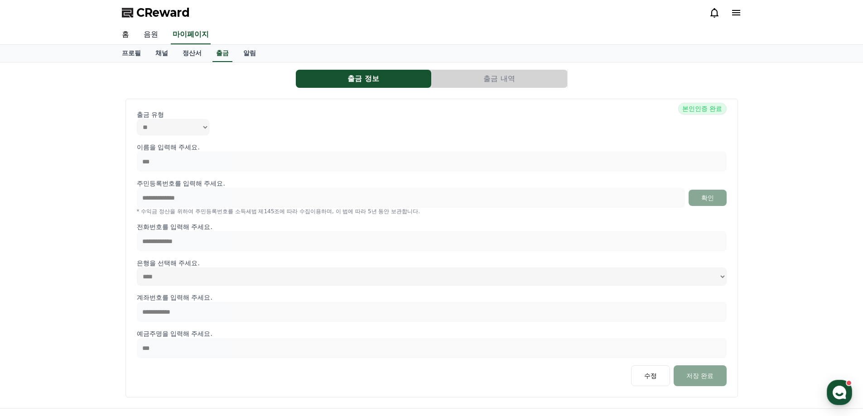
click at [141, 31] on link "음원" at bounding box center [150, 34] width 29 height 19
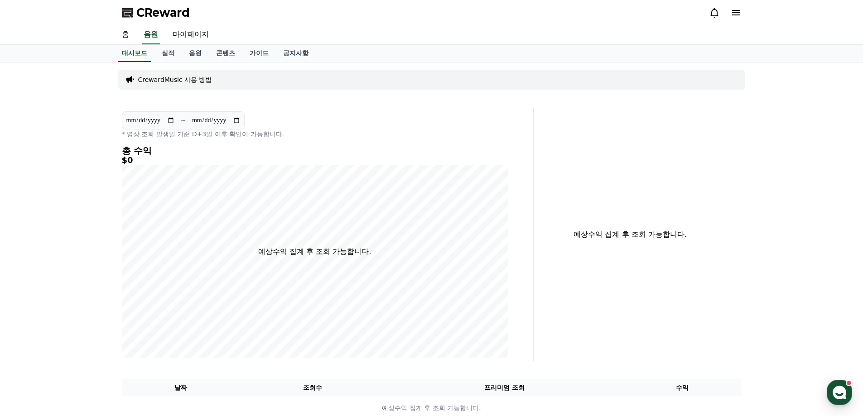
click at [132, 33] on link "홈" at bounding box center [126, 34] width 22 height 19
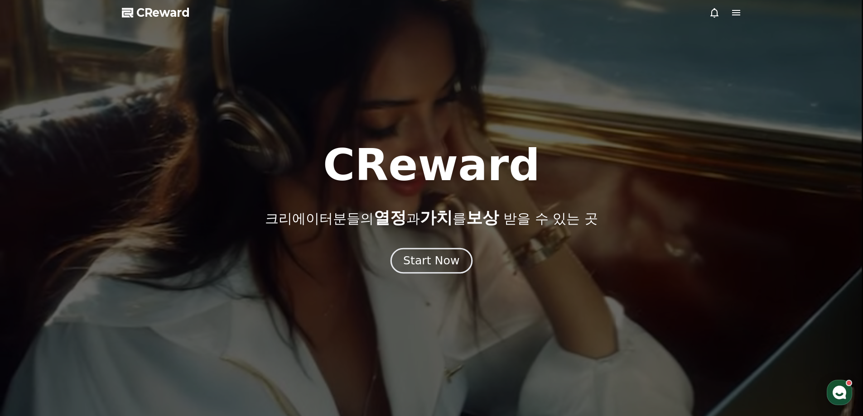
click at [434, 269] on button "Start Now" at bounding box center [432, 261] width 82 height 26
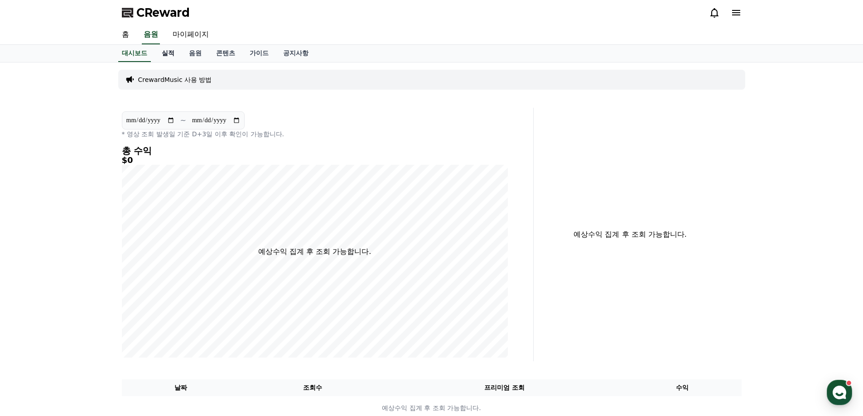
click at [176, 50] on link "실적" at bounding box center [168, 53] width 27 height 17
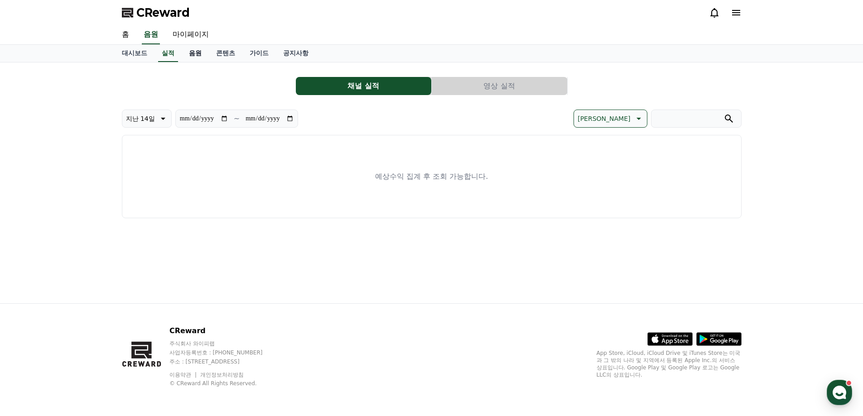
click at [195, 51] on link "음원" at bounding box center [195, 53] width 27 height 17
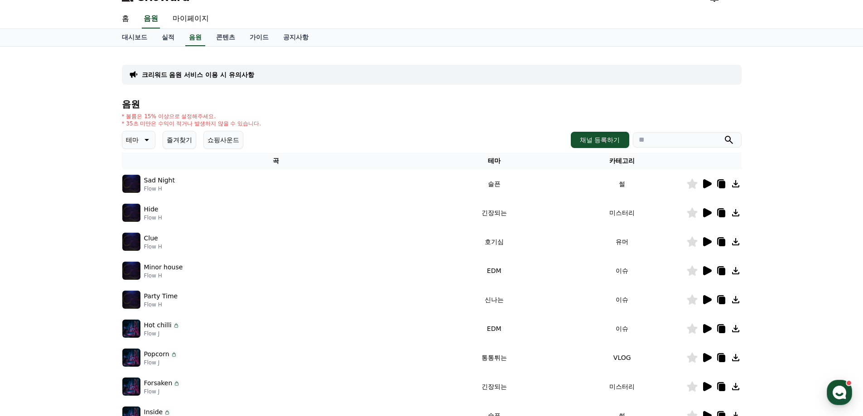
click at [235, 131] on button "쇼핑사운드" at bounding box center [223, 140] width 40 height 18
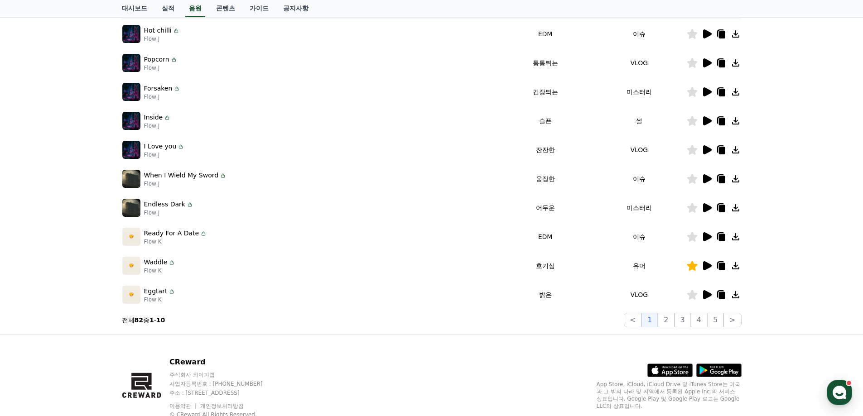
scroll to position [197, 0]
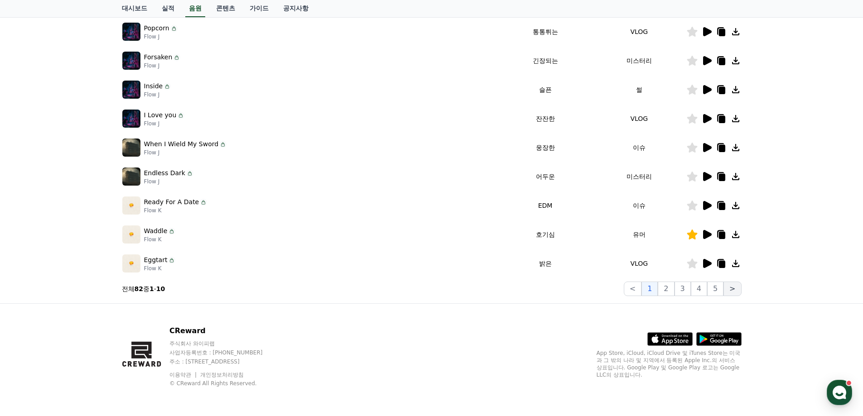
click at [739, 289] on button ">" at bounding box center [733, 289] width 18 height 14
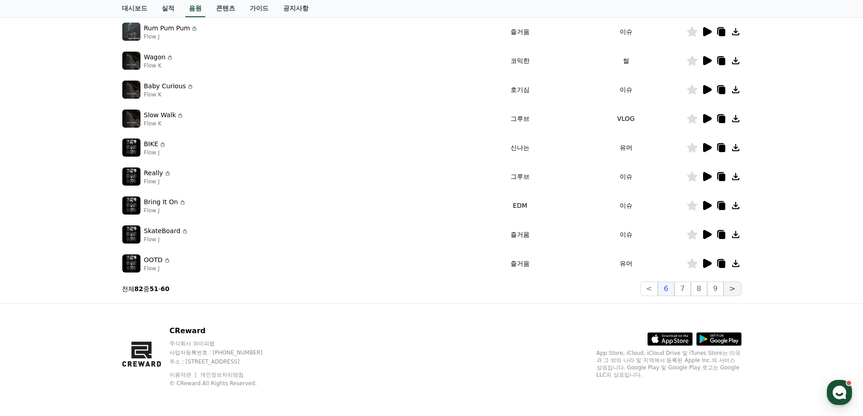
click at [740, 289] on button ">" at bounding box center [733, 289] width 18 height 14
click at [730, 286] on button ">" at bounding box center [733, 289] width 18 height 14
click at [719, 290] on button "9" at bounding box center [715, 289] width 16 height 14
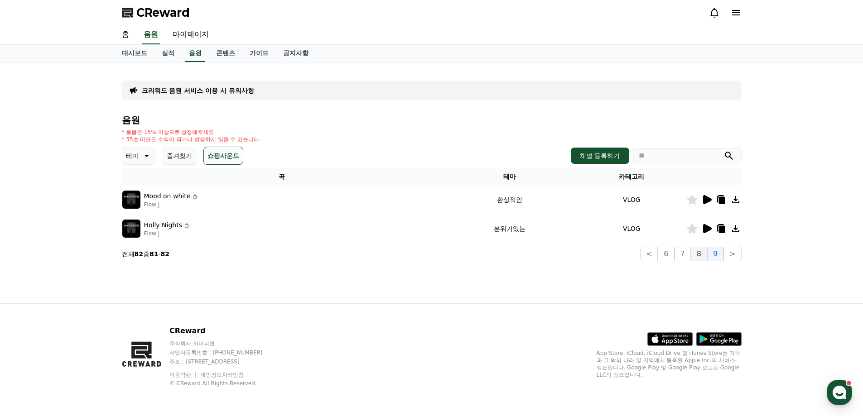
click at [707, 256] on button "8" at bounding box center [699, 254] width 16 height 14
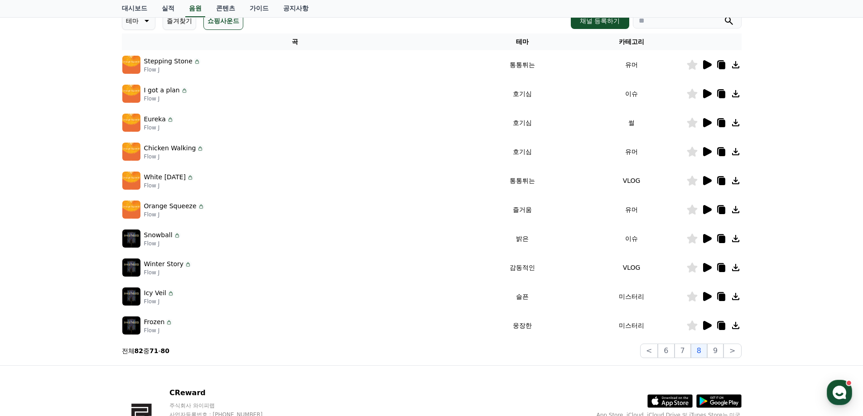
scroll to position [197, 0]
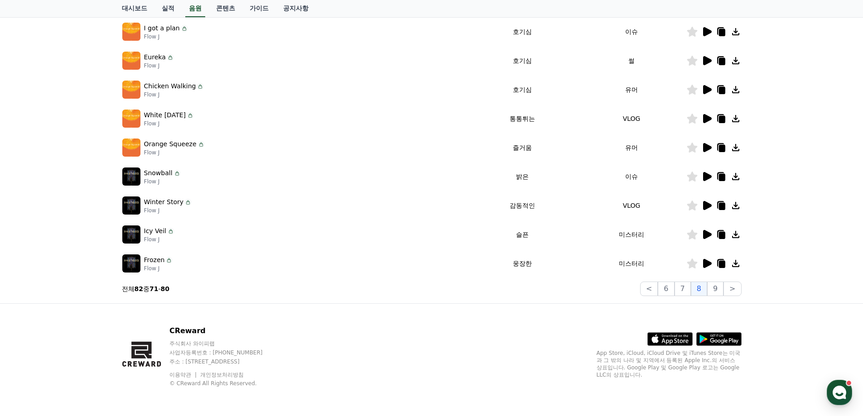
click at [707, 206] on icon at bounding box center [707, 205] width 9 height 9
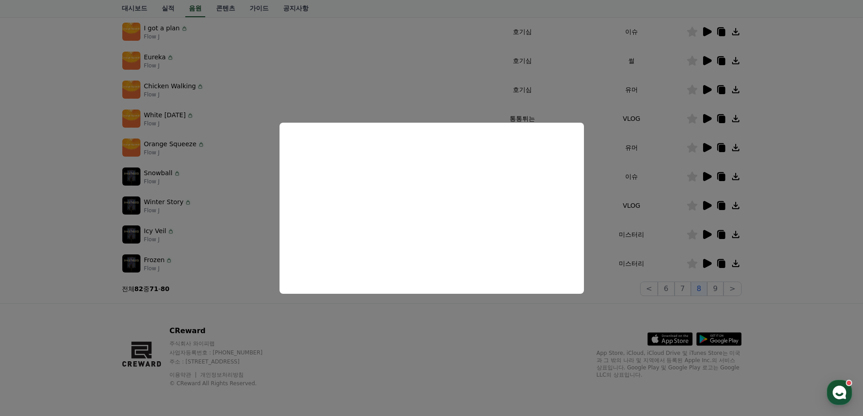
click at [512, 314] on button "close modal" at bounding box center [431, 208] width 863 height 416
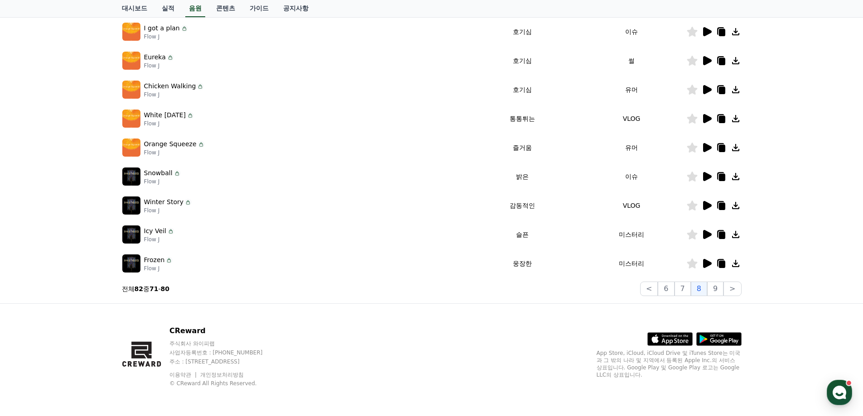
click at [705, 260] on icon at bounding box center [707, 263] width 9 height 9
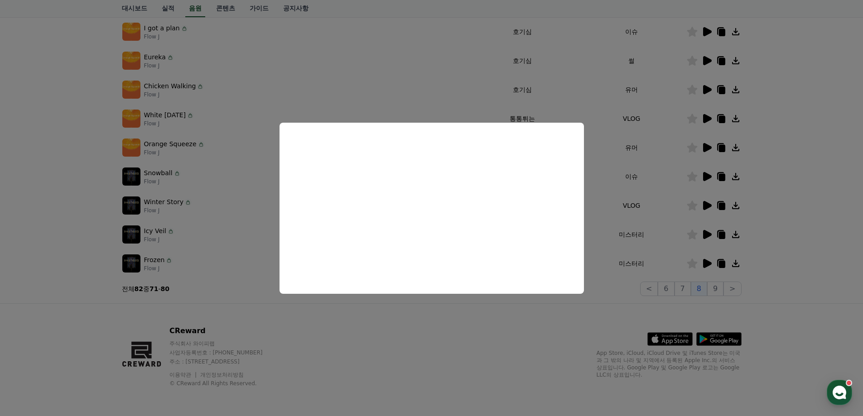
click at [552, 319] on button "close modal" at bounding box center [431, 208] width 863 height 416
click at [552, 319] on div "CReward 주식회사 와이피랩 사업자등록번호 : [PHONE_NUMBER] 주소 : [STREET_ADDRESS] 이용약관 개인정보처리방침 …" at bounding box center [432, 360] width 634 height 112
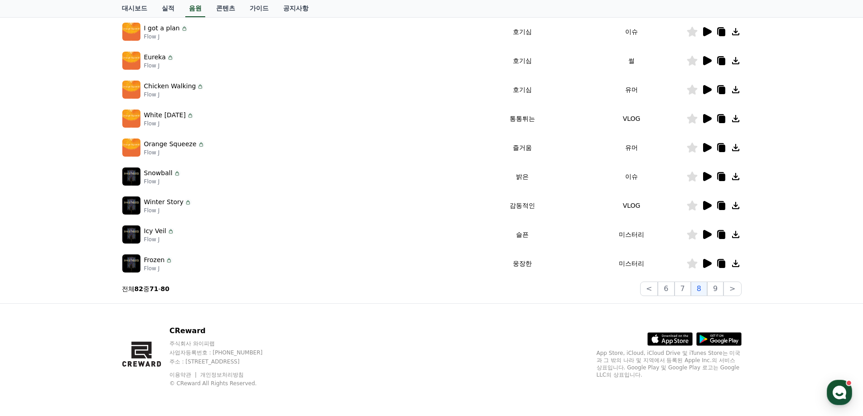
scroll to position [106, 0]
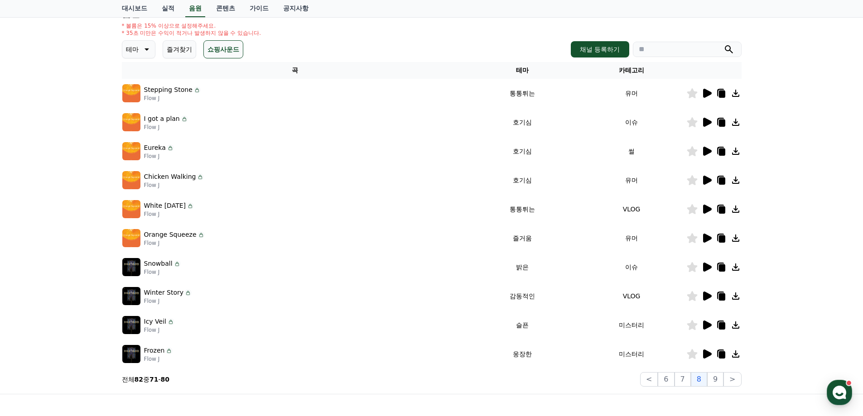
click at [709, 269] on icon at bounding box center [707, 267] width 9 height 9
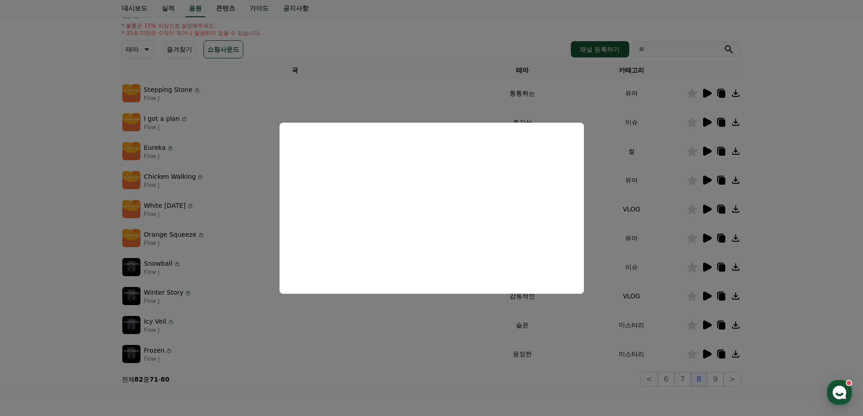
click at [515, 381] on button "close modal" at bounding box center [431, 208] width 863 height 416
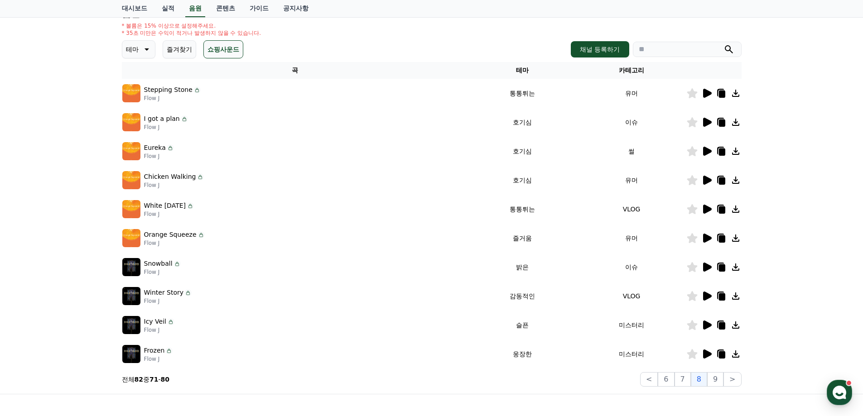
click at [703, 234] on icon at bounding box center [706, 238] width 11 height 11
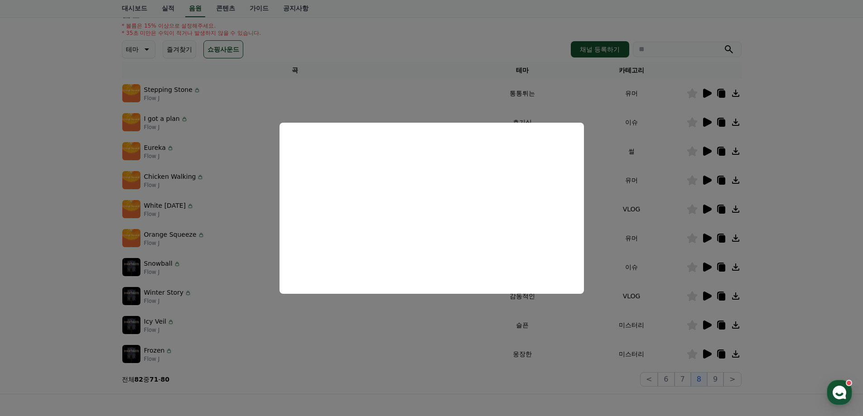
click at [806, 174] on button "close modal" at bounding box center [431, 208] width 863 height 416
click at [806, 174] on div "크리워드 음원 서비스 이용 시 유의사항 음원 * 볼륨은 15% 이상으로 설정해주세요. * 35초 미만은 수익이 적거나 발생하지 않을 수 있습니…" at bounding box center [431, 175] width 863 height 438
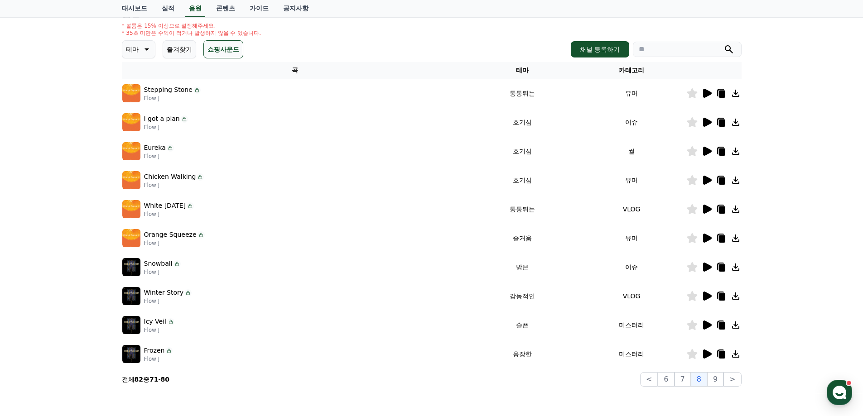
click at [705, 209] on icon at bounding box center [707, 209] width 9 height 9
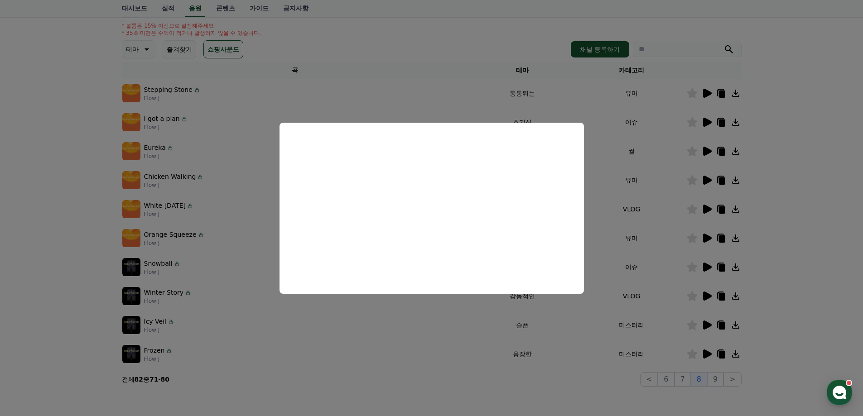
click at [803, 179] on button "close modal" at bounding box center [431, 208] width 863 height 416
click at [803, 179] on div "크리워드 음원 서비스 이용 시 유의사항 음원 * 볼륨은 15% 이상으로 설정해주세요. * 35초 미만은 수익이 적거나 발생하지 않을 수 있습니…" at bounding box center [431, 175] width 863 height 438
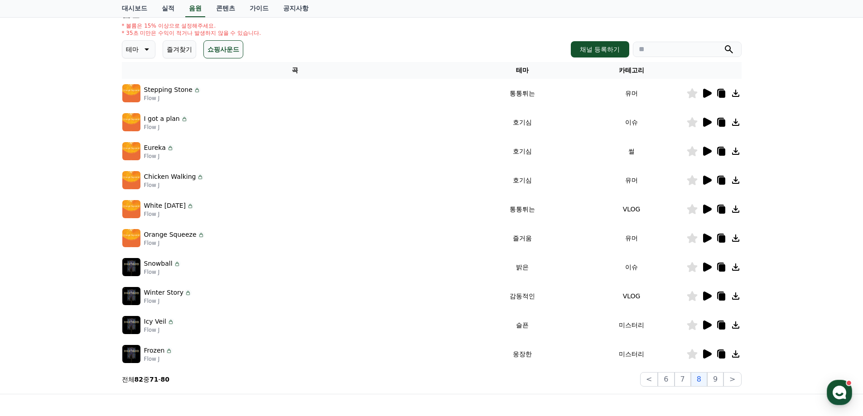
click at [703, 178] on icon at bounding box center [707, 180] width 9 height 9
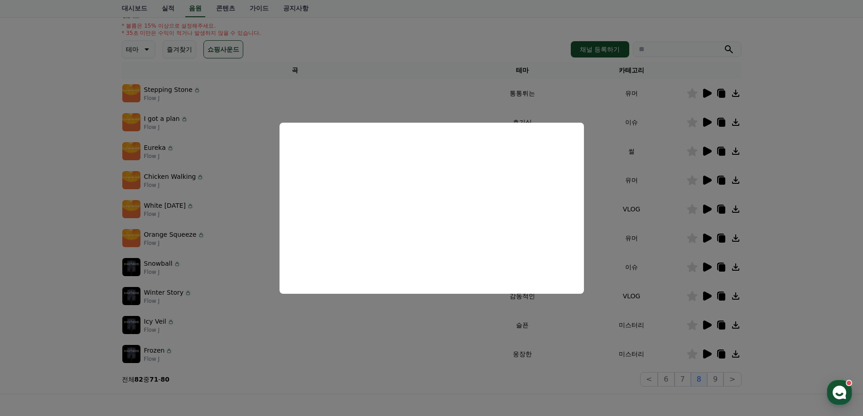
click at [790, 145] on button "close modal" at bounding box center [431, 208] width 863 height 416
drag, startPoint x: 790, startPoint y: 145, endPoint x: 771, endPoint y: 150, distance: 19.6
click at [791, 145] on div "크리워드 음원 서비스 이용 시 유의사항 음원 * 볼륨은 15% 이상으로 설정해주세요. * 35초 미만은 수익이 적거나 발생하지 않을 수 있습니…" at bounding box center [431, 175] width 863 height 438
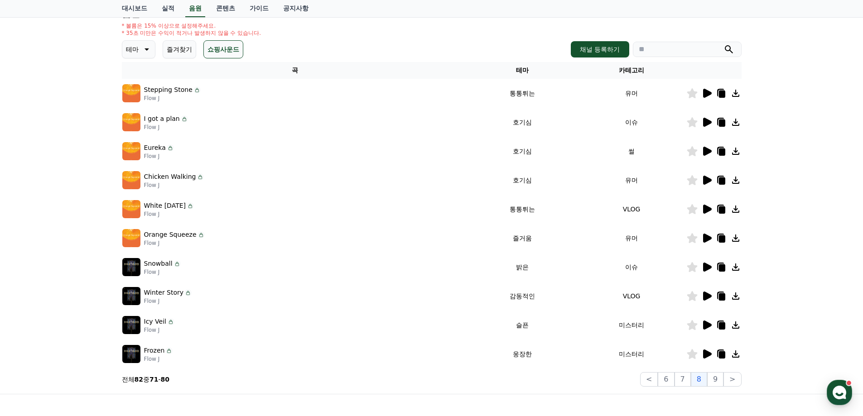
click at [705, 149] on icon at bounding box center [707, 151] width 9 height 9
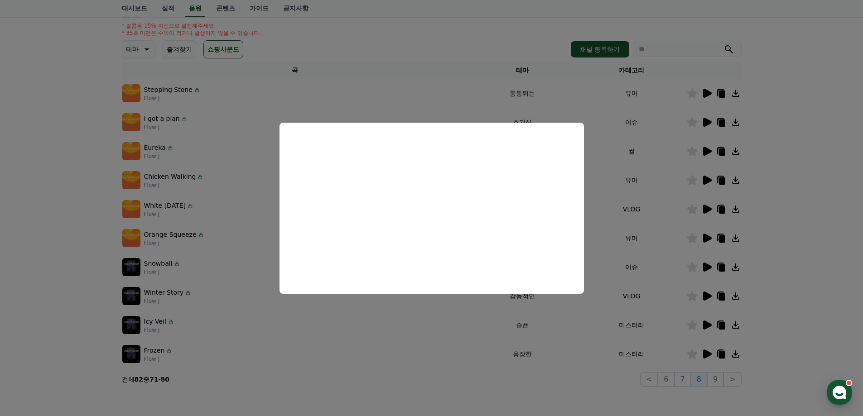
click at [782, 149] on button "close modal" at bounding box center [431, 208] width 863 height 416
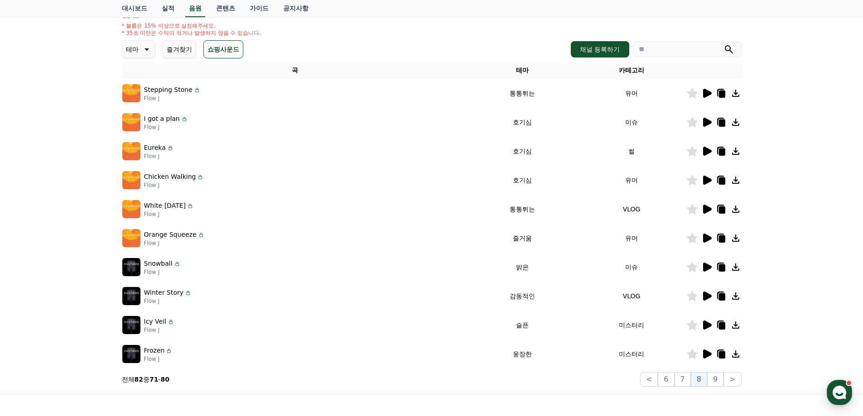
click at [782, 140] on div "크리워드 음원 서비스 이용 시 유의사항 음원 * 볼륨은 15% 이상으로 설정해주세요. * 35초 미만은 수익이 적거나 발생하지 않을 수 있습니…" at bounding box center [431, 175] width 863 height 438
click at [709, 123] on icon at bounding box center [707, 122] width 9 height 9
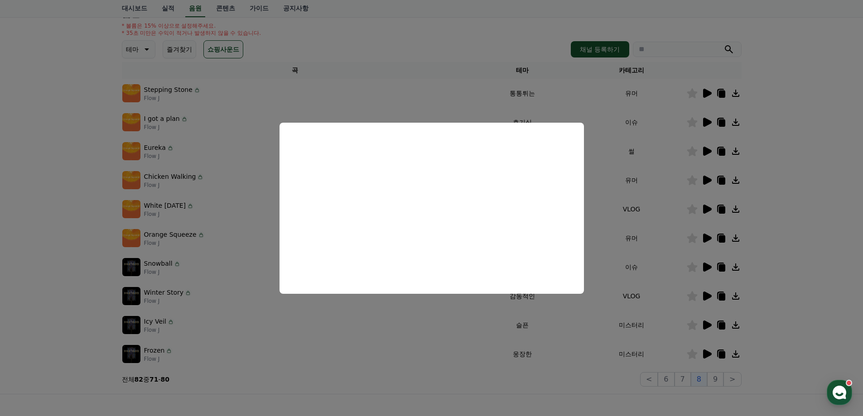
click at [793, 126] on button "close modal" at bounding box center [431, 208] width 863 height 416
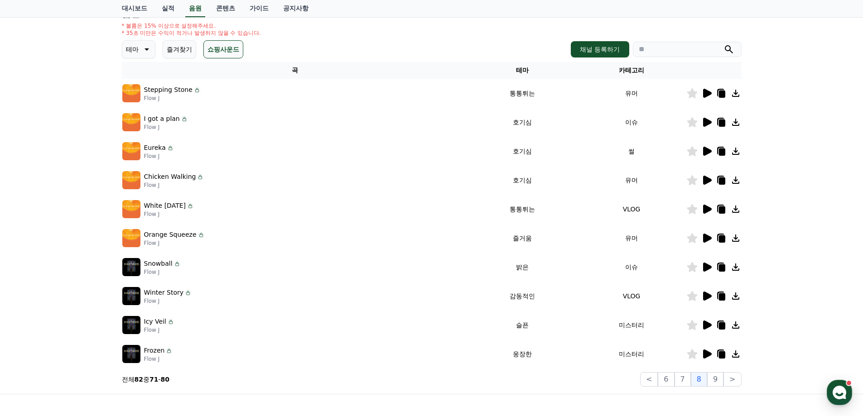
click at [691, 124] on icon at bounding box center [692, 122] width 10 height 10
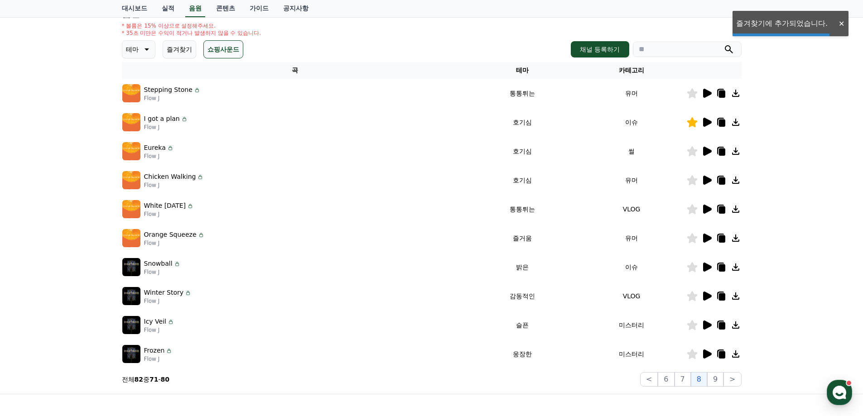
click at [710, 95] on icon at bounding box center [707, 93] width 9 height 9
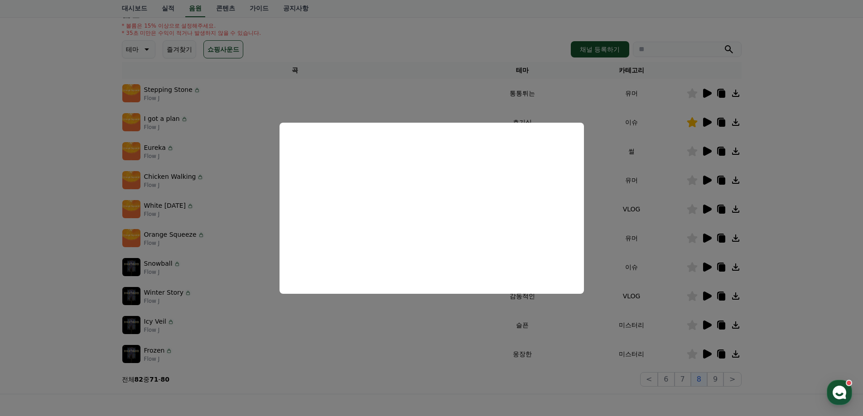
click at [805, 239] on button "close modal" at bounding box center [431, 208] width 863 height 416
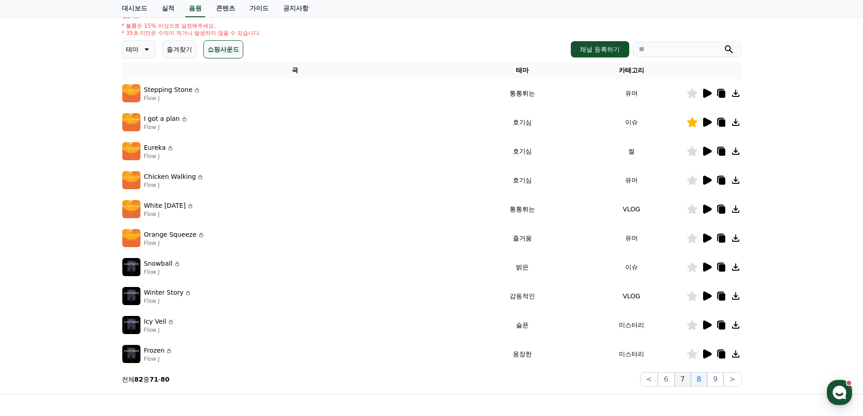
click at [684, 377] on button "7" at bounding box center [683, 379] width 16 height 14
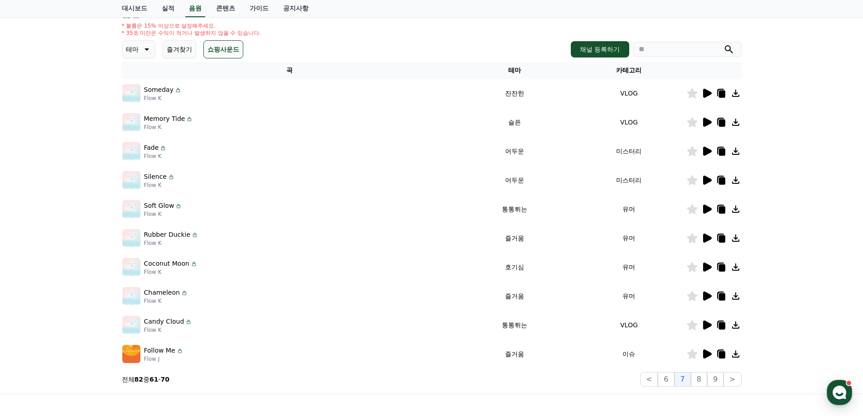
click at [710, 353] on icon at bounding box center [707, 354] width 9 height 9
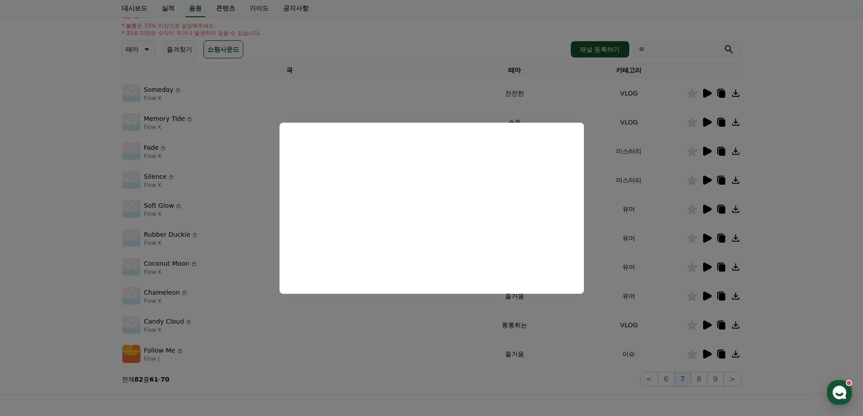
click at [825, 256] on button "close modal" at bounding box center [431, 208] width 863 height 416
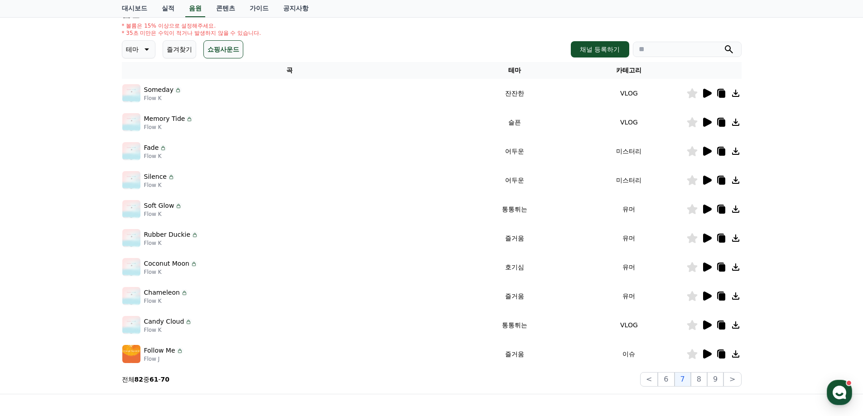
click at [706, 324] on icon at bounding box center [707, 325] width 9 height 9
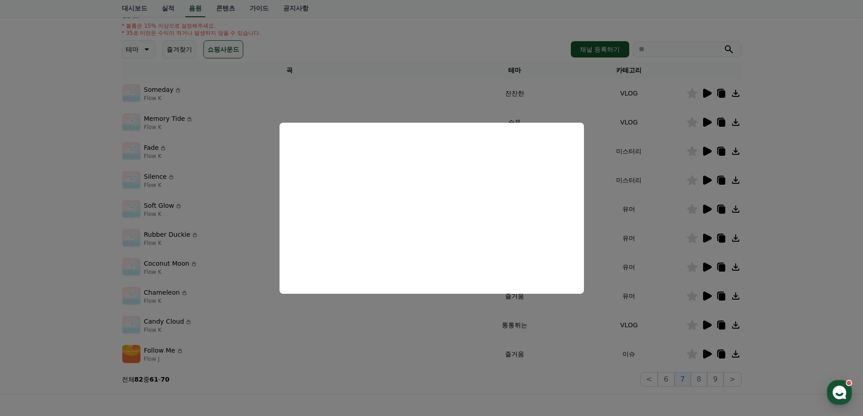
click at [773, 166] on button "close modal" at bounding box center [431, 208] width 863 height 416
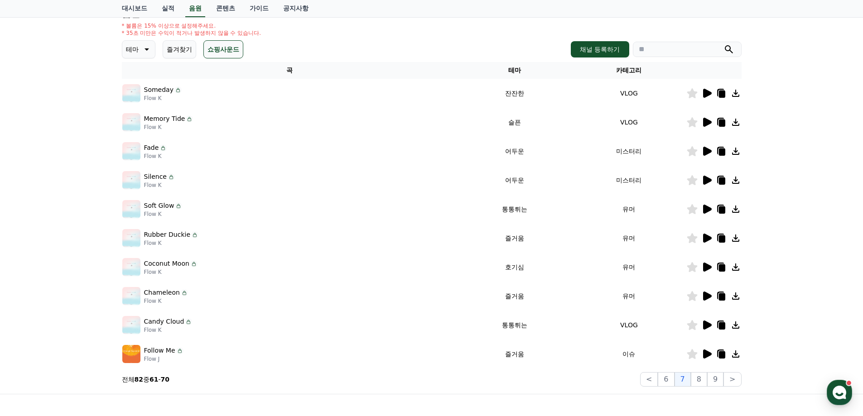
click at [706, 292] on icon at bounding box center [707, 296] width 9 height 9
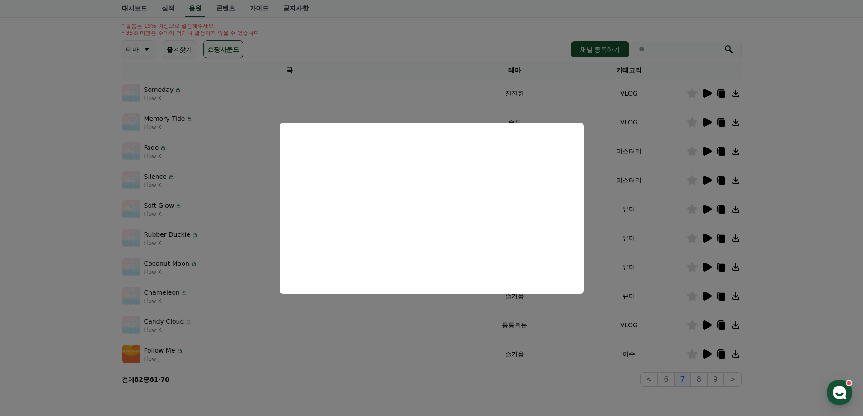
click at [810, 236] on button "close modal" at bounding box center [431, 208] width 863 height 416
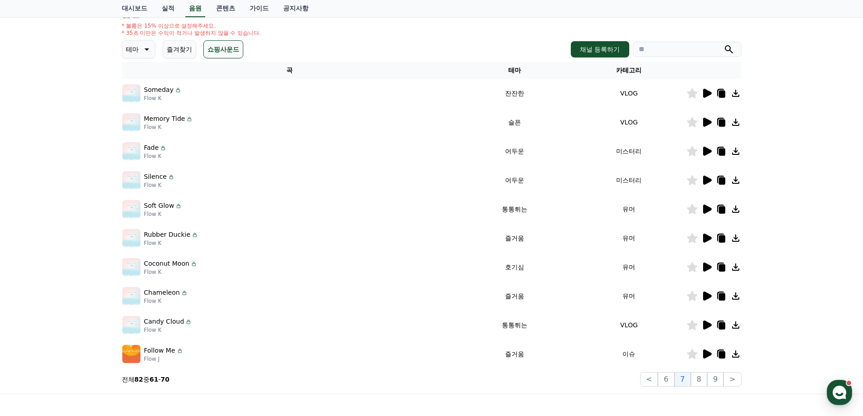
click at [705, 269] on icon at bounding box center [707, 267] width 9 height 9
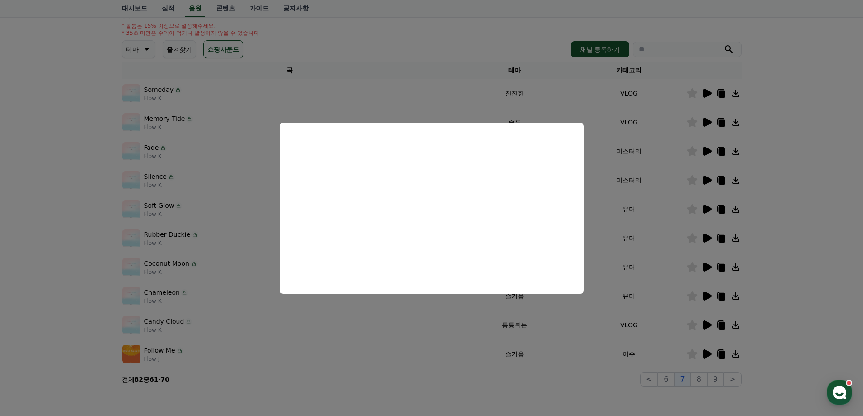
click at [818, 215] on button "close modal" at bounding box center [431, 208] width 863 height 416
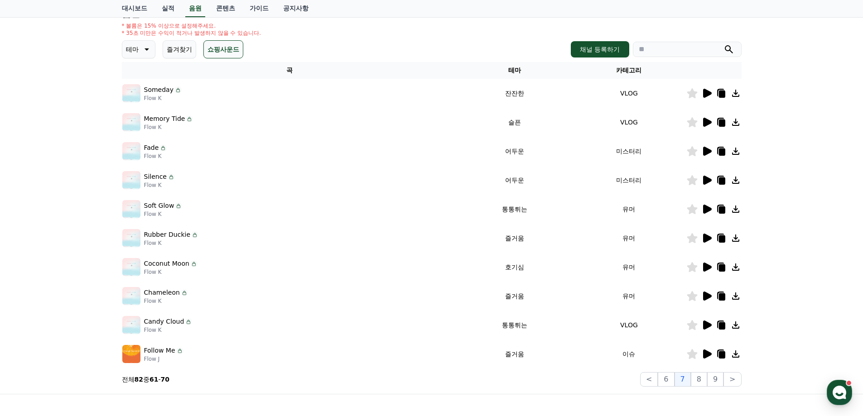
click at [705, 94] on icon at bounding box center [707, 93] width 9 height 9
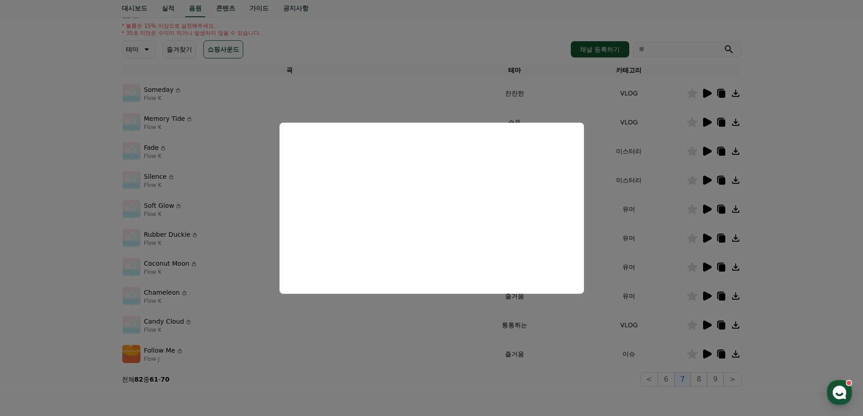
click at [812, 103] on button "close modal" at bounding box center [431, 208] width 863 height 416
click at [812, 103] on div "크리워드 음원 서비스 이용 시 유의사항 음원 * 볼륨은 15% 이상으로 설정해주세요. * 35초 미만은 수익이 적거나 발생하지 않을 수 있습니…" at bounding box center [431, 175] width 863 height 438
click at [811, 114] on div "크리워드 음원 서비스 이용 시 유의사항 음원 * 볼륨은 15% 이상으로 설정해주세요. * 35초 미만은 수익이 적거나 발생하지 않을 수 있습니…" at bounding box center [431, 175] width 863 height 438
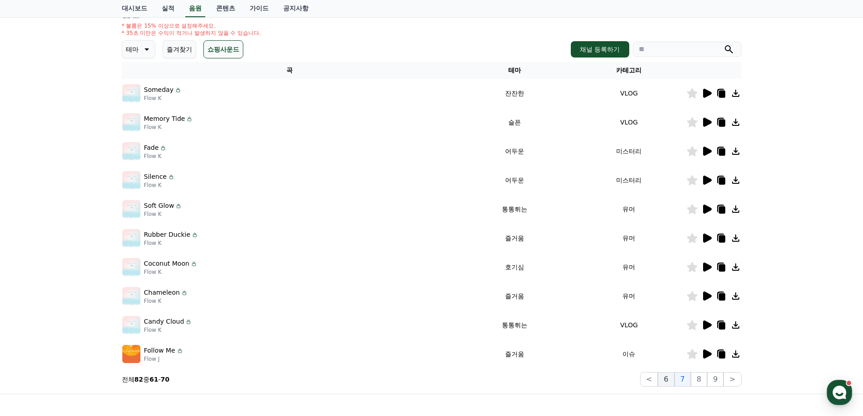
click at [670, 382] on button "6" at bounding box center [666, 379] width 16 height 14
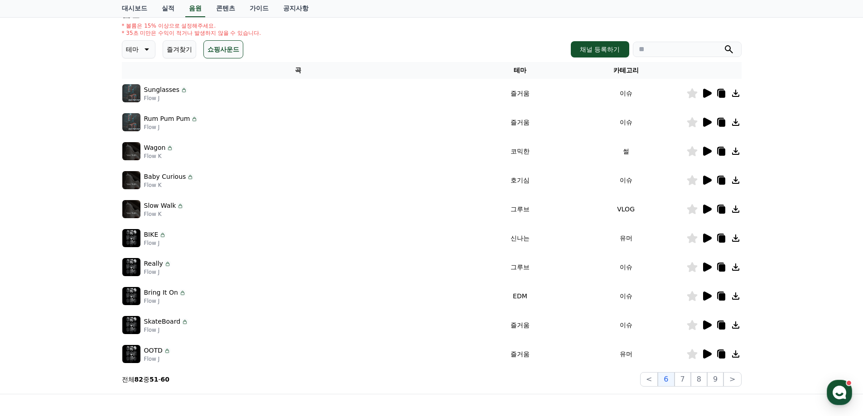
click at [709, 354] on icon at bounding box center [707, 354] width 9 height 9
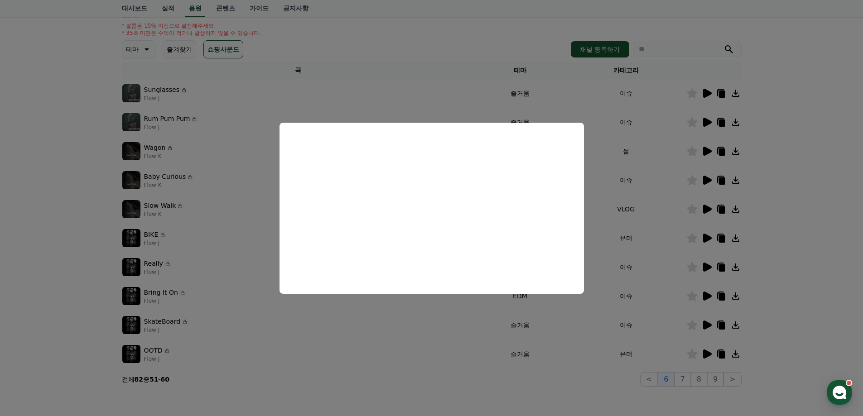
click at [828, 275] on button "close modal" at bounding box center [431, 208] width 863 height 416
click at [828, 275] on div "크리워드 음원 서비스 이용 시 유의사항 음원 * 볼륨은 15% 이상으로 설정해주세요. * 35초 미만은 수익이 적거나 발생하지 않을 수 있습니…" at bounding box center [431, 175] width 863 height 438
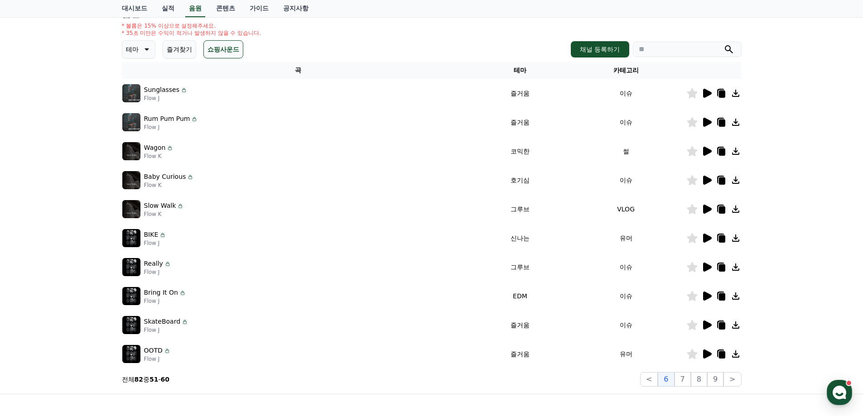
click at [712, 323] on icon at bounding box center [706, 325] width 11 height 11
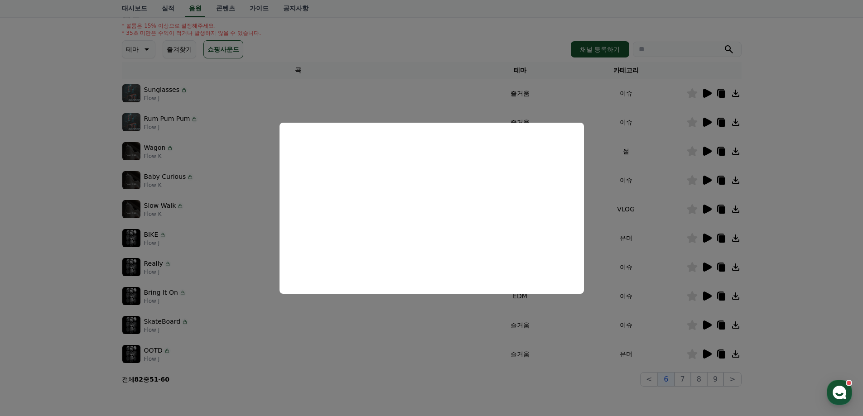
click at [530, 400] on button "close modal" at bounding box center [431, 208] width 863 height 416
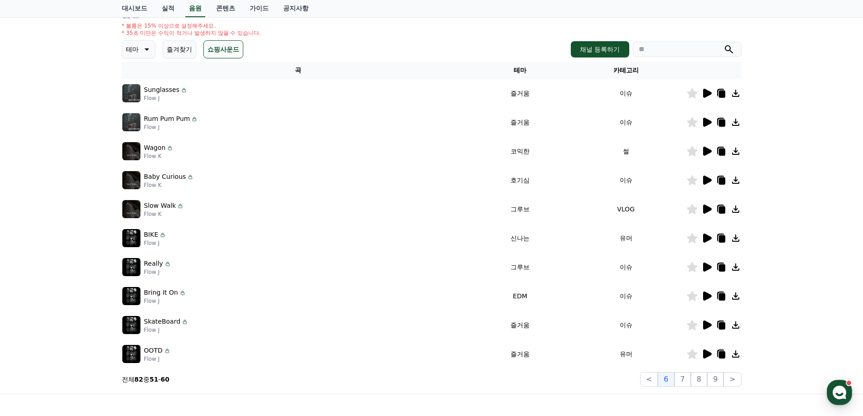
click at [711, 266] on icon at bounding box center [706, 267] width 11 height 11
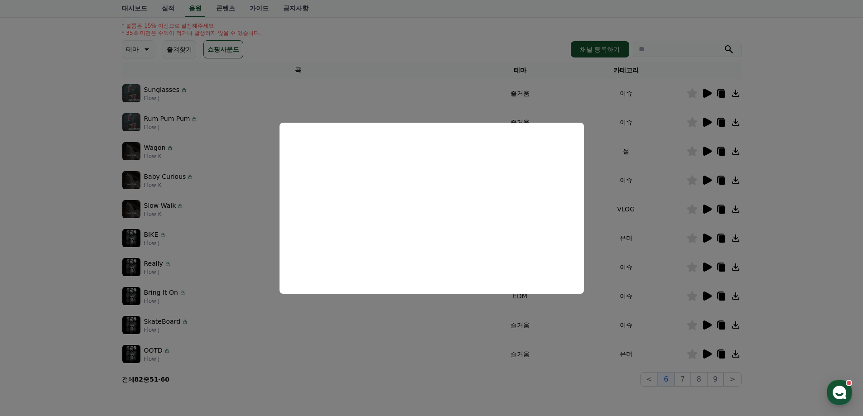
click at [812, 211] on button "close modal" at bounding box center [431, 208] width 863 height 416
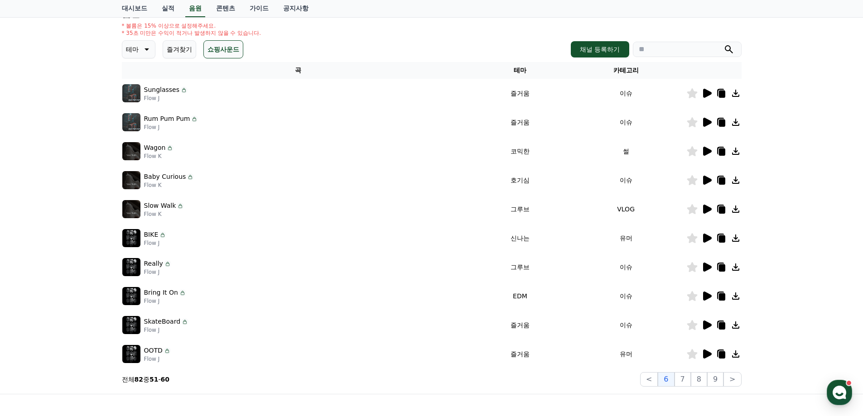
click at [707, 210] on icon at bounding box center [707, 209] width 9 height 9
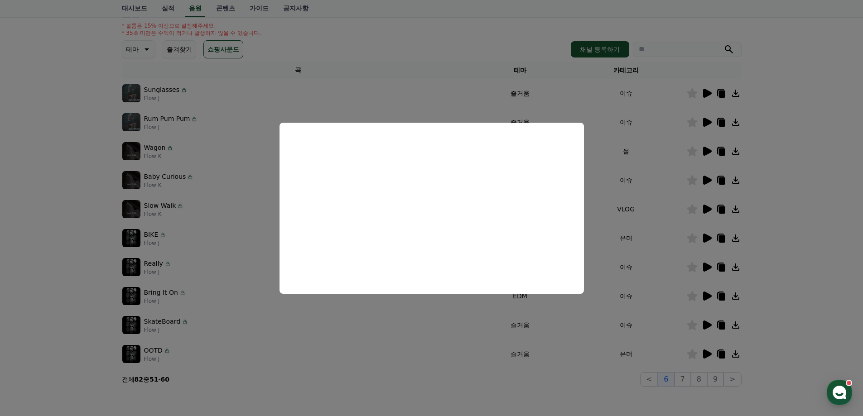
click at [764, 191] on button "close modal" at bounding box center [431, 208] width 863 height 416
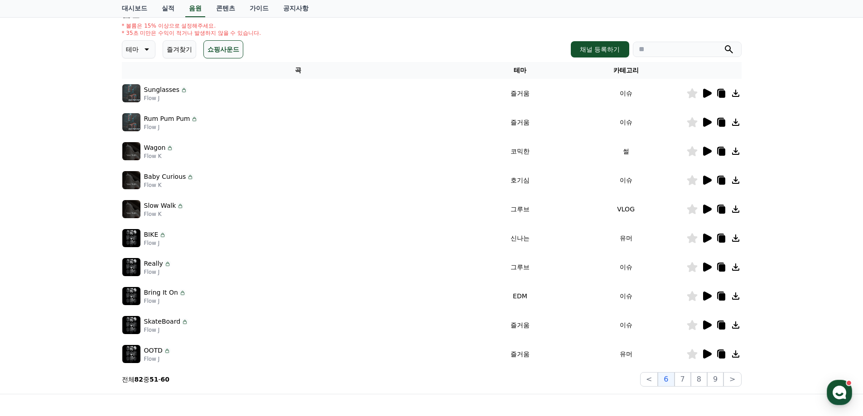
click at [704, 179] on icon at bounding box center [707, 180] width 9 height 9
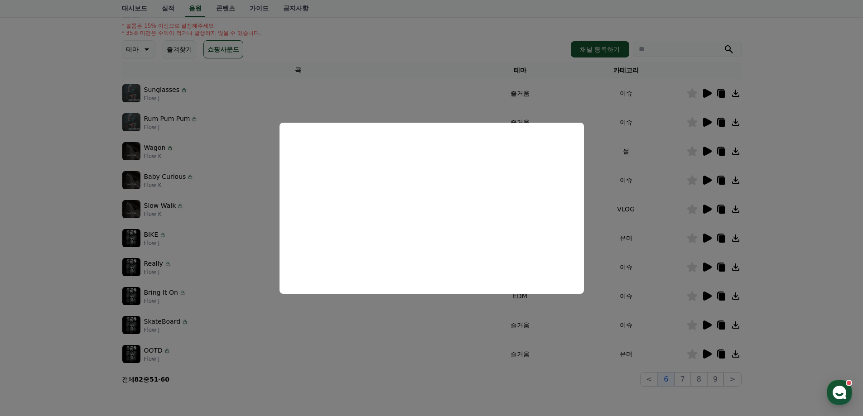
click at [772, 158] on button "close modal" at bounding box center [431, 208] width 863 height 416
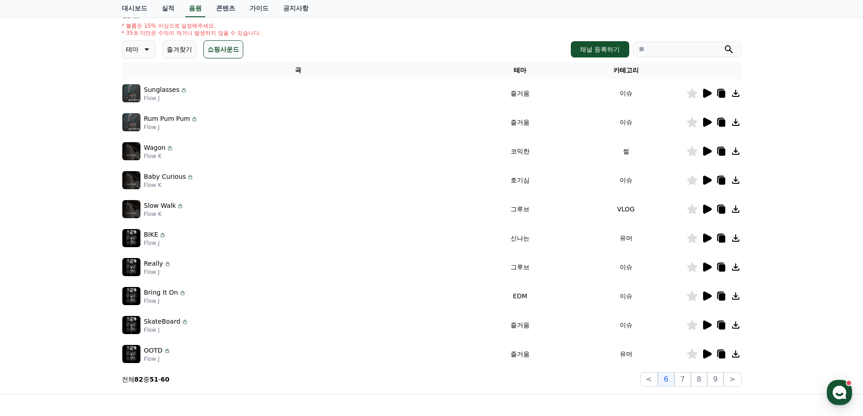
click at [711, 148] on icon at bounding box center [706, 151] width 11 height 11
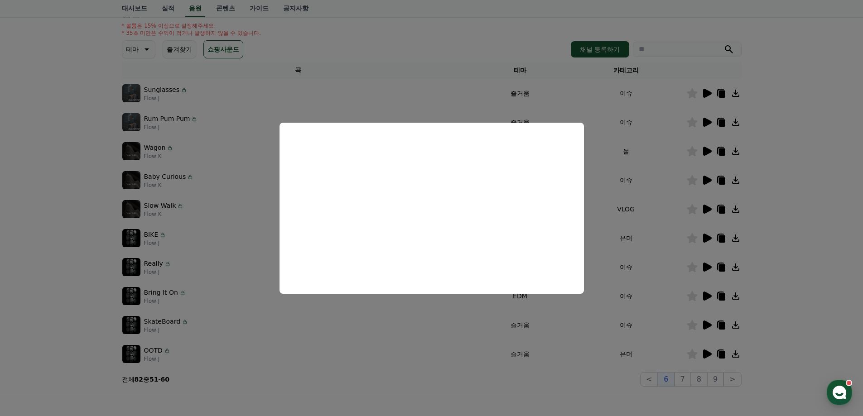
click at [782, 151] on button "close modal" at bounding box center [431, 208] width 863 height 416
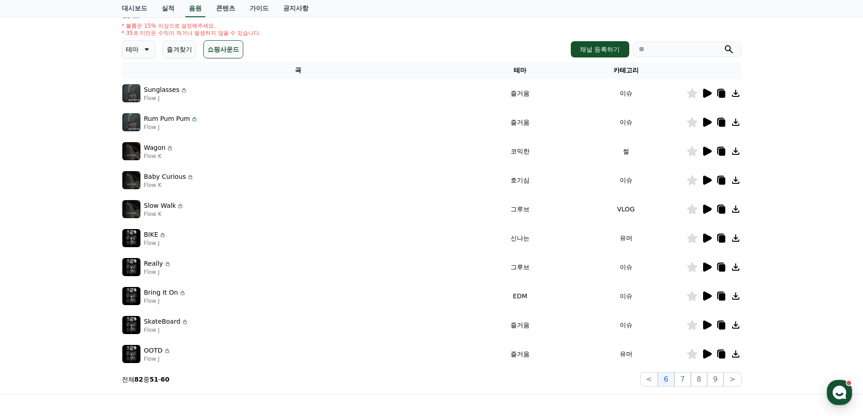
click at [704, 119] on icon at bounding box center [707, 122] width 9 height 9
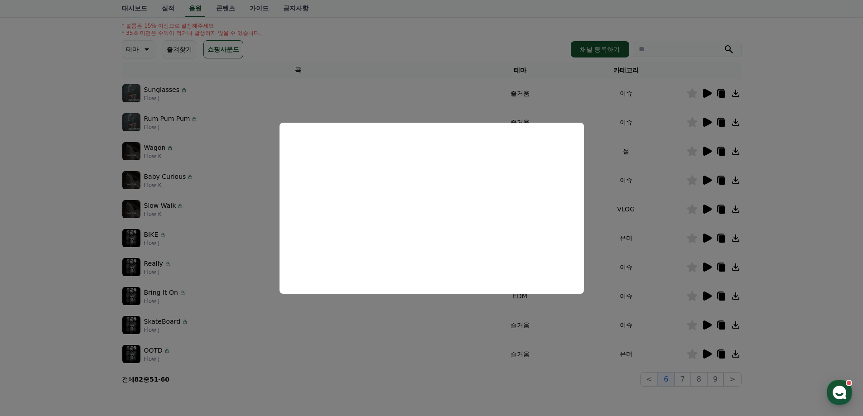
click at [785, 121] on button "close modal" at bounding box center [431, 208] width 863 height 416
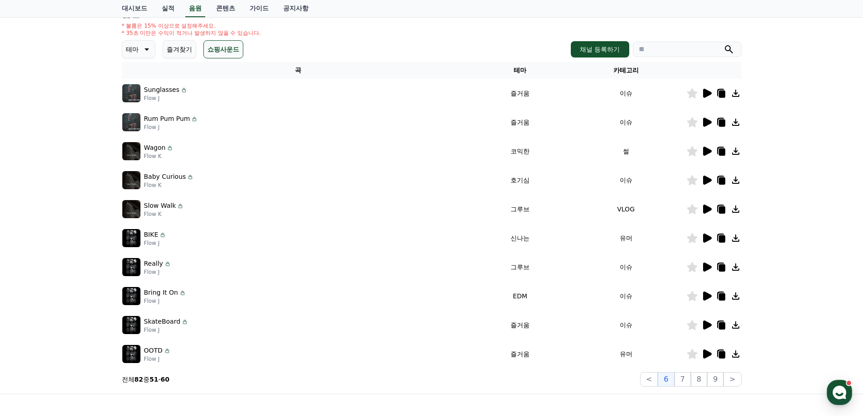
click at [710, 93] on icon at bounding box center [707, 93] width 9 height 9
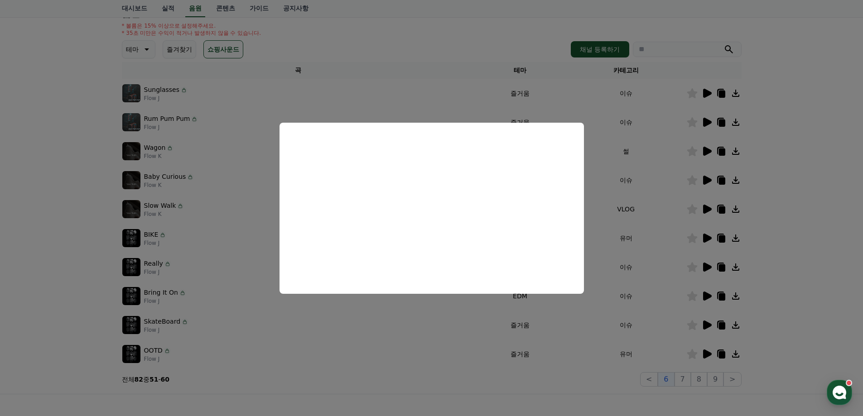
click at [654, 381] on button "close modal" at bounding box center [431, 208] width 863 height 416
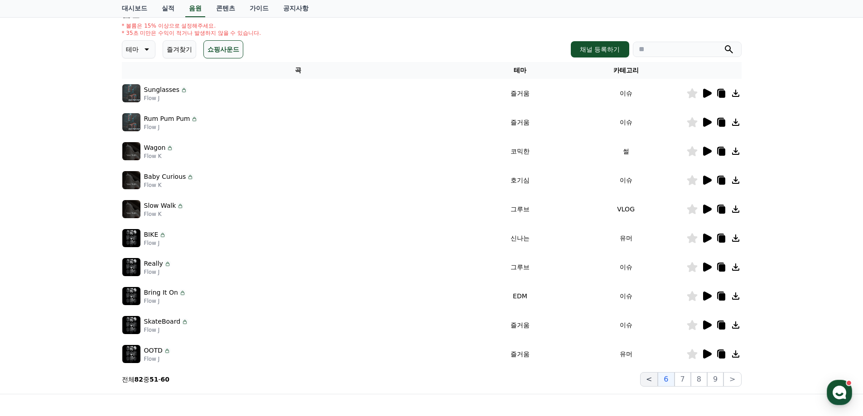
click at [654, 380] on button "<" at bounding box center [649, 379] width 18 height 14
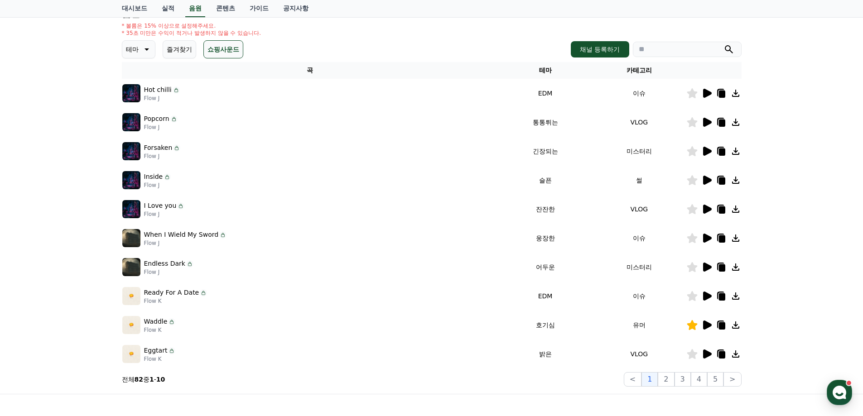
click at [704, 355] on icon at bounding box center [707, 354] width 9 height 9
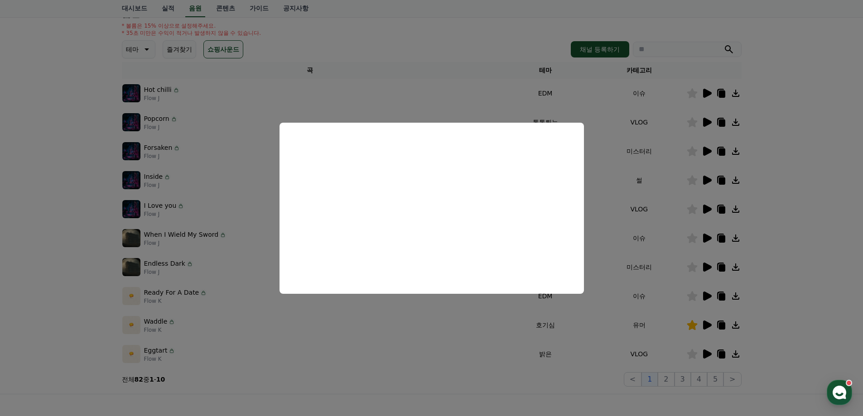
click at [791, 207] on button "close modal" at bounding box center [431, 208] width 863 height 416
click at [791, 207] on div "크리워드 음원 서비스 이용 시 유의사항 음원 * 볼륨은 15% 이상으로 설정해주세요. * 35초 미만은 수익이 적거나 발생하지 않을 수 있습니…" at bounding box center [431, 175] width 863 height 438
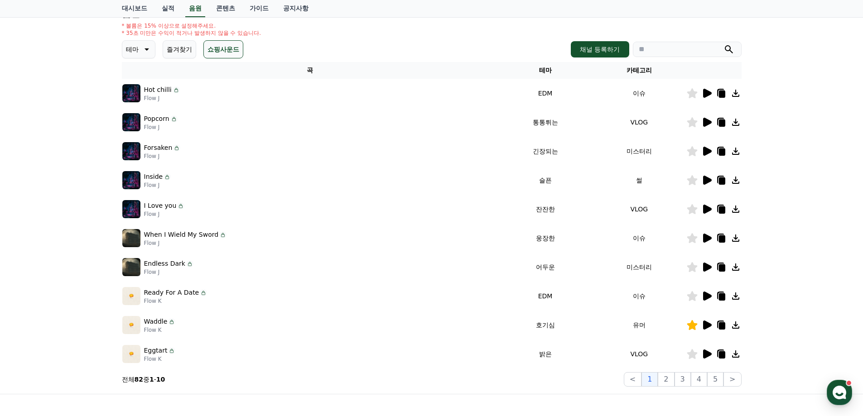
click at [709, 239] on icon at bounding box center [707, 238] width 9 height 9
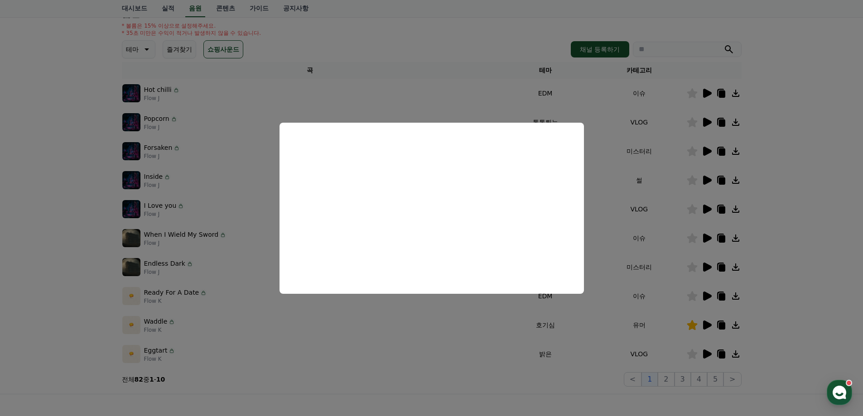
click at [397, 36] on button "close modal" at bounding box center [431, 208] width 863 height 416
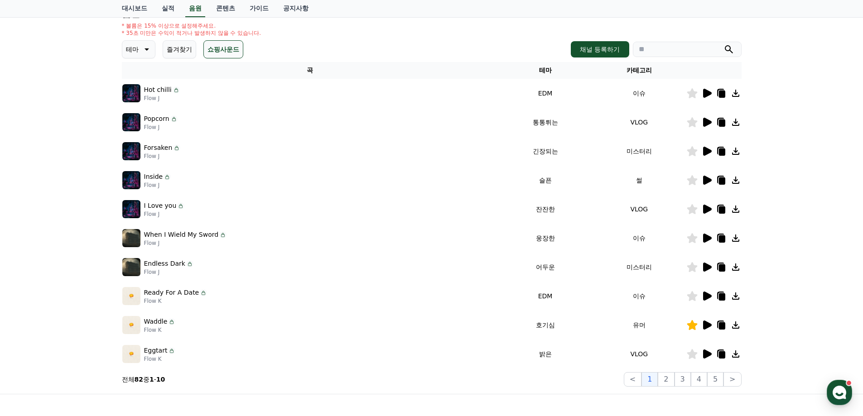
click at [702, 90] on icon at bounding box center [706, 93] width 11 height 11
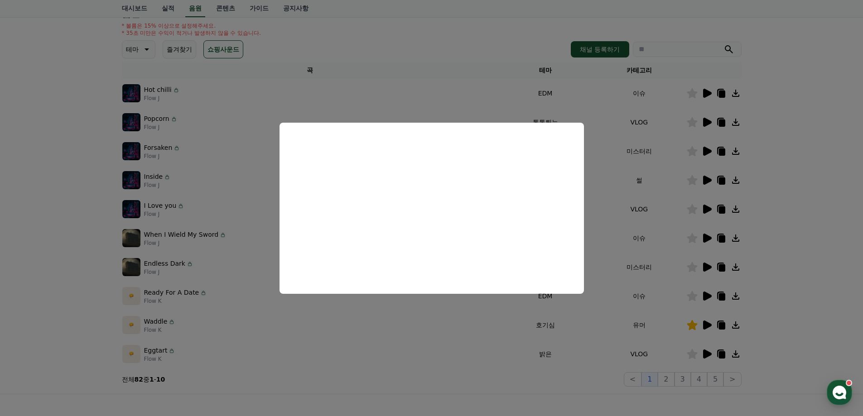
click at [634, 391] on button "close modal" at bounding box center [431, 208] width 863 height 416
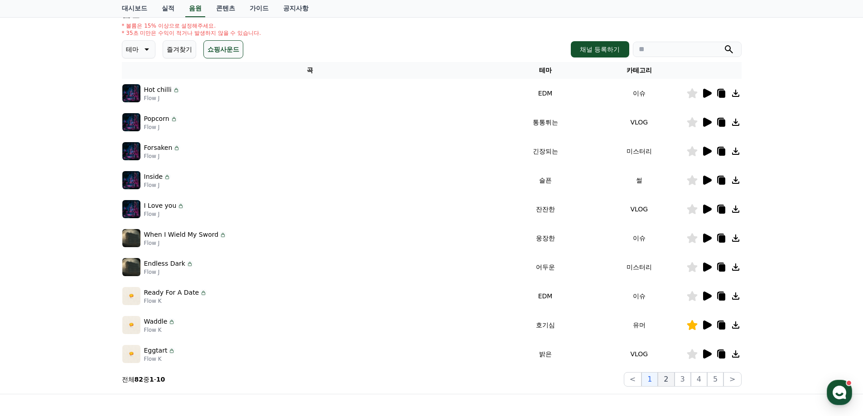
click at [666, 379] on button "2" at bounding box center [666, 379] width 16 height 14
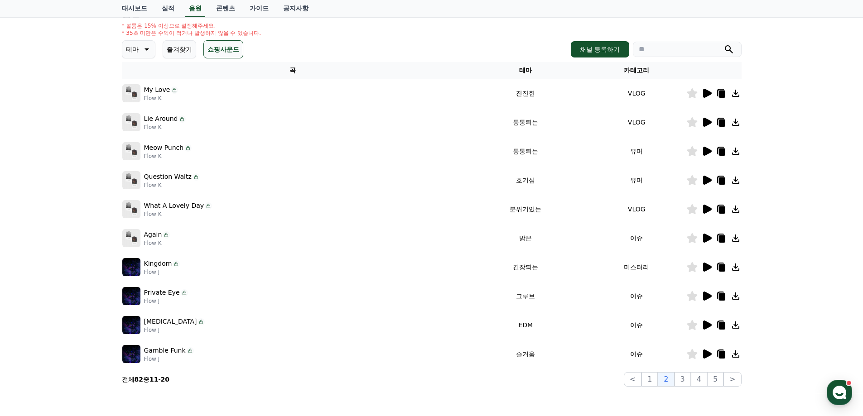
click at [702, 178] on icon at bounding box center [706, 180] width 11 height 11
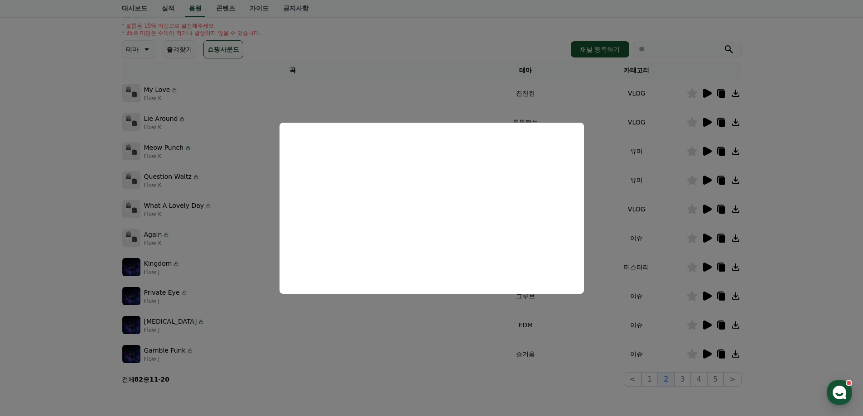
click at [785, 192] on button "close modal" at bounding box center [431, 208] width 863 height 416
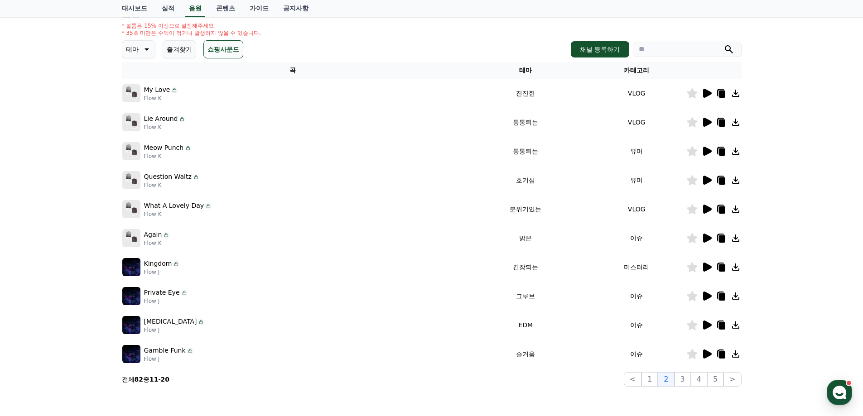
click at [706, 237] on icon at bounding box center [707, 238] width 9 height 9
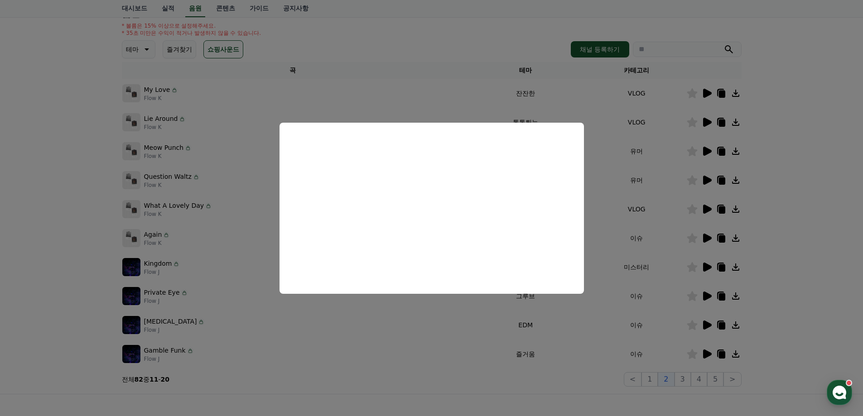
click at [774, 203] on button "close modal" at bounding box center [431, 208] width 863 height 416
drag, startPoint x: 774, startPoint y: 203, endPoint x: 770, endPoint y: 205, distance: 5.1
click at [773, 203] on div "크리워드 음원 서비스 이용 시 유의사항 음원 * 볼륨은 15% 이상으로 설정해주세요. * 35초 미만은 수익이 적거나 발생하지 않을 수 있습니…" at bounding box center [431, 175] width 863 height 438
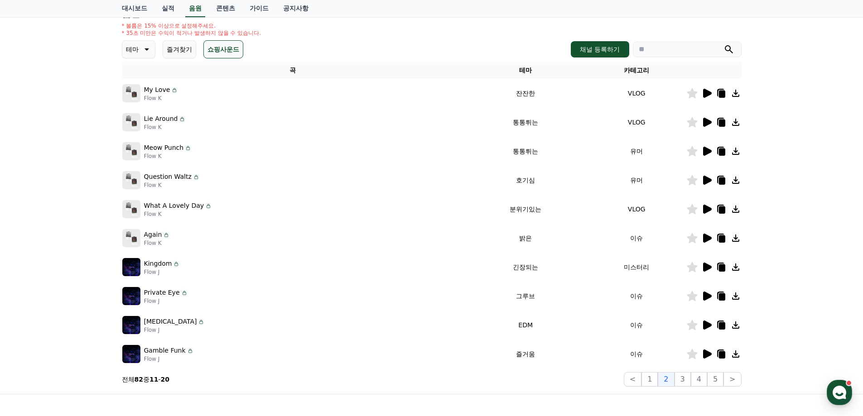
click at [706, 296] on icon at bounding box center [707, 296] width 9 height 9
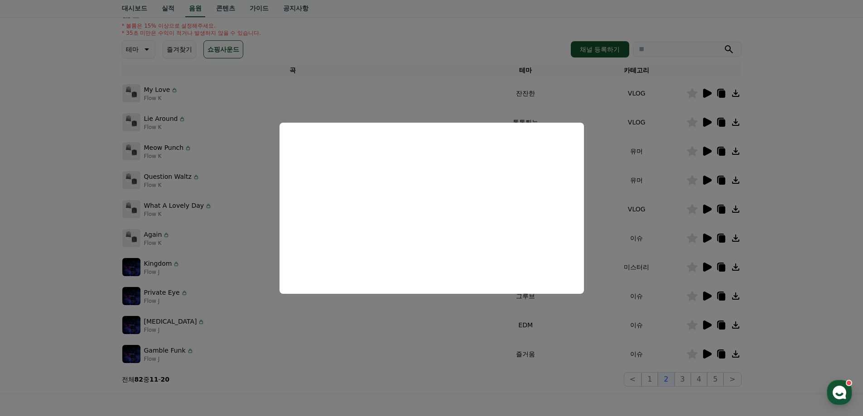
click at [807, 263] on button "close modal" at bounding box center [431, 208] width 863 height 416
drag, startPoint x: 807, startPoint y: 263, endPoint x: 783, endPoint y: 274, distance: 26.8
click at [806, 263] on div "크리워드 음원 서비스 이용 시 유의사항 음원 * 볼륨은 15% 이상으로 설정해주세요. * 35초 미만은 수익이 적거나 발생하지 않을 수 있습니…" at bounding box center [431, 175] width 863 height 438
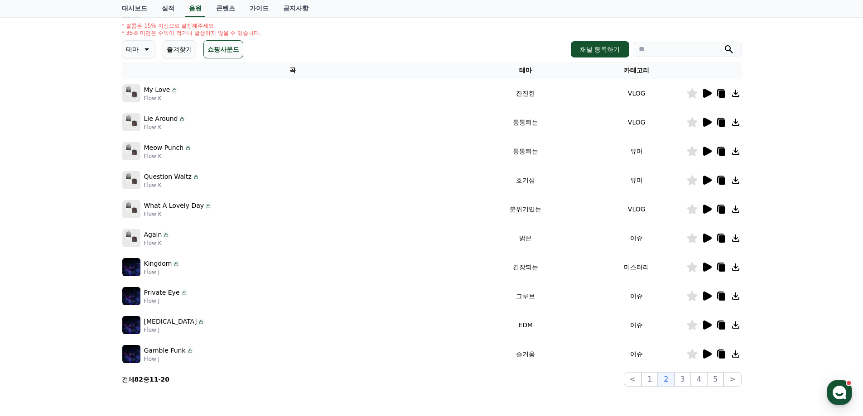
click at [705, 267] on icon at bounding box center [707, 267] width 9 height 9
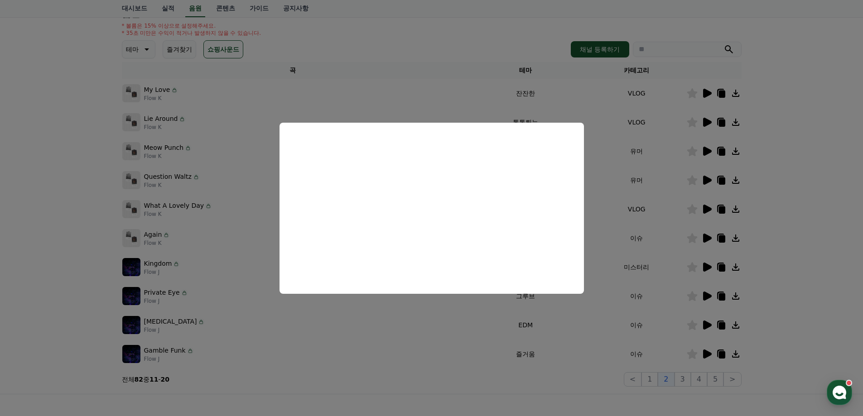
click at [768, 167] on button "close modal" at bounding box center [431, 208] width 863 height 416
click at [768, 167] on div "크리워드 음원 서비스 이용 시 유의사항 음원 * 볼륨은 15% 이상으로 설정해주세요. * 35초 미만은 수익이 적거나 발생하지 않을 수 있습니…" at bounding box center [431, 175] width 863 height 438
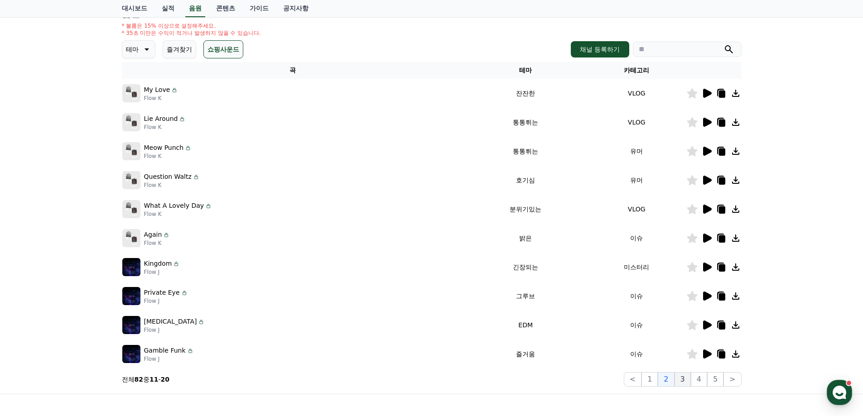
click at [683, 380] on button "3" at bounding box center [683, 379] width 16 height 14
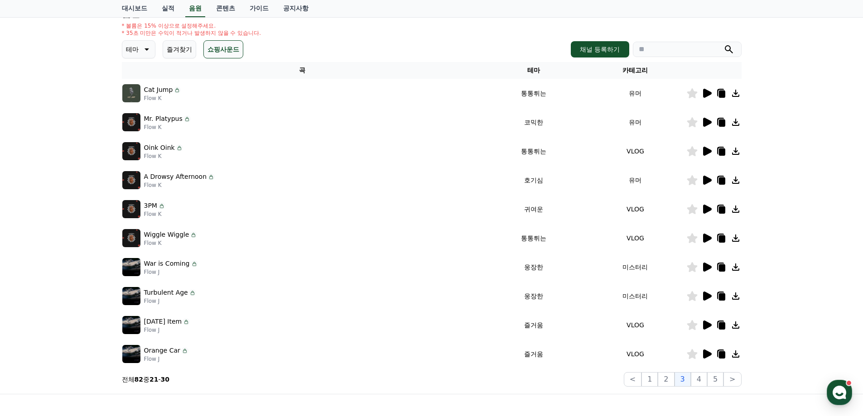
click at [707, 94] on icon at bounding box center [707, 93] width 9 height 9
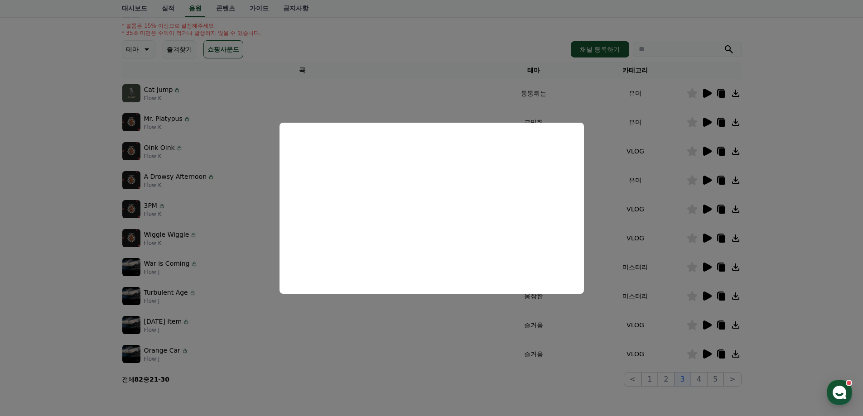
click at [812, 158] on button "close modal" at bounding box center [431, 208] width 863 height 416
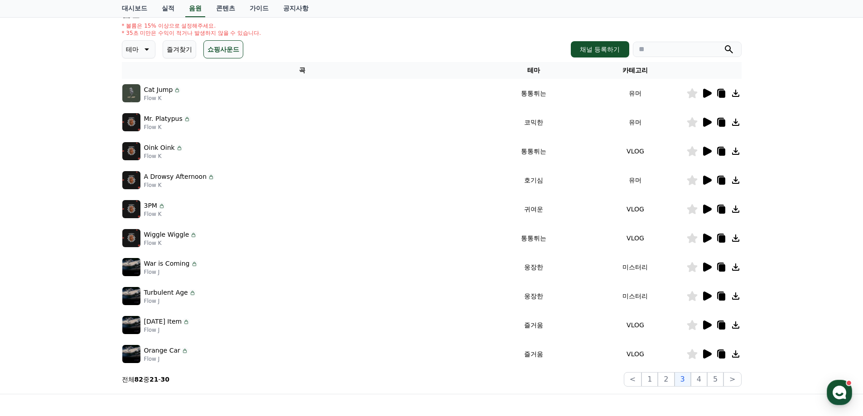
click at [709, 124] on icon at bounding box center [707, 122] width 9 height 9
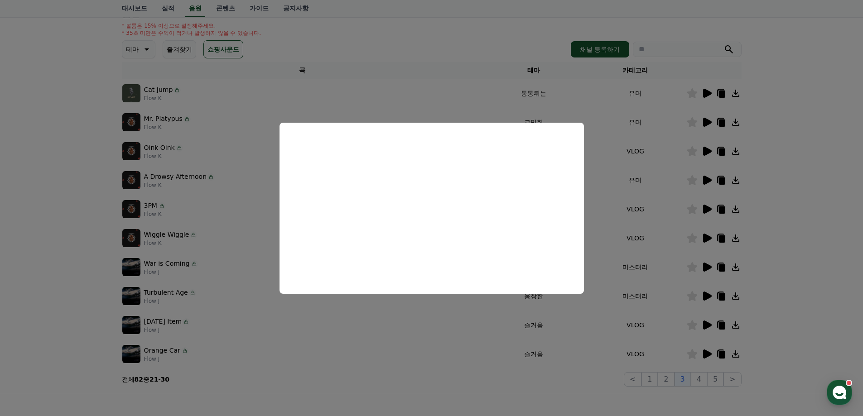
click at [751, 174] on button "close modal" at bounding box center [431, 208] width 863 height 416
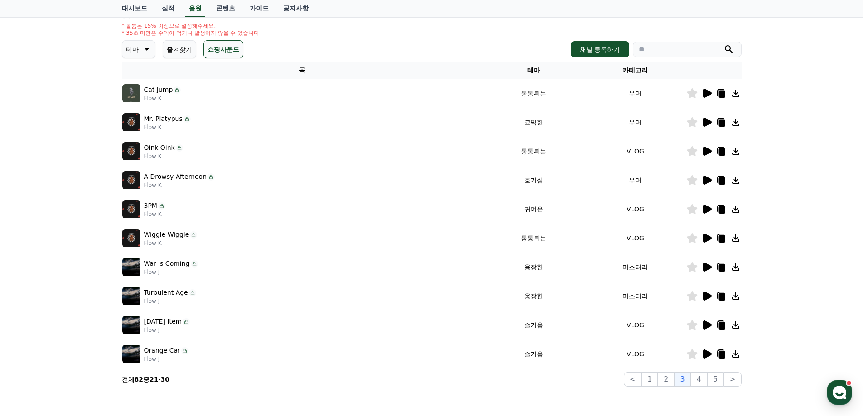
click at [707, 270] on icon at bounding box center [706, 267] width 11 height 11
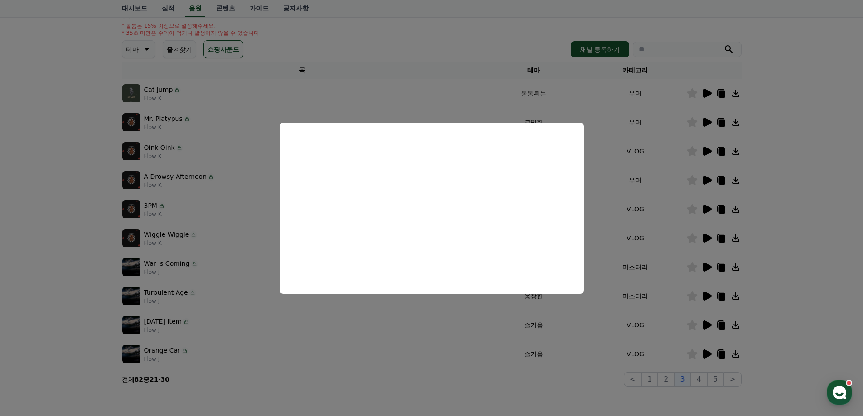
click at [705, 296] on button "close modal" at bounding box center [431, 208] width 863 height 416
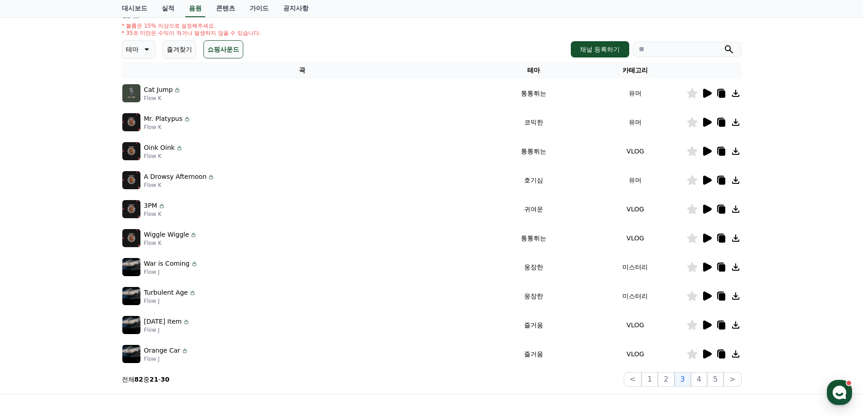
click at [706, 296] on icon at bounding box center [707, 296] width 9 height 9
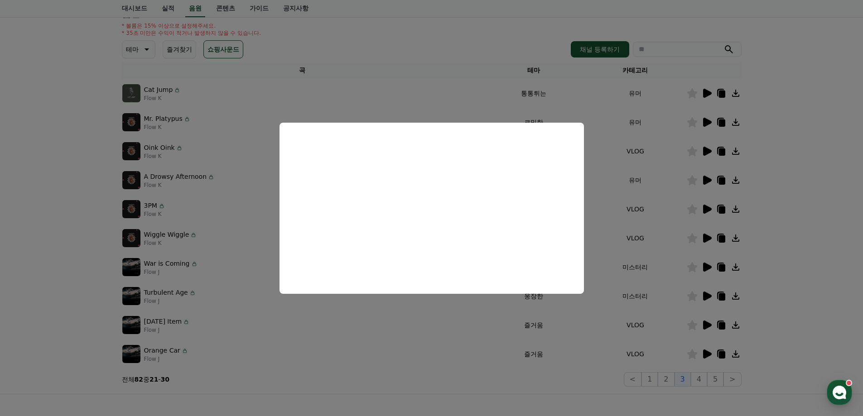
click at [810, 199] on button "close modal" at bounding box center [431, 208] width 863 height 416
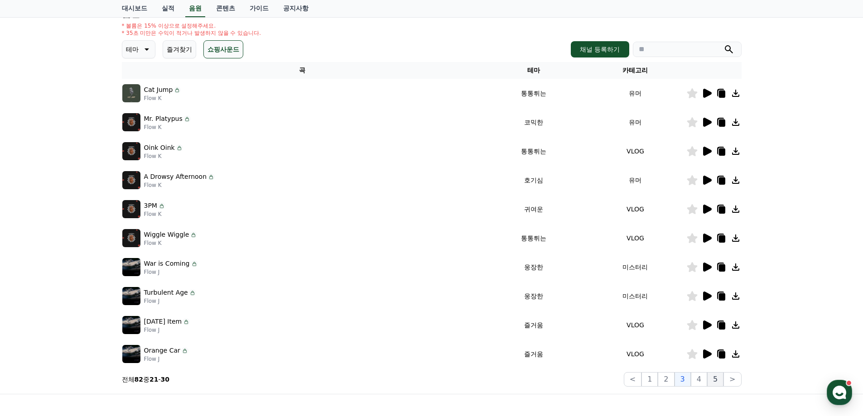
drag, startPoint x: 704, startPoint y: 375, endPoint x: 709, endPoint y: 376, distance: 4.6
click at [704, 376] on button "4" at bounding box center [699, 379] width 16 height 14
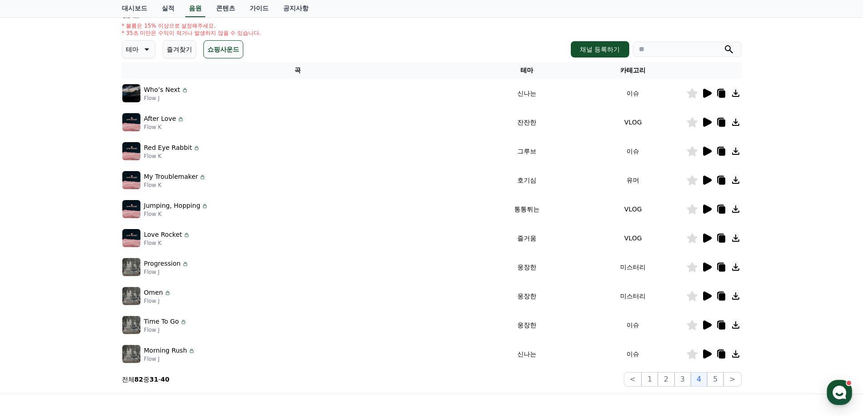
click at [709, 97] on icon at bounding box center [706, 93] width 11 height 11
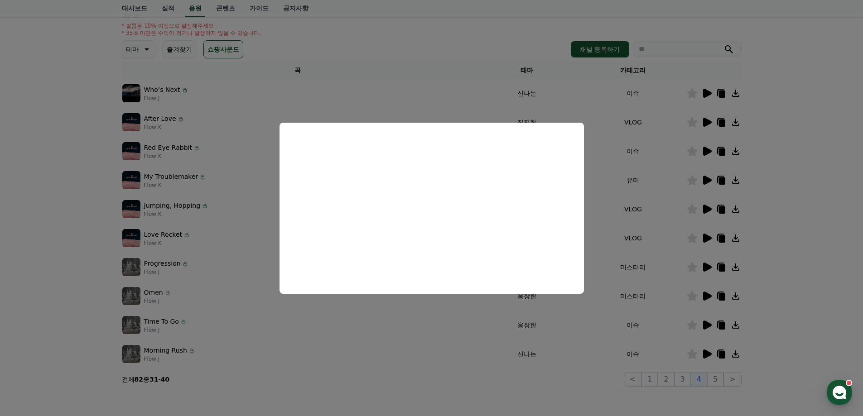
click at [782, 149] on button "close modal" at bounding box center [431, 208] width 863 height 416
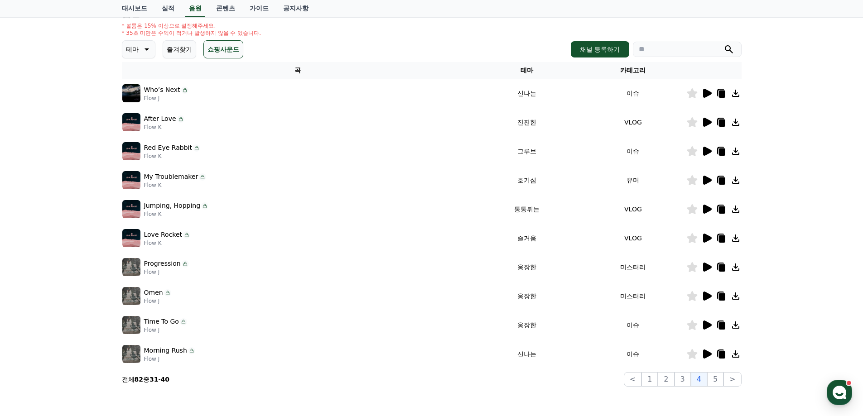
click at [710, 120] on icon at bounding box center [706, 122] width 11 height 11
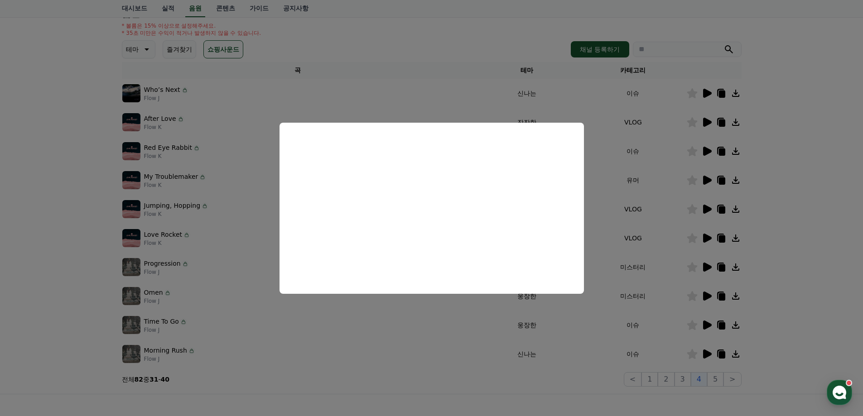
click at [809, 202] on button "close modal" at bounding box center [431, 208] width 863 height 416
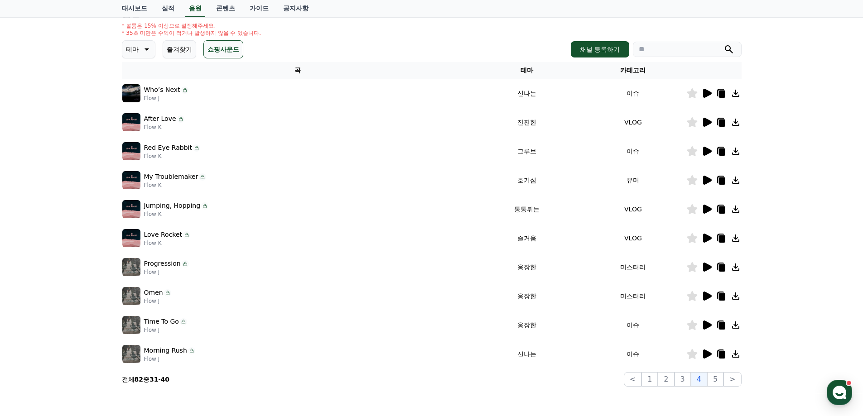
click at [712, 179] on icon at bounding box center [706, 180] width 11 height 11
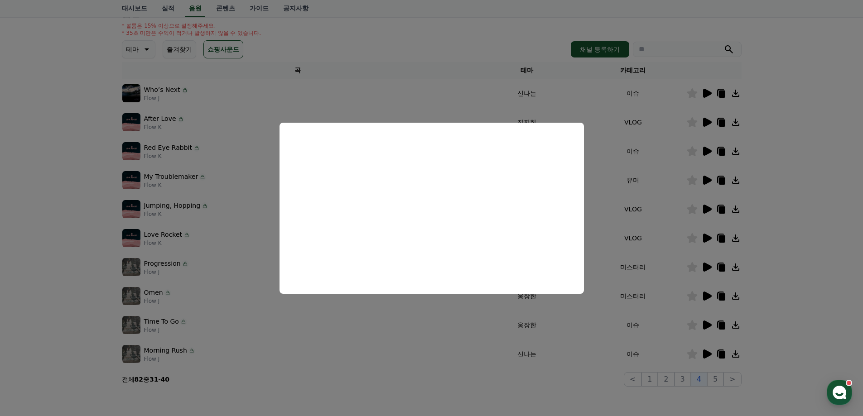
click at [776, 228] on button "close modal" at bounding box center [431, 208] width 863 height 416
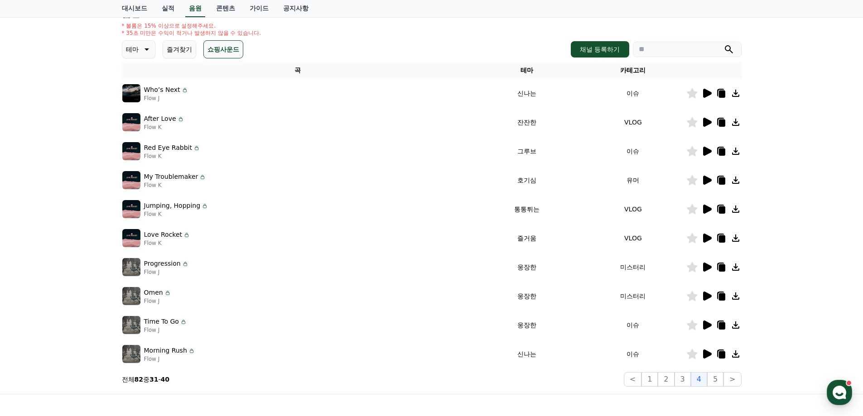
click at [696, 181] on icon at bounding box center [692, 180] width 10 height 10
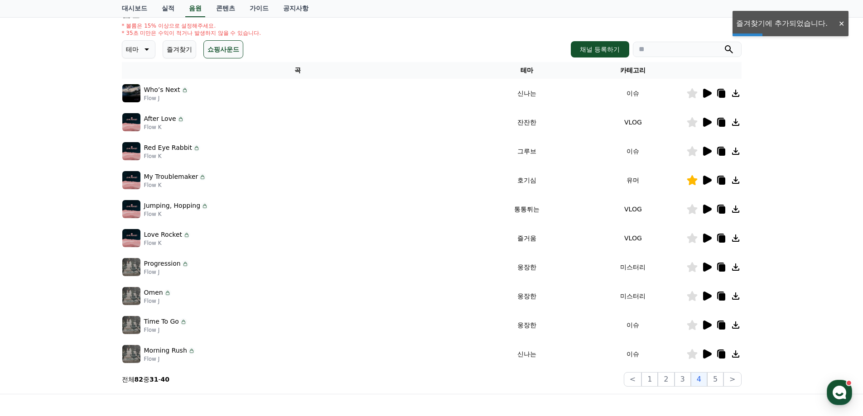
click at [710, 208] on icon at bounding box center [707, 209] width 9 height 9
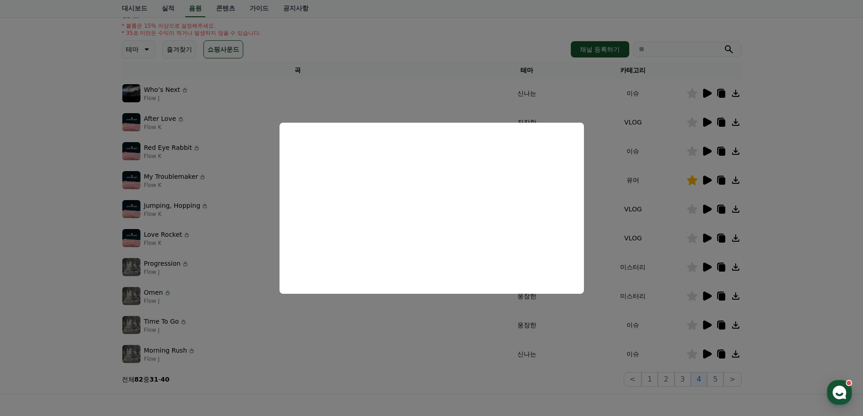
click at [797, 203] on button "close modal" at bounding box center [431, 208] width 863 height 416
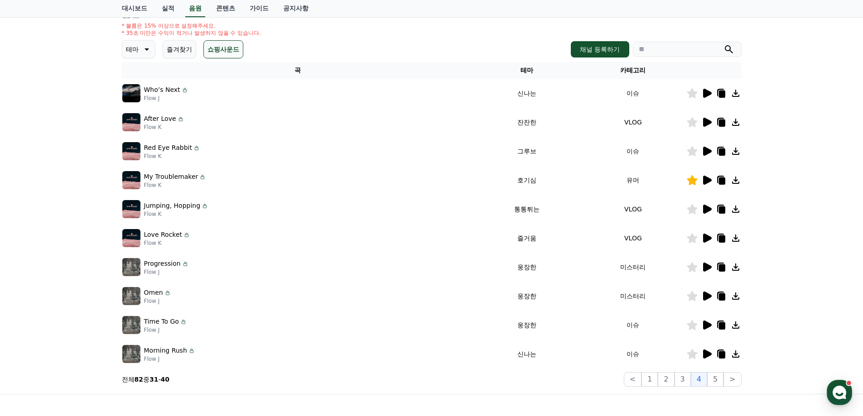
click at [707, 235] on icon at bounding box center [707, 238] width 9 height 9
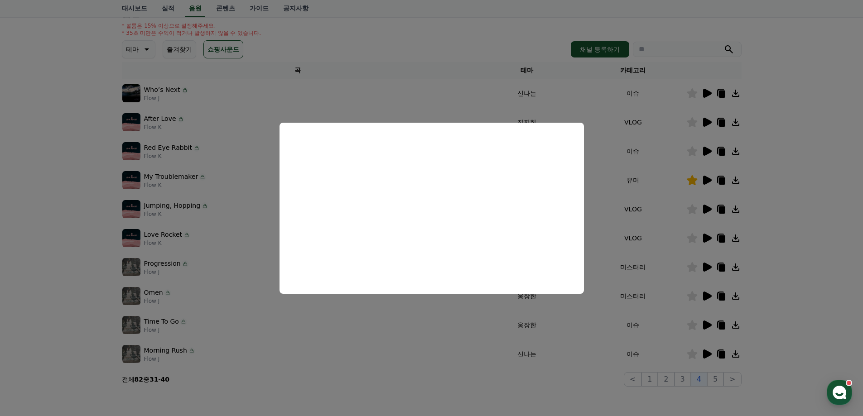
click at [799, 167] on button "close modal" at bounding box center [431, 208] width 863 height 416
click at [799, 167] on div "크리워드 음원 서비스 이용 시 유의사항 음원 * 볼륨은 15% 이상으로 설정해주세요. * 35초 미만은 수익이 적거나 발생하지 않을 수 있습니…" at bounding box center [431, 175] width 863 height 438
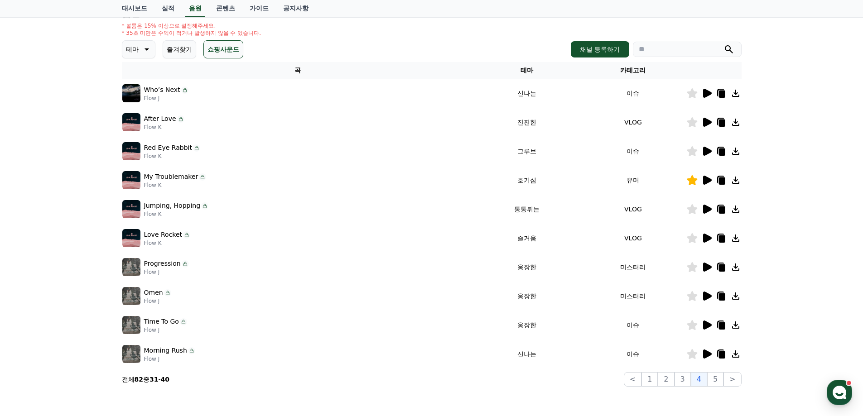
click at [704, 122] on icon at bounding box center [707, 122] width 9 height 9
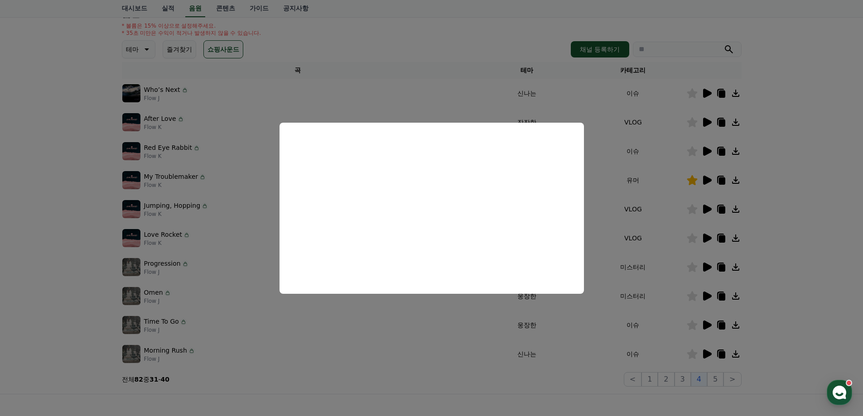
click at [837, 196] on button "close modal" at bounding box center [431, 208] width 863 height 416
click at [834, 195] on div "크리워드 음원 서비스 이용 시 유의사항 음원 * 볼륨은 15% 이상으로 설정해주세요. * 35초 미만은 수익이 적거나 발생하지 않을 수 있습니…" at bounding box center [431, 175] width 863 height 438
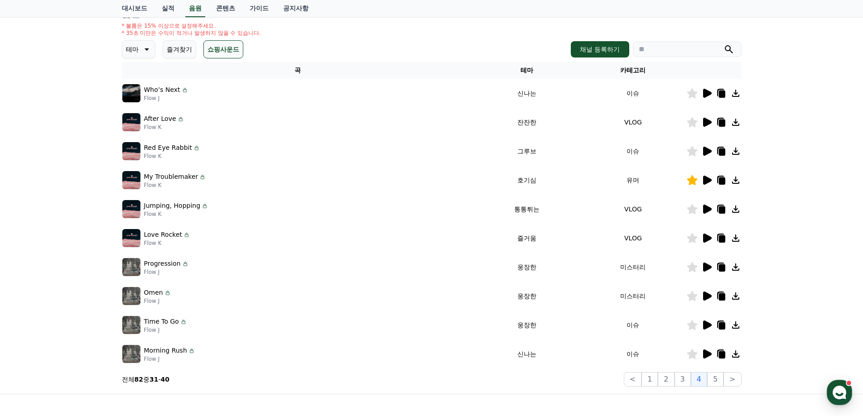
click at [701, 295] on icon at bounding box center [706, 296] width 11 height 11
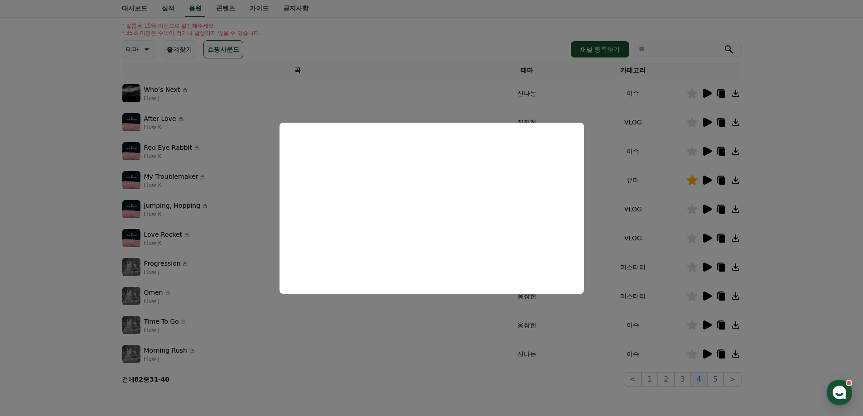
click at [811, 232] on button "close modal" at bounding box center [431, 208] width 863 height 416
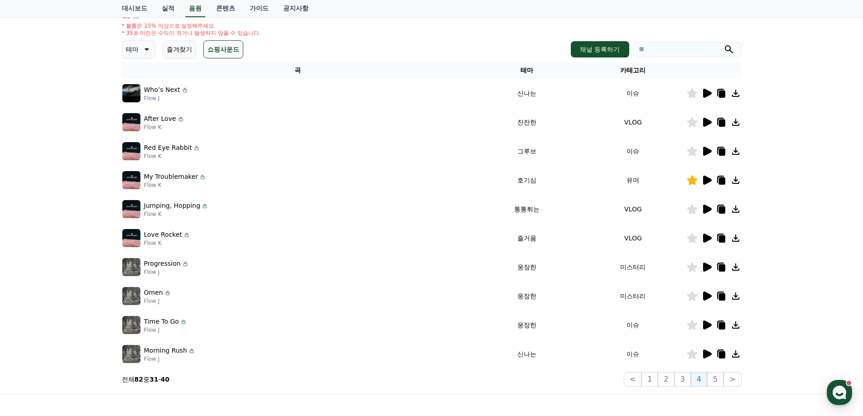
click at [706, 266] on icon at bounding box center [707, 267] width 9 height 9
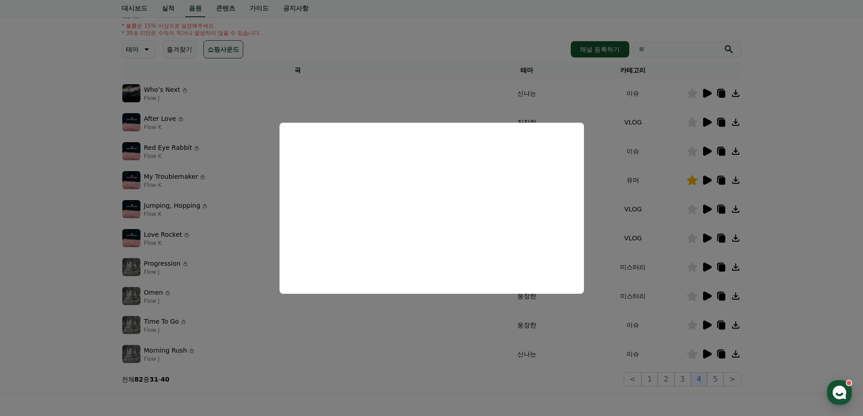
click at [813, 316] on button "close modal" at bounding box center [431, 208] width 863 height 416
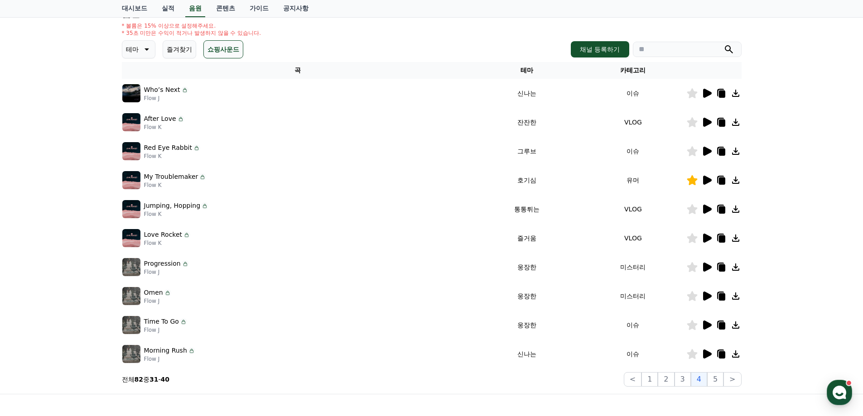
click at [702, 324] on icon at bounding box center [706, 325] width 11 height 11
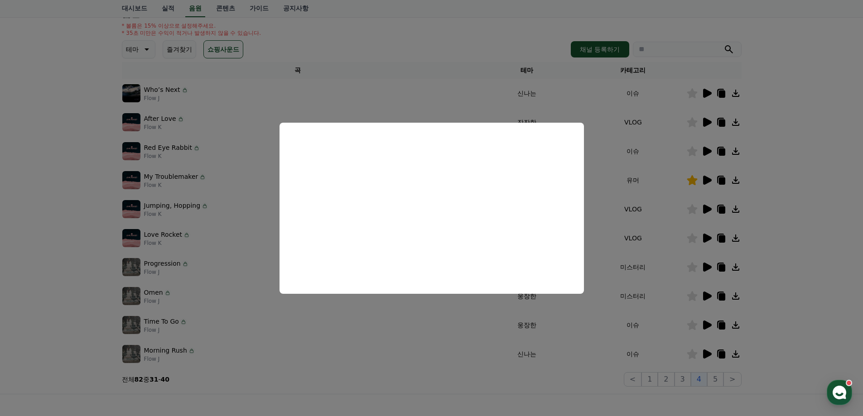
click at [802, 260] on button "close modal" at bounding box center [431, 208] width 863 height 416
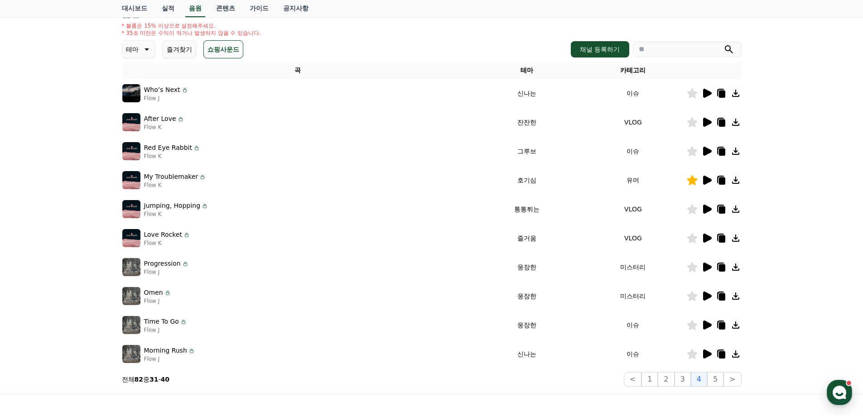
click at [703, 354] on icon at bounding box center [706, 354] width 11 height 11
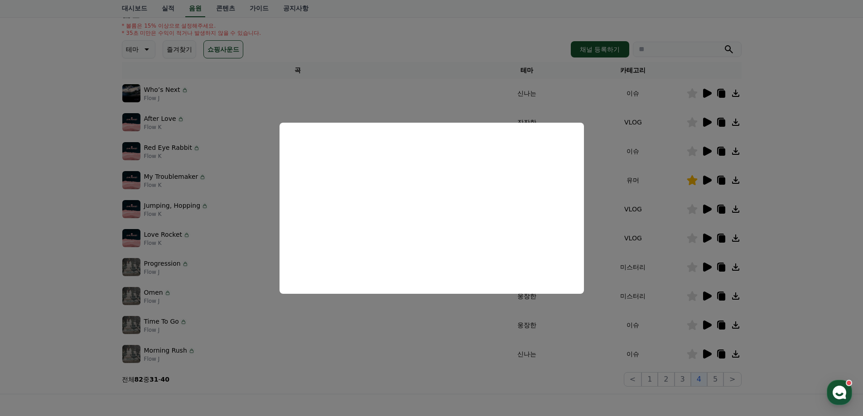
click at [683, 388] on button "close modal" at bounding box center [431, 208] width 863 height 416
click at [684, 383] on button "3" at bounding box center [683, 379] width 16 height 14
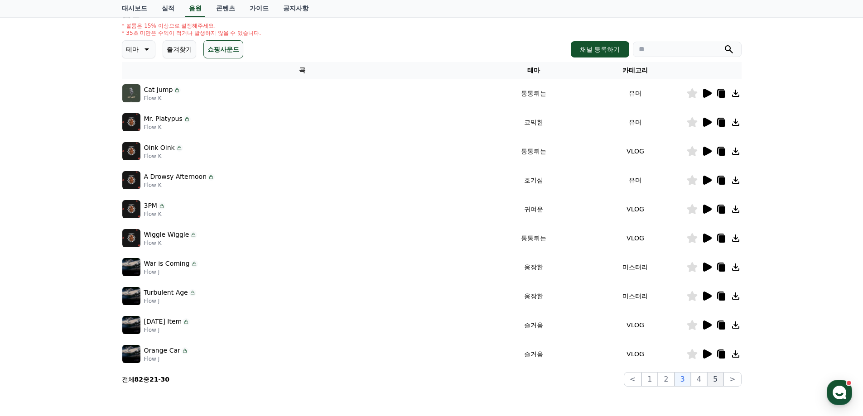
click at [714, 377] on button "5" at bounding box center [715, 379] width 16 height 14
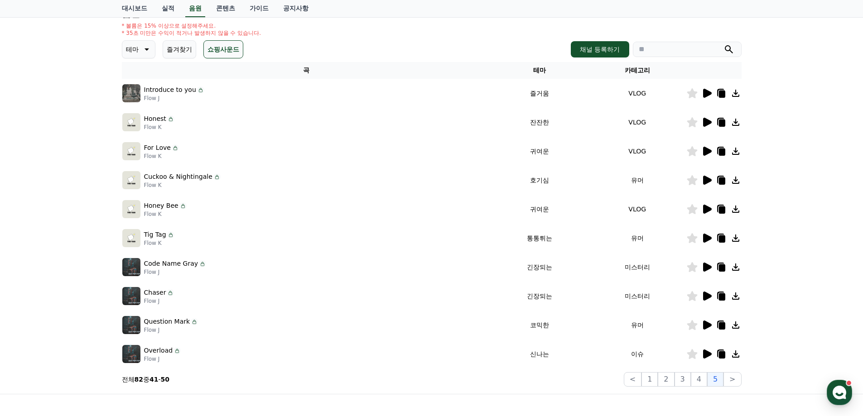
click at [709, 124] on icon at bounding box center [707, 122] width 9 height 9
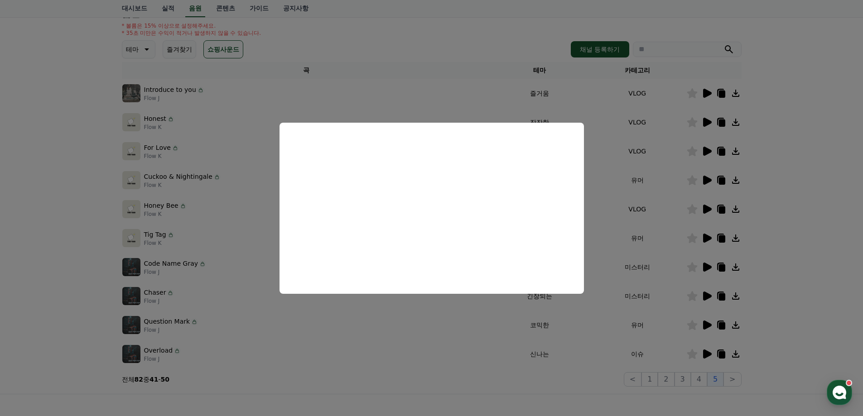
click at [823, 184] on button "close modal" at bounding box center [431, 208] width 863 height 416
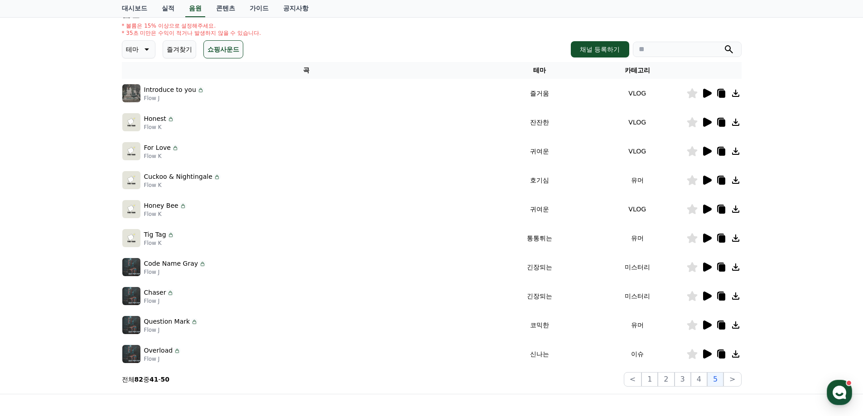
click at [711, 153] on icon at bounding box center [706, 151] width 11 height 11
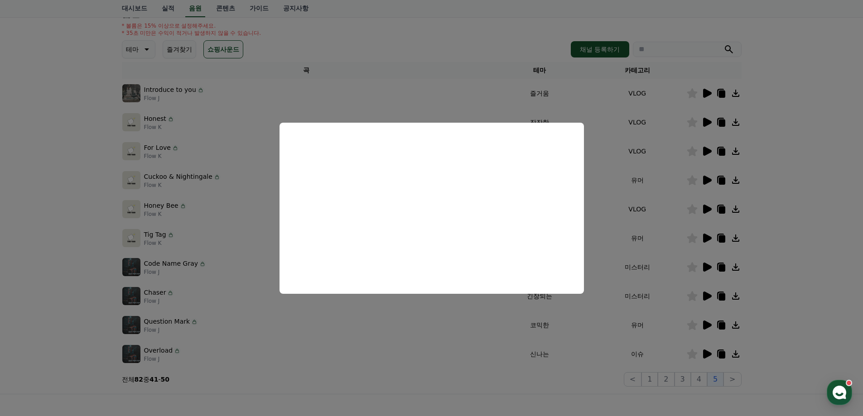
click at [710, 188] on button "close modal" at bounding box center [431, 208] width 863 height 416
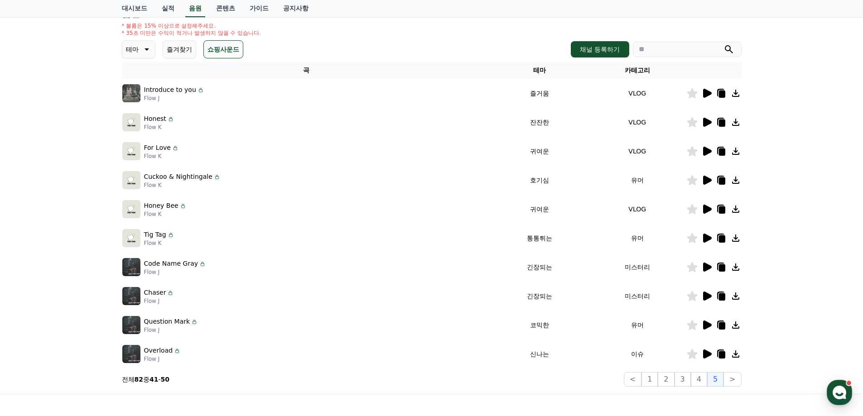
click at [708, 182] on icon at bounding box center [707, 180] width 9 height 9
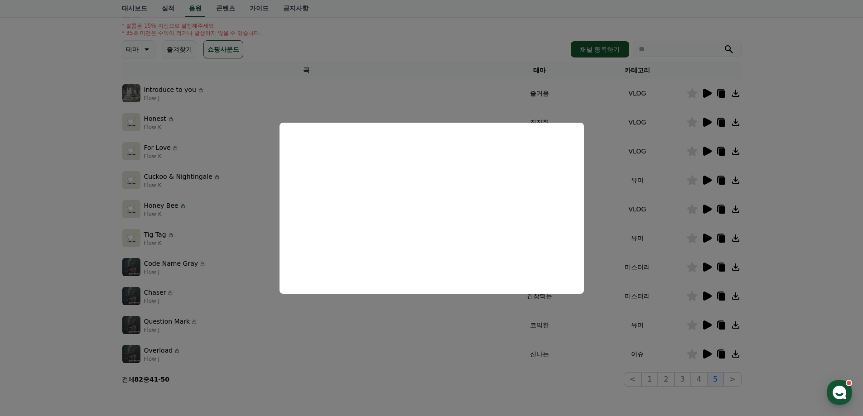
click at [803, 179] on button "close modal" at bounding box center [431, 208] width 863 height 416
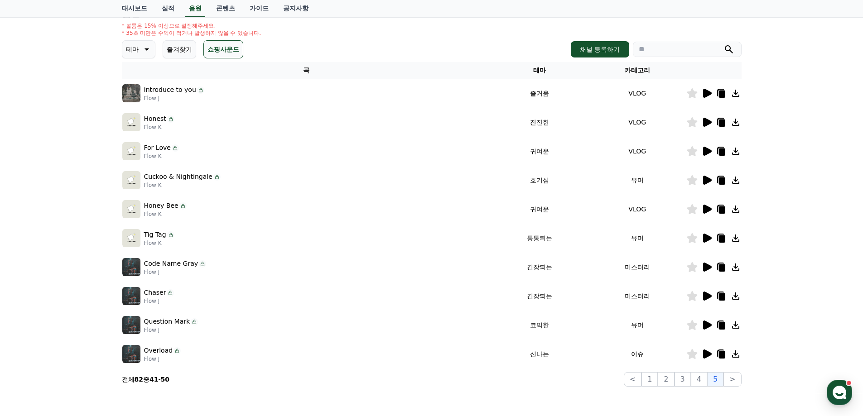
click at [704, 206] on icon at bounding box center [707, 209] width 9 height 9
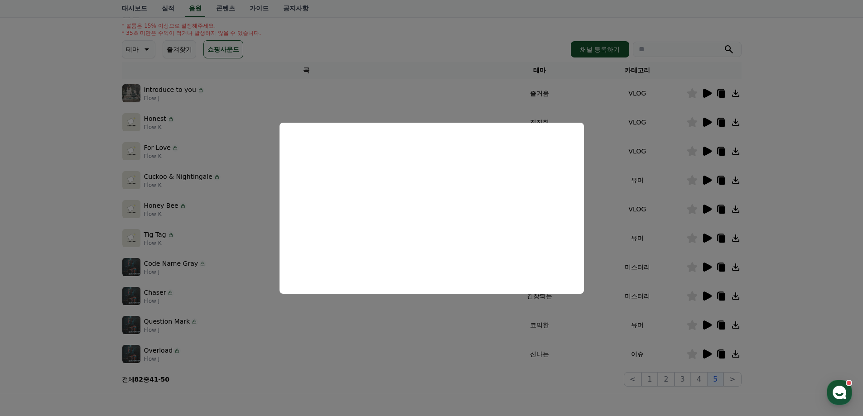
click at [830, 232] on button "close modal" at bounding box center [431, 208] width 863 height 416
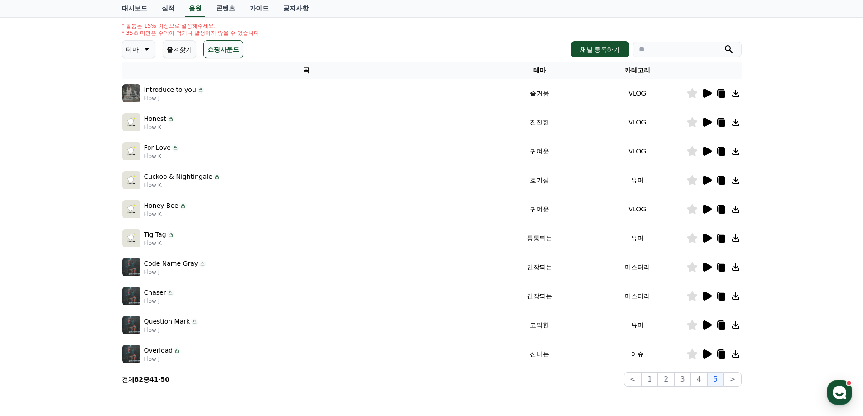
click at [707, 241] on icon at bounding box center [707, 238] width 9 height 9
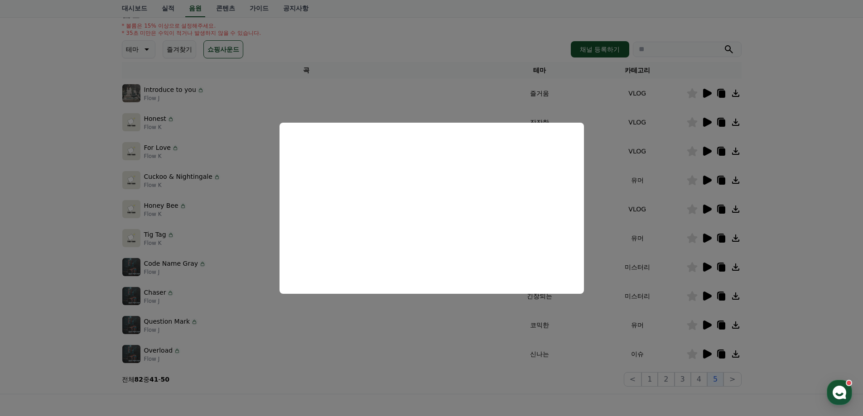
click at [833, 223] on button "close modal" at bounding box center [431, 208] width 863 height 416
click at [833, 223] on div "크리워드 음원 서비스 이용 시 유의사항 음원 * 볼륨은 15% 이상으로 설정해주세요. * 35초 미만은 수익이 적거나 발생하지 않을 수 있습니…" at bounding box center [431, 175] width 863 height 438
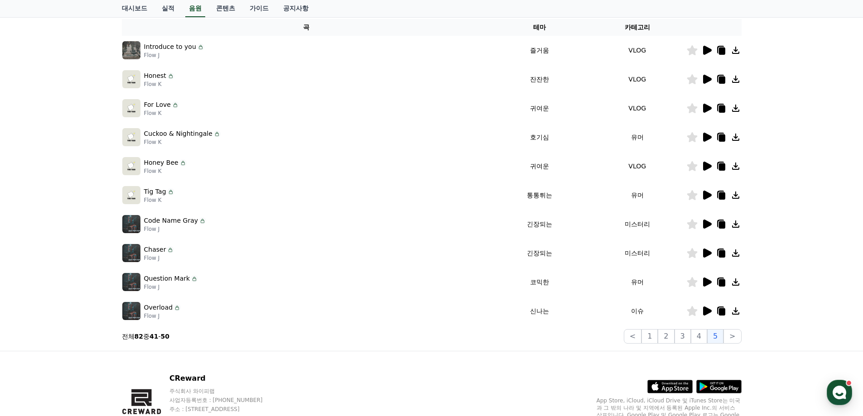
scroll to position [152, 0]
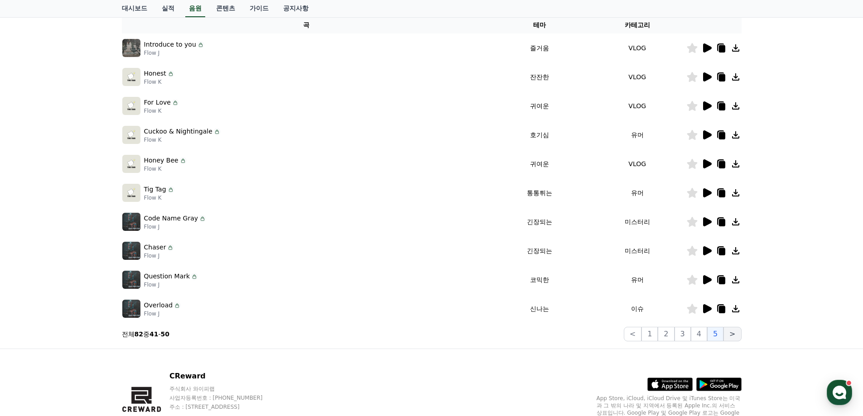
click at [729, 333] on button ">" at bounding box center [733, 334] width 18 height 14
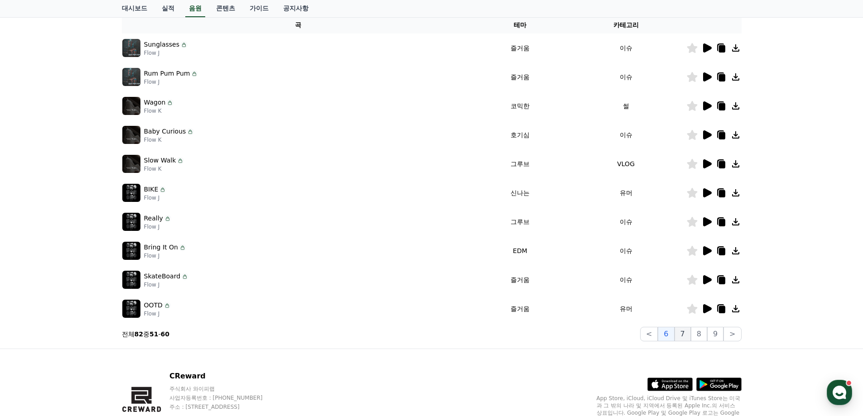
click at [686, 337] on button "7" at bounding box center [683, 334] width 16 height 14
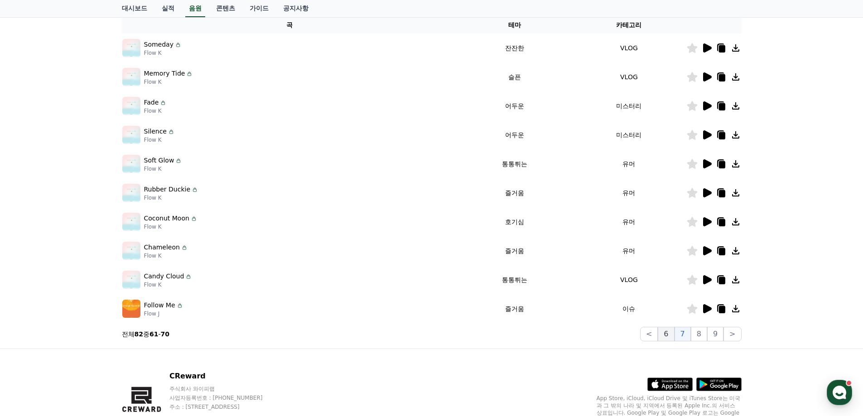
click at [664, 336] on button "6" at bounding box center [666, 334] width 16 height 14
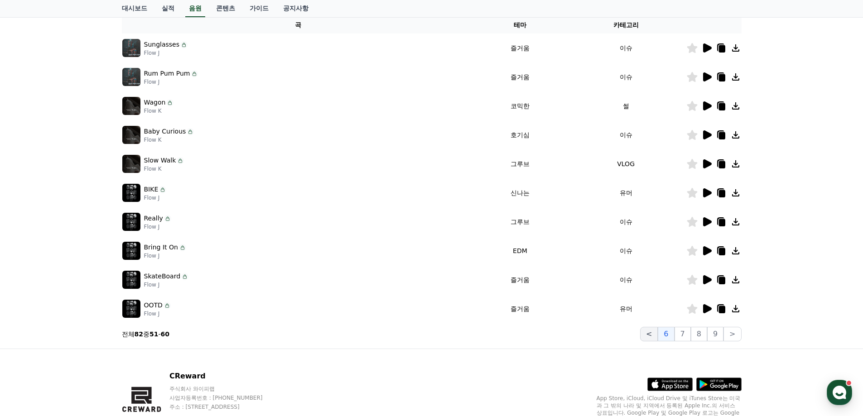
click at [658, 336] on button "<" at bounding box center [649, 334] width 18 height 14
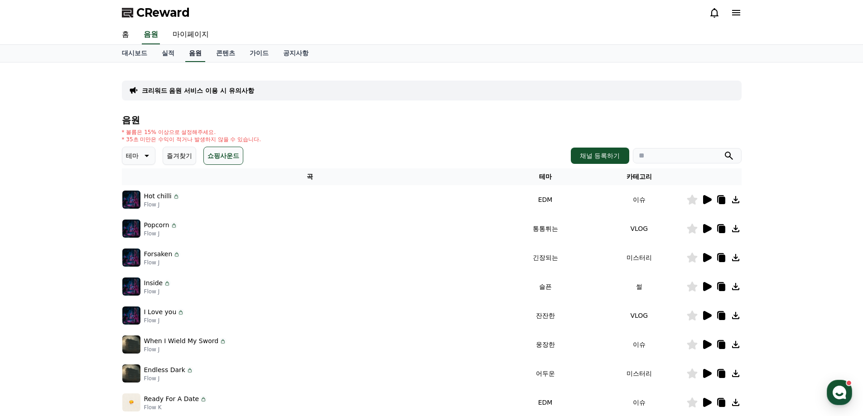
click at [196, 51] on link "음원" at bounding box center [195, 53] width 20 height 17
click at [223, 53] on link "콘텐츠" at bounding box center [226, 53] width 34 height 17
click at [223, 53] on link "콘텐츠" at bounding box center [226, 53] width 26 height 17
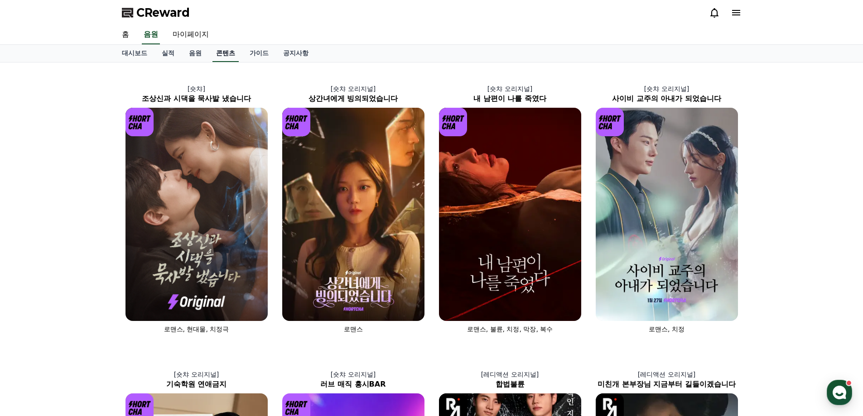
click at [223, 53] on link "콘텐츠" at bounding box center [226, 53] width 26 height 17
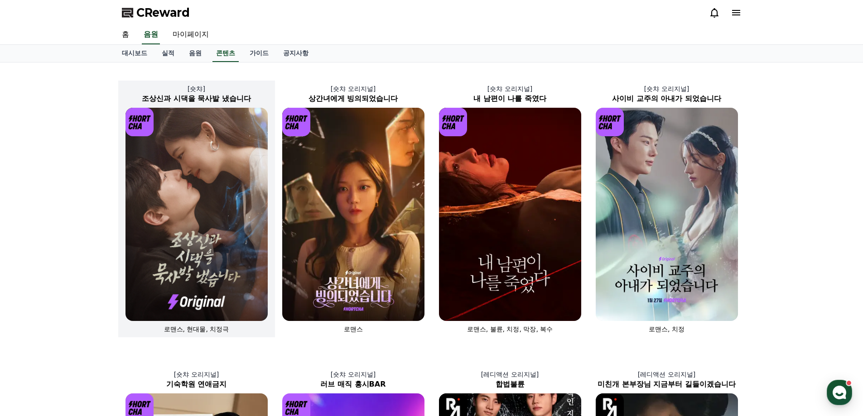
click at [229, 208] on img at bounding box center [197, 214] width 142 height 213
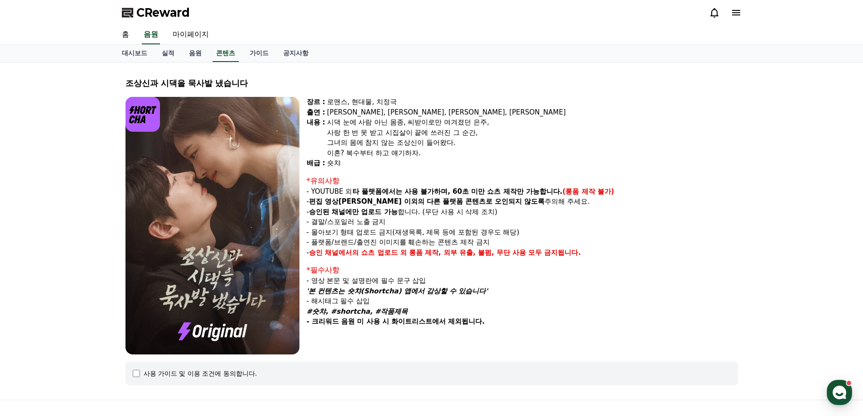
drag, startPoint x: 416, startPoint y: 116, endPoint x: 517, endPoint y: 265, distance: 179.9
click at [517, 265] on div "장르 : 로맨스, 현대물, 치정극 출연 : 최윤정, 정시현, 신영찬, 송경아 내용 : 시댁 눈에 사람 아닌 몸종, 씨받이로만 여겨졌던 은주, …" at bounding box center [522, 226] width 431 height 258
click at [520, 266] on div "*필수사항" at bounding box center [522, 270] width 431 height 11
drag, startPoint x: 585, startPoint y: 213, endPoint x: 597, endPoint y: 240, distance: 28.8
click at [597, 240] on div "*유의사항 - YOUTUBE 외 타 플랫폼에서는 사용 불가하며, 60초 미만 쇼츠 제작만 가능합니다. (롱폼 제작 불가) - 편집 영상이 숏챠…" at bounding box center [522, 217] width 431 height 82
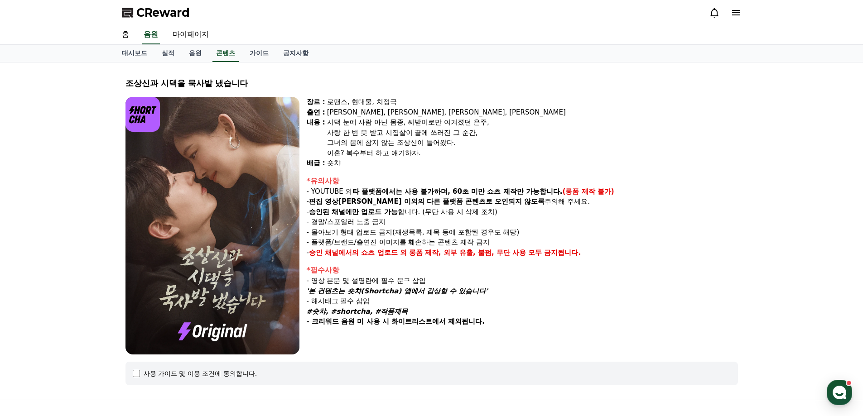
click at [597, 240] on p "- 플랫폼/브랜드/출연진 이미지를 훼손하는 콘텐츠 제작 금지" at bounding box center [522, 242] width 431 height 10
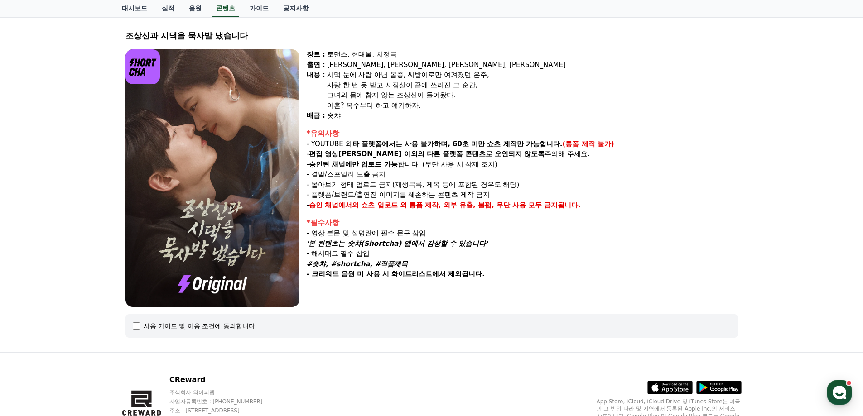
scroll to position [97, 0]
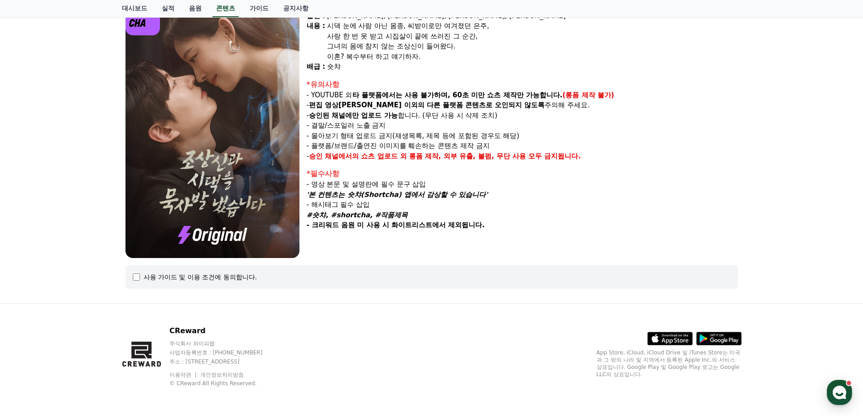
drag, startPoint x: 580, startPoint y: 82, endPoint x: 550, endPoint y: 222, distance: 142.9
click at [550, 222] on div "장르 : 로맨스, 현대물, 치정극 출연 : 최윤정, 정시현, 신영찬, 송경아 내용 : 시댁 눈에 사람 아닌 몸종, 씨받이로만 여겨졌던 은주, …" at bounding box center [522, 129] width 431 height 258
click at [550, 222] on p "- 크리워드 음원 미 사용 시 화이트리스트에서 제외됩니다." at bounding box center [522, 225] width 431 height 10
click at [546, 233] on div "장르 : 로맨스, 현대물, 치정극 출연 : 최윤정, 정시현, 신영찬, 송경아 내용 : 시댁 눈에 사람 아닌 몸종, 씨받이로만 여겨졌던 은주, …" at bounding box center [522, 129] width 431 height 258
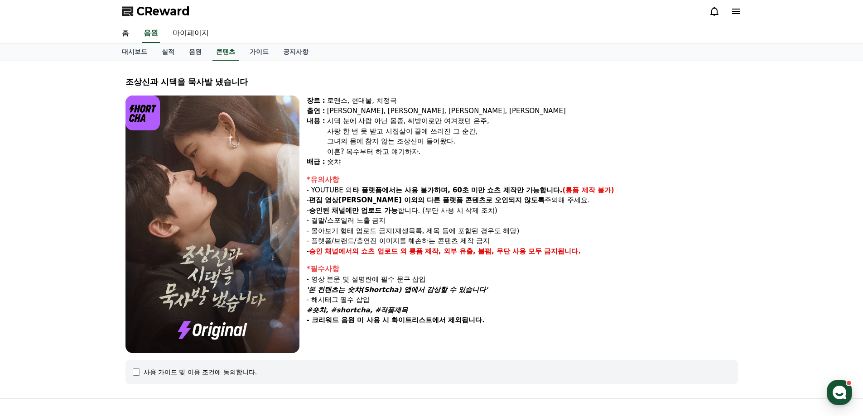
scroll to position [0, 0]
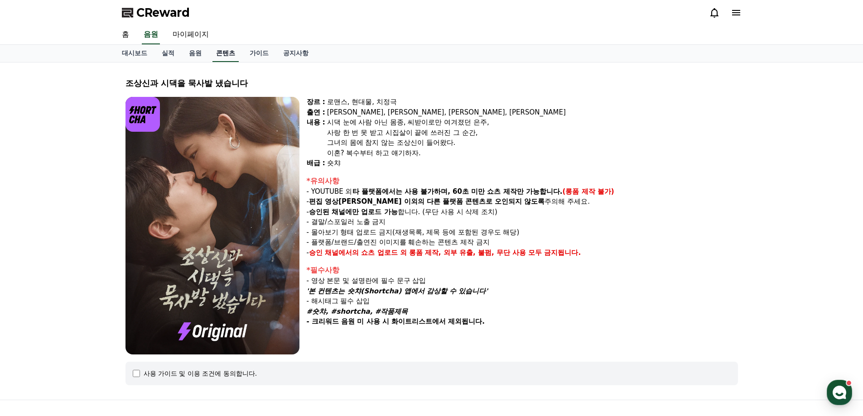
click at [228, 46] on link "콘텐츠" at bounding box center [226, 53] width 26 height 17
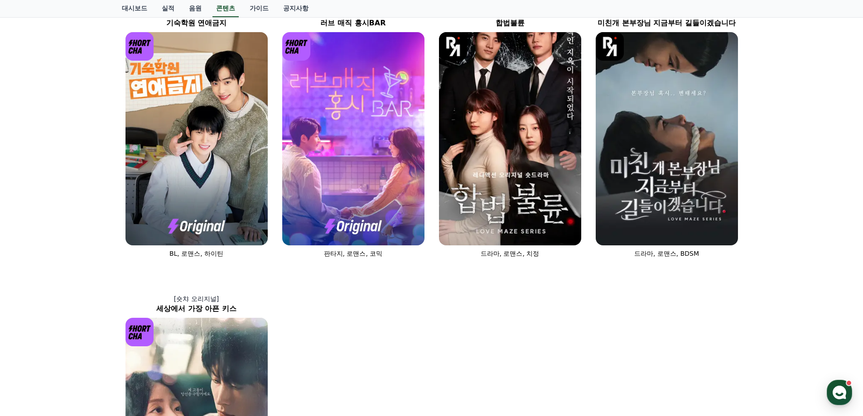
scroll to position [317, 0]
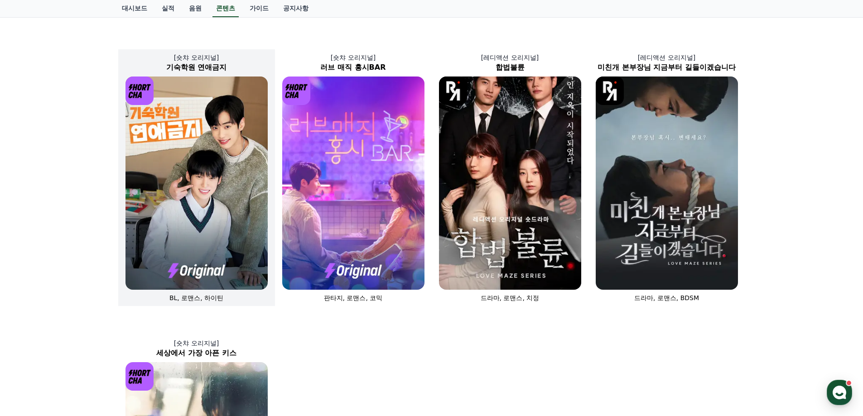
click at [211, 154] on img at bounding box center [197, 183] width 142 height 213
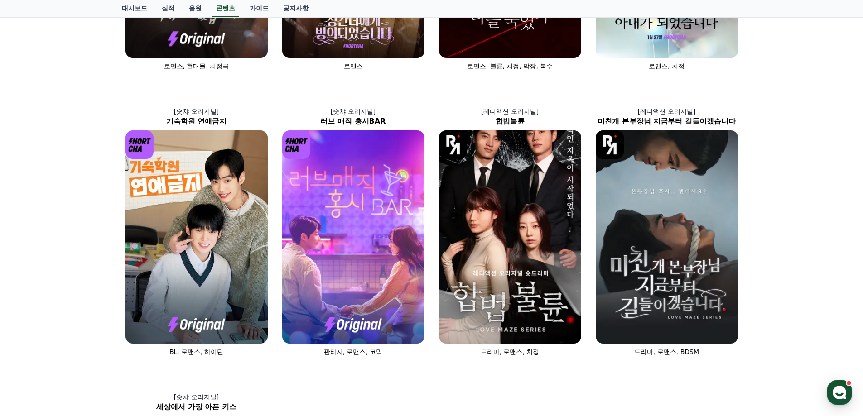
scroll to position [181, 0]
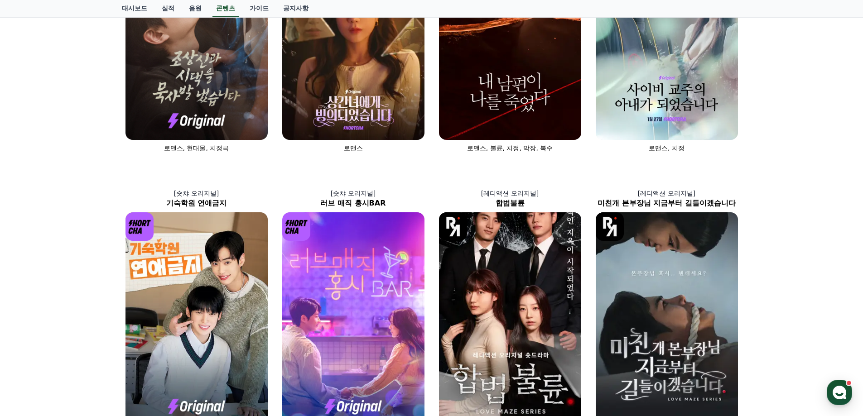
click at [808, 265] on div "[숏챠] 조상신과 시댁을 묵사발 냈습니다 로맨스, 현대물, 치정극 [숏챠 오리지널] 상간녀에게 빙의되었습니다 로맨스 [숏챠 오리지널] 내 남편…" at bounding box center [431, 308] width 863 height 854
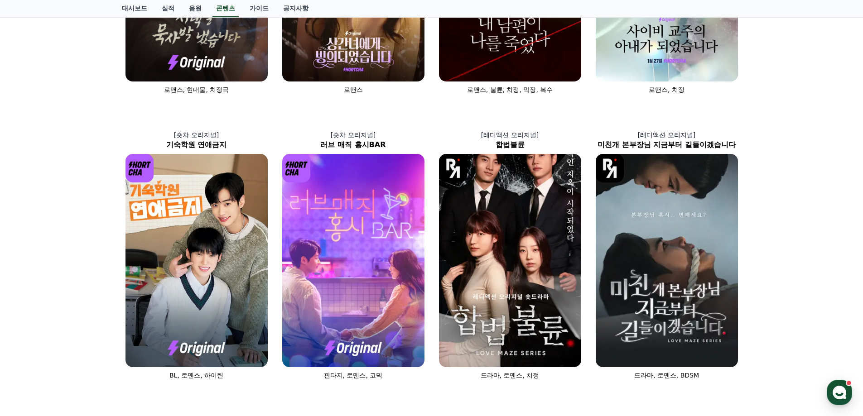
scroll to position [317, 0]
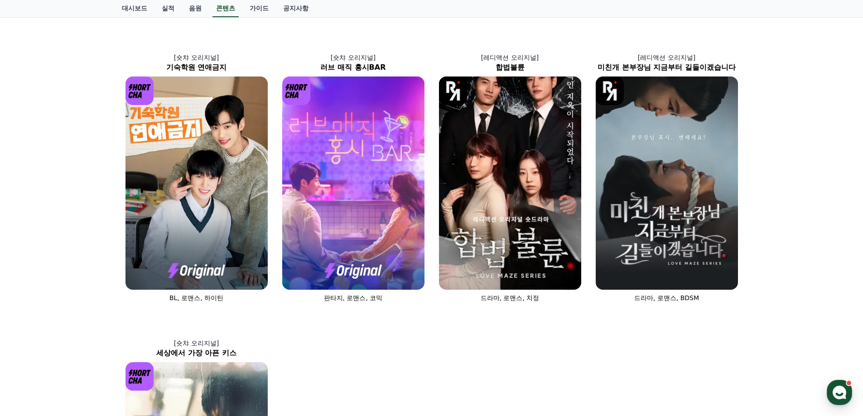
click at [786, 263] on div "[숏챠] 조상신과 시댁을 묵사발 냈습니다 로맨스, 현대물, 치정극 [숏챠 오리지널] 상간녀에게 빙의되었습니다 로맨스 [숏챠 오리지널] 내 남편…" at bounding box center [431, 172] width 863 height 854
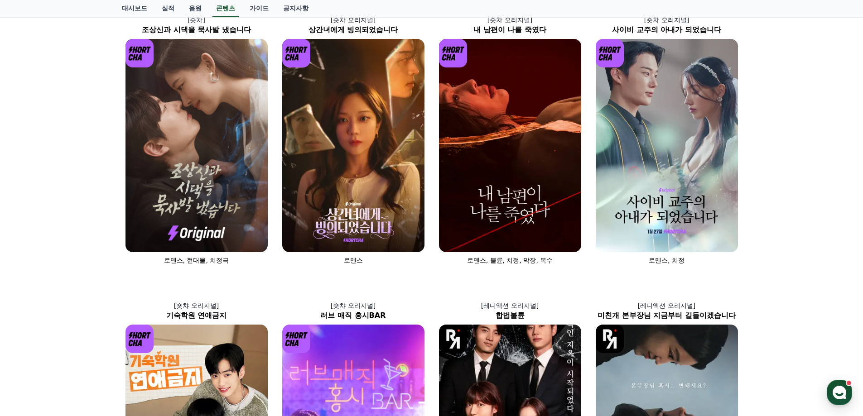
scroll to position [0, 0]
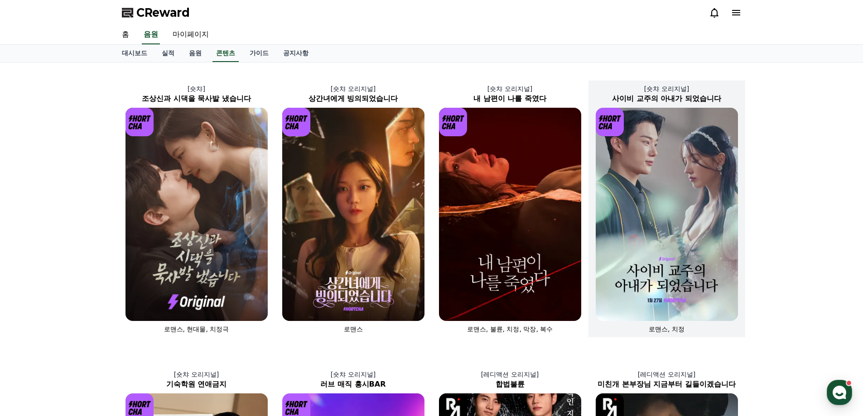
click at [645, 246] on img at bounding box center [667, 214] width 142 height 213
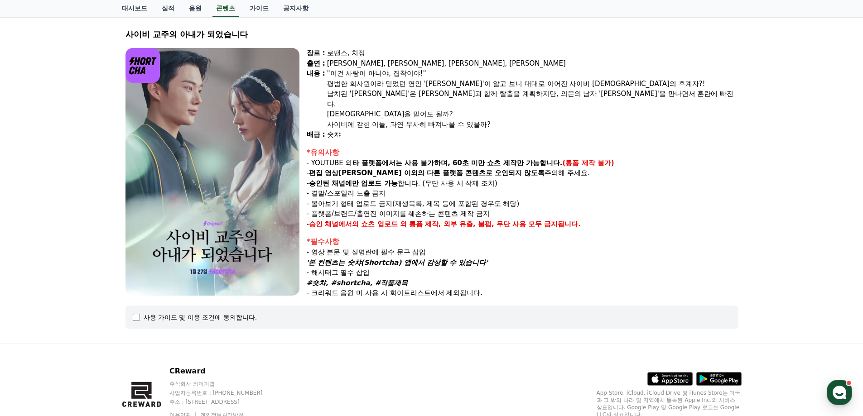
scroll to position [87, 0]
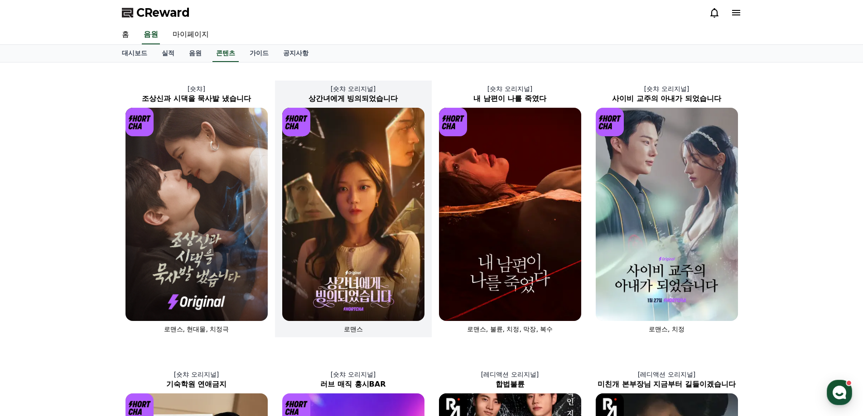
click at [339, 163] on img at bounding box center [353, 214] width 142 height 213
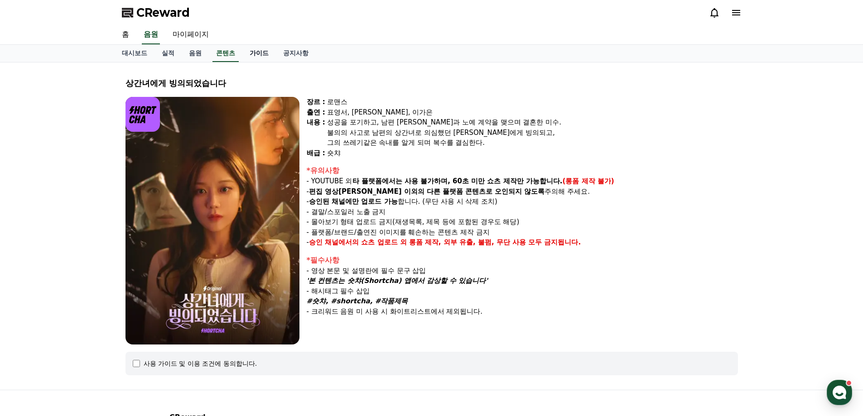
click at [265, 54] on link "가이드" at bounding box center [259, 53] width 34 height 17
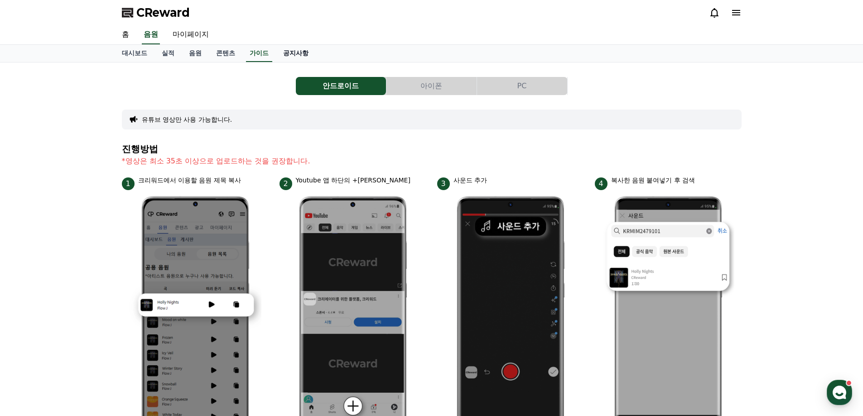
click at [292, 52] on link "공지사항" at bounding box center [296, 53] width 40 height 17
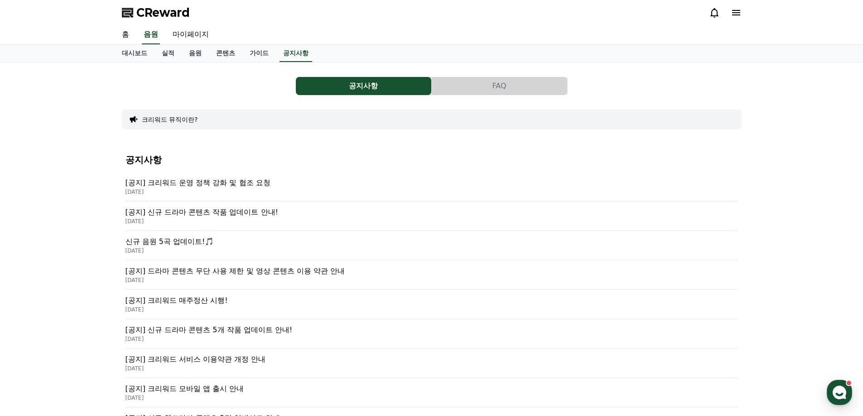
click at [335, 240] on p "신규 음원 5곡 업데이트!🎵" at bounding box center [432, 242] width 613 height 11
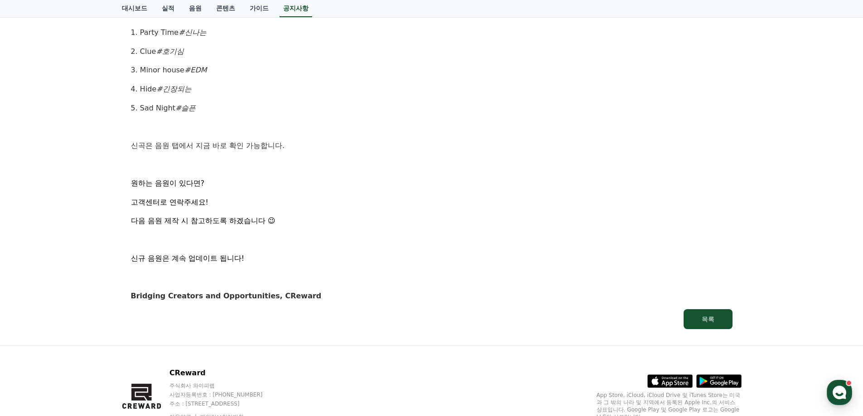
scroll to position [511, 0]
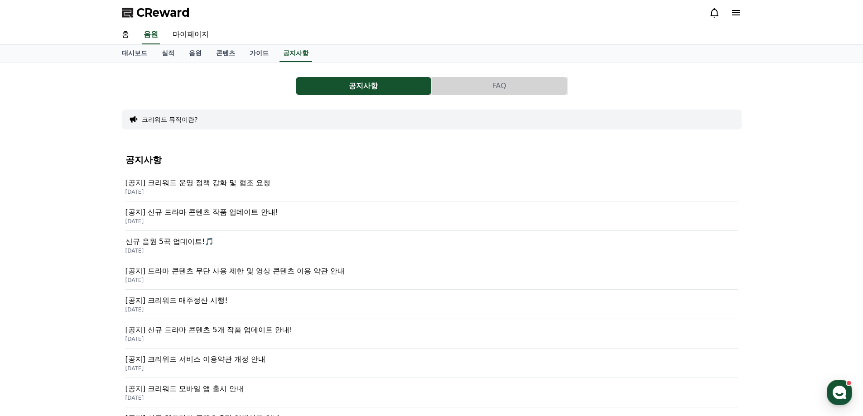
click at [217, 177] on div "[공지] 크리워드 운영 정책 강화 및 협조 요청 2025-09-15" at bounding box center [432, 186] width 613 height 29
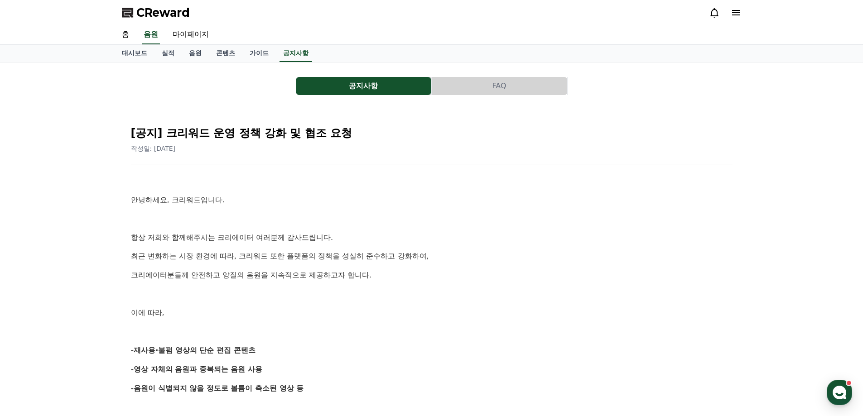
drag, startPoint x: 262, startPoint y: 183, endPoint x: 415, endPoint y: 299, distance: 191.7
click at [415, 299] on p at bounding box center [432, 295] width 602 height 12
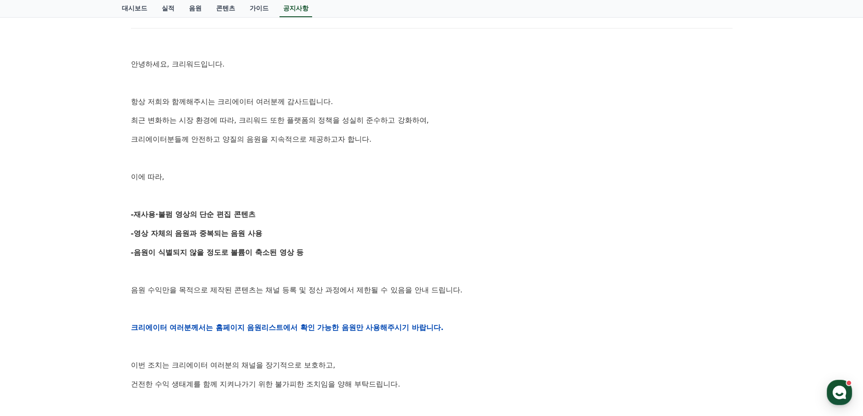
drag, startPoint x: 390, startPoint y: 213, endPoint x: 396, endPoint y: 269, distance: 56.0
click at [396, 267] on div "안녕하세요, 크리워드입니다. 항상 저희와 함께해주시는 크리에이터 여러분께 감사드립니다. 최근 변화하는 시장 환경에 따라, 크리워드 또한 플랫폼…" at bounding box center [432, 327] width 602 height 577
click at [396, 269] on p at bounding box center [432, 272] width 602 height 12
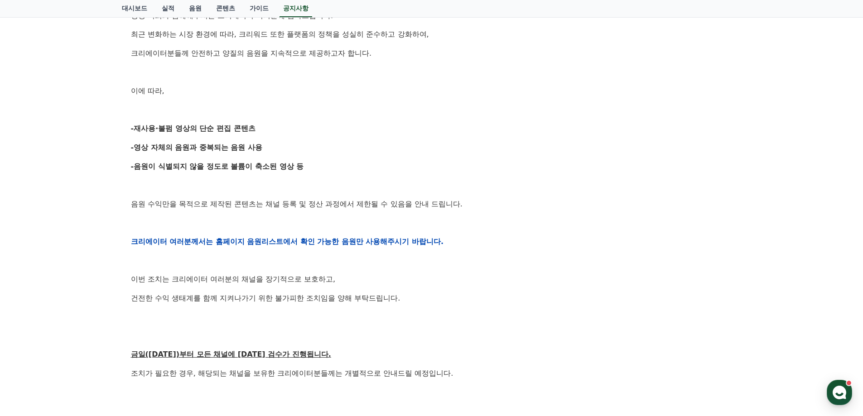
scroll to position [317, 0]
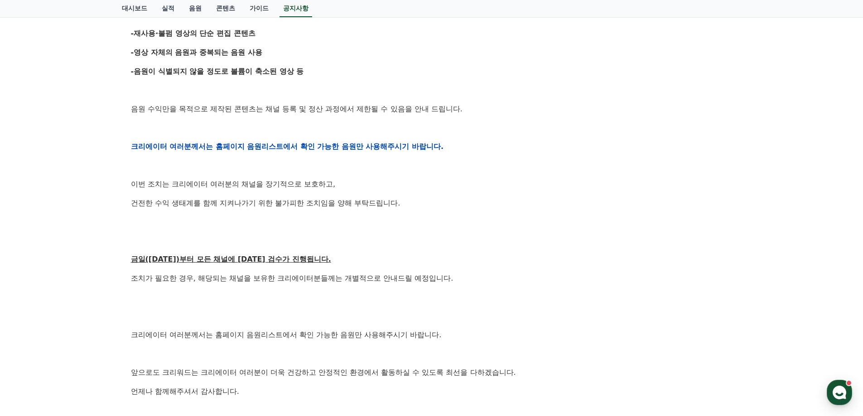
drag, startPoint x: 430, startPoint y: 88, endPoint x: 445, endPoint y: 235, distance: 147.5
click at [445, 235] on div "안녕하세요, 크리워드입니다. 항상 저희와 함께해주시는 크리에이터 여러분께 감사드립니다. 최근 변화하는 시장 환경에 따라, 크리워드 또한 플랫폼…" at bounding box center [432, 146] width 602 height 577
click at [445, 235] on p at bounding box center [432, 241] width 602 height 12
drag, startPoint x: 443, startPoint y: 113, endPoint x: 454, endPoint y: 222, distance: 108.8
click at [454, 222] on div "안녕하세요, 크리워드입니다. 항상 저희와 함께해주시는 크리에이터 여러분께 감사드립니다. 최근 변화하는 시장 환경에 따라, 크리워드 또한 플랫폼…" at bounding box center [432, 146] width 602 height 577
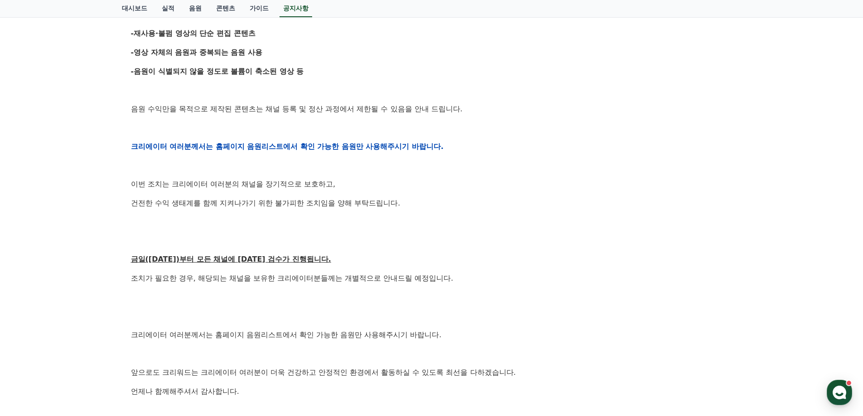
click at [454, 223] on p at bounding box center [432, 222] width 602 height 12
drag, startPoint x: 456, startPoint y: 67, endPoint x: 446, endPoint y: 231, distance: 164.3
click at [446, 231] on div "안녕하세요, 크리워드입니다. 항상 저희와 함께해주시는 크리에이터 여러분께 감사드립니다. 최근 변화하는 시장 환경에 따라, 크리워드 또한 플랫폼…" at bounding box center [432, 146] width 602 height 577
drag, startPoint x: 466, startPoint y: 68, endPoint x: 445, endPoint y: 241, distance: 174.5
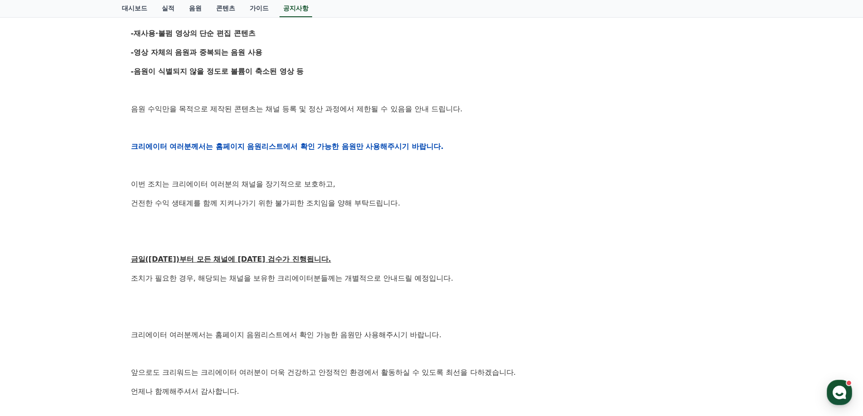
click at [445, 241] on div "안녕하세요, 크리워드입니다. 항상 저희와 함께해주시는 크리에이터 여러분께 감사드립니다. 최근 변화하는 시장 환경에 따라, 크리워드 또한 플랫폼…" at bounding box center [432, 146] width 602 height 577
click at [444, 245] on p at bounding box center [432, 241] width 602 height 12
drag, startPoint x: 493, startPoint y: 29, endPoint x: 469, endPoint y: 253, distance: 226.1
click at [469, 253] on div "안녕하세요, 크리워드입니다. 항상 저희와 함께해주시는 크리에이터 여러분께 감사드립니다. 최근 변화하는 시장 환경에 따라, 크리워드 또한 플랫폼…" at bounding box center [432, 146] width 602 height 577
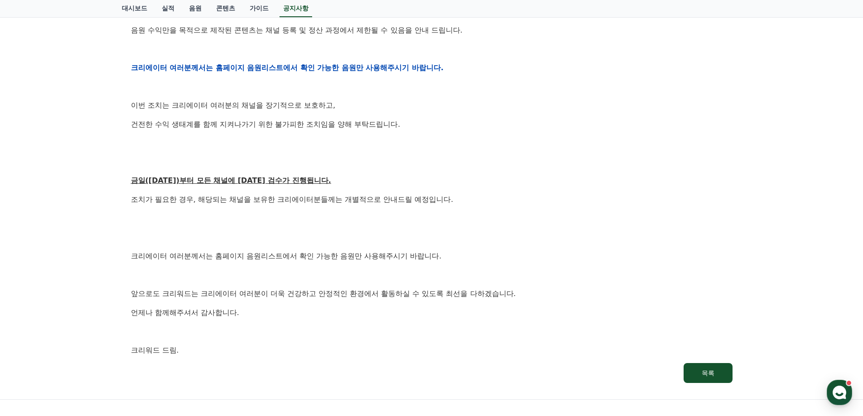
scroll to position [408, 0]
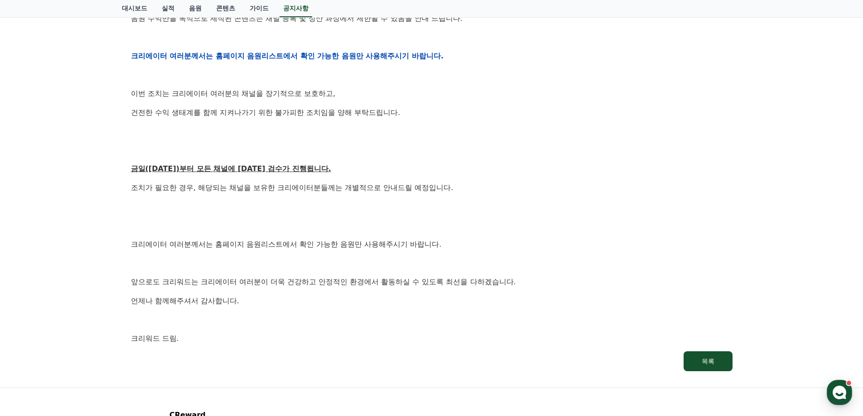
drag, startPoint x: 493, startPoint y: 121, endPoint x: 485, endPoint y: 247, distance: 126.2
click at [485, 246] on div "안녕하세요, 크리워드입니다. 항상 저희와 함께해주시는 크리에이터 여러분께 감사드립니다. 최근 변화하는 시장 환경에 따라, 크리워드 또한 플랫폼…" at bounding box center [432, 56] width 602 height 577
click at [485, 247] on p "크리에이터 여러분께서는 홈페이지 음원리스트에서 확인 가능한 음원만 사용해주시기 바랍니다." at bounding box center [432, 245] width 602 height 12
drag, startPoint x: 485, startPoint y: 102, endPoint x: 484, endPoint y: 221, distance: 119.2
click at [484, 221] on div "안녕하세요, 크리워드입니다. 항상 저희와 함께해주시는 크리에이터 여러분께 감사드립니다. 최근 변화하는 시장 환경에 따라, 크리워드 또한 플랫폼…" at bounding box center [432, 56] width 602 height 577
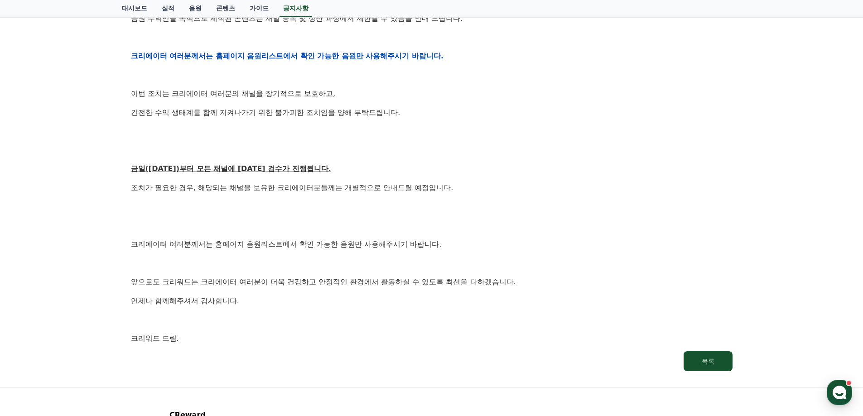
click at [484, 221] on p at bounding box center [432, 226] width 602 height 12
drag, startPoint x: 489, startPoint y: 133, endPoint x: 479, endPoint y: 220, distance: 88.1
click at [479, 220] on div "안녕하세요, 크리워드입니다. 항상 저희와 함께해주시는 크리에이터 여러분께 감사드립니다. 최근 변화하는 시장 환경에 따라, 크리워드 또한 플랫폼…" at bounding box center [432, 56] width 602 height 577
click at [479, 220] on p at bounding box center [432, 226] width 602 height 12
drag, startPoint x: 484, startPoint y: 107, endPoint x: 478, endPoint y: 296, distance: 189.0
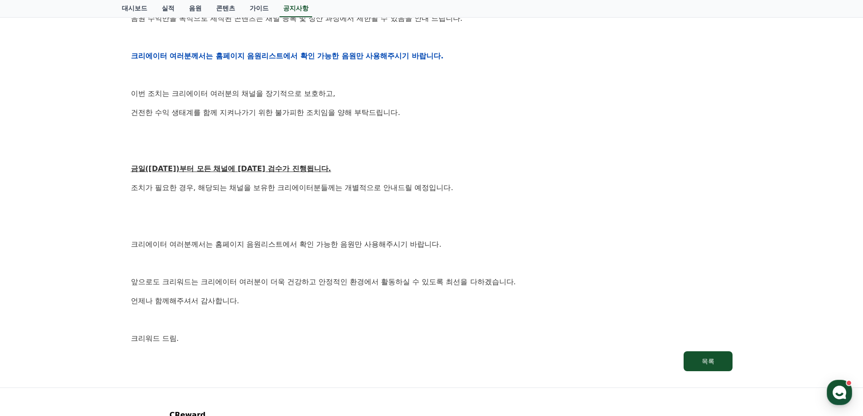
click at [478, 292] on div "안녕하세요, 크리워드입니다. 항상 저희와 함께해주시는 크리에이터 여러분께 감사드립니다. 최근 변화하는 시장 환경에 따라, 크리워드 또한 플랫폼…" at bounding box center [432, 56] width 602 height 577
click at [474, 330] on div "안녕하세요, 크리워드입니다. 항상 저희와 함께해주시는 크리에이터 여러분께 감사드립니다. 최근 변화하는 시장 환경에 따라, 크리워드 또한 플랫폼…" at bounding box center [432, 56] width 602 height 577
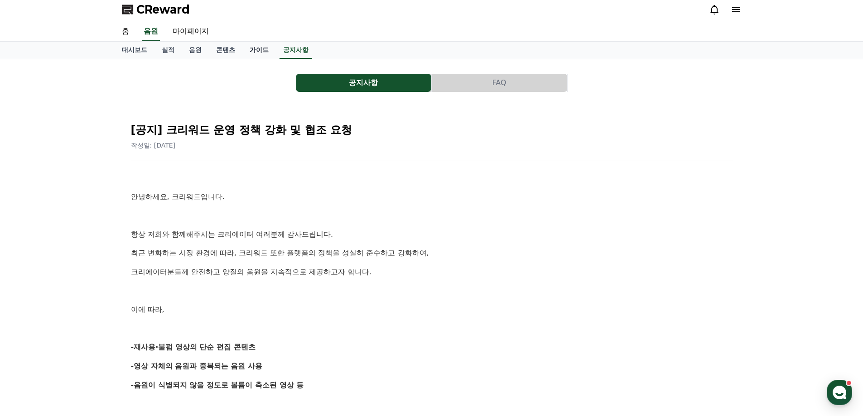
scroll to position [0, 0]
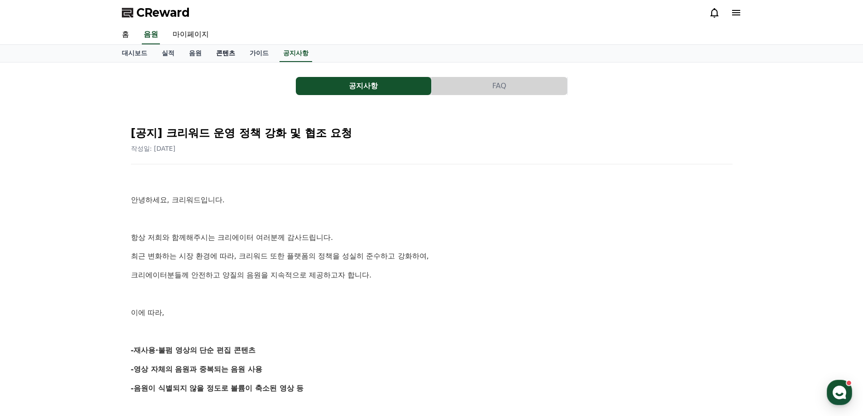
click at [217, 53] on link "콘텐츠" at bounding box center [226, 53] width 34 height 17
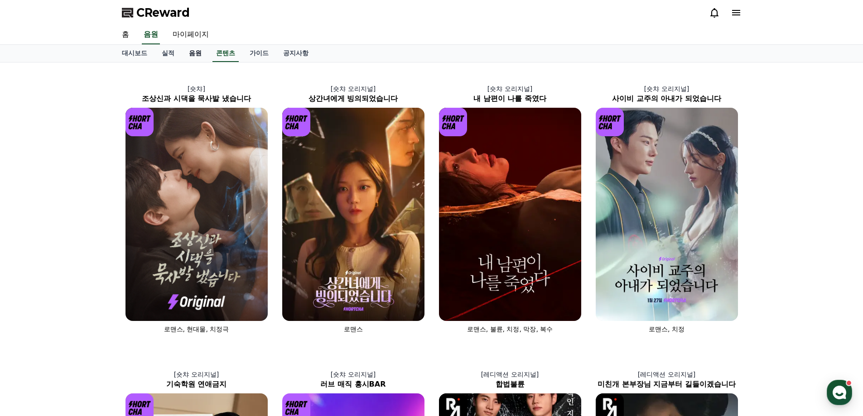
click at [195, 52] on link "음원" at bounding box center [195, 53] width 27 height 17
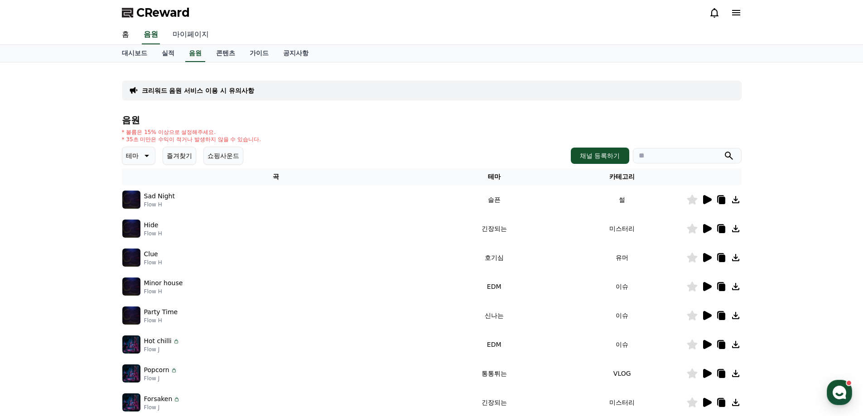
click at [185, 29] on link "마이페이지" at bounding box center [190, 34] width 51 height 19
select select "**********"
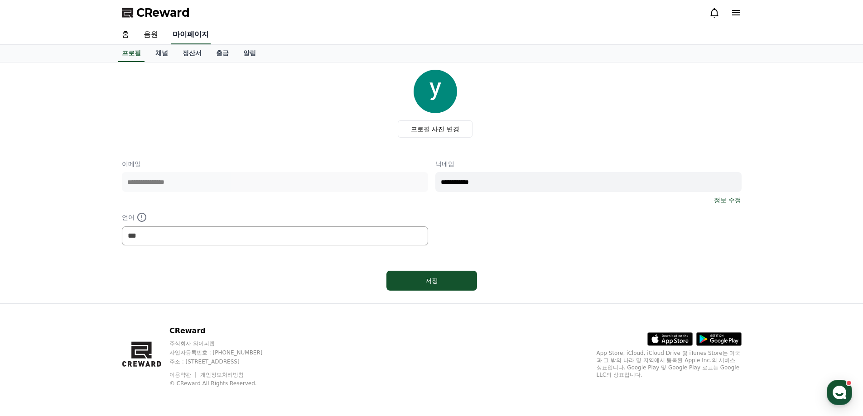
click at [188, 37] on link "마이페이지" at bounding box center [191, 34] width 40 height 19
click at [133, 33] on link "홈" at bounding box center [126, 34] width 22 height 19
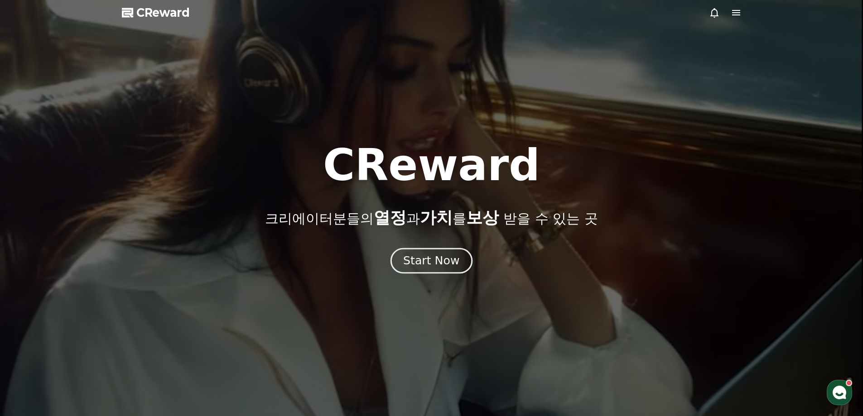
click at [436, 254] on div "Start Now" at bounding box center [431, 260] width 56 height 15
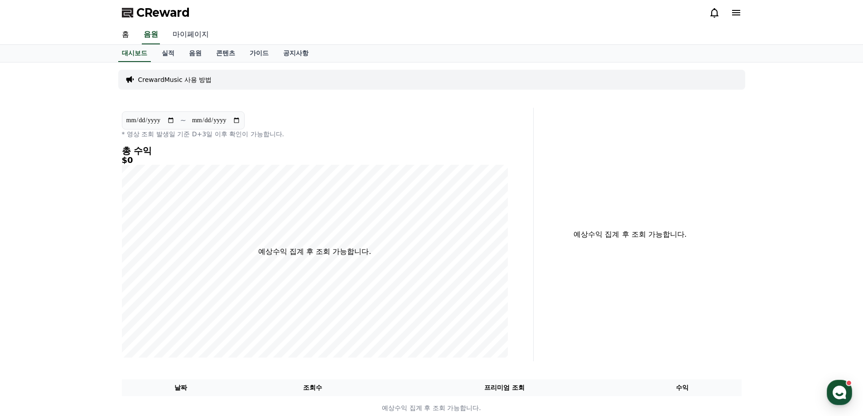
click at [184, 32] on link "마이페이지" at bounding box center [190, 34] width 51 height 19
select select "**********"
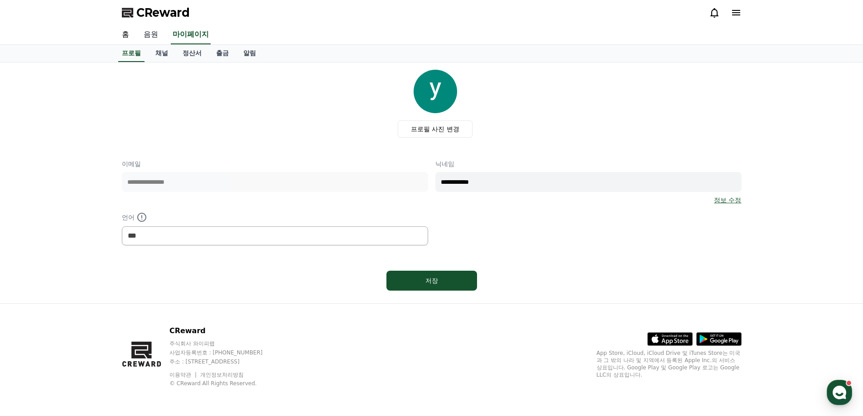
click at [150, 34] on link "음원" at bounding box center [150, 34] width 29 height 19
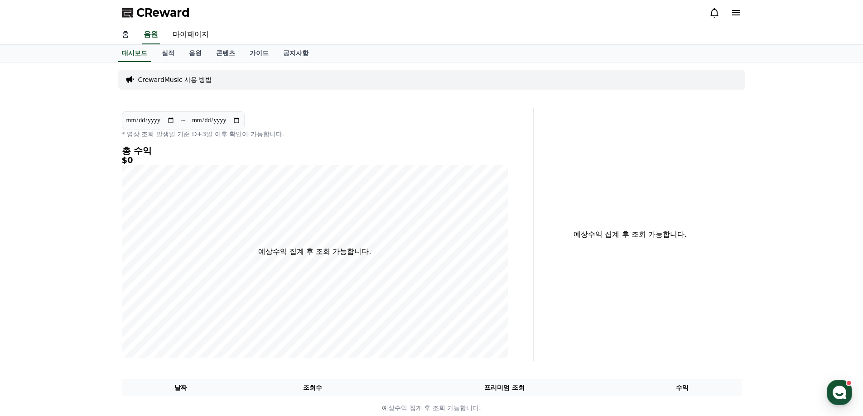
click at [116, 37] on link "홈" at bounding box center [126, 34] width 22 height 19
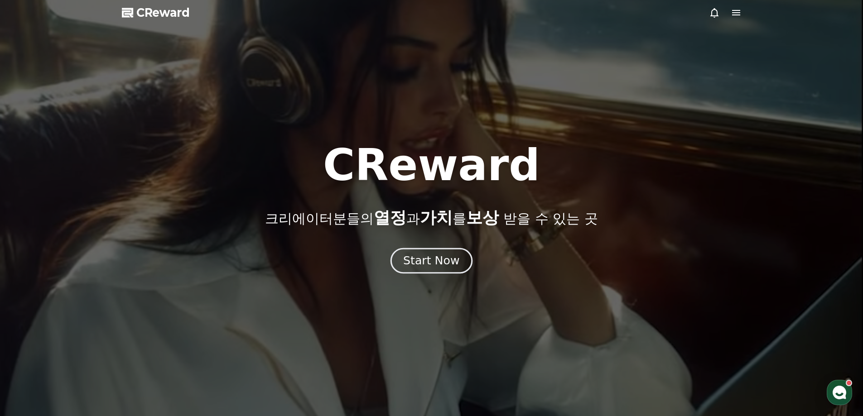
click at [451, 265] on div "Start Now" at bounding box center [431, 260] width 56 height 15
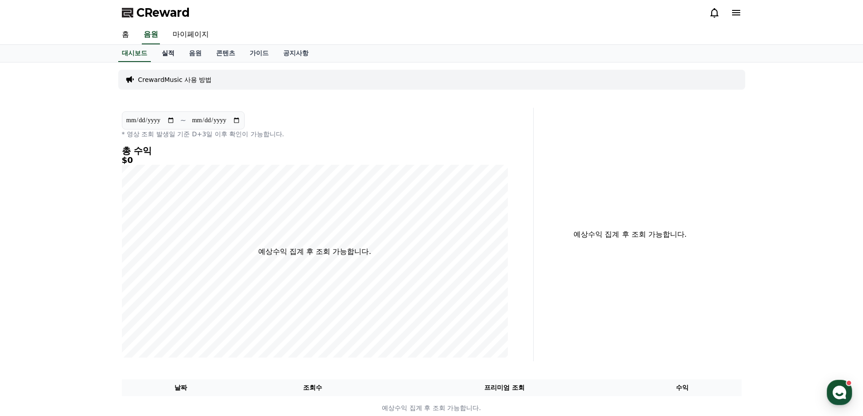
click at [176, 48] on link "실적" at bounding box center [168, 53] width 27 height 17
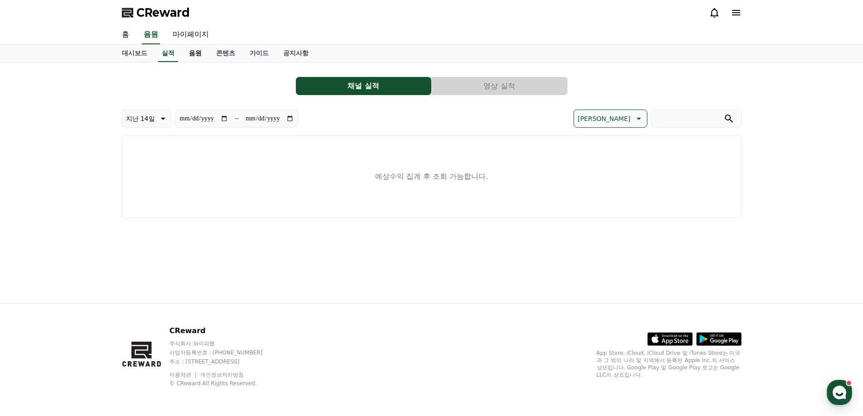
click at [203, 52] on link "음원" at bounding box center [195, 53] width 27 height 17
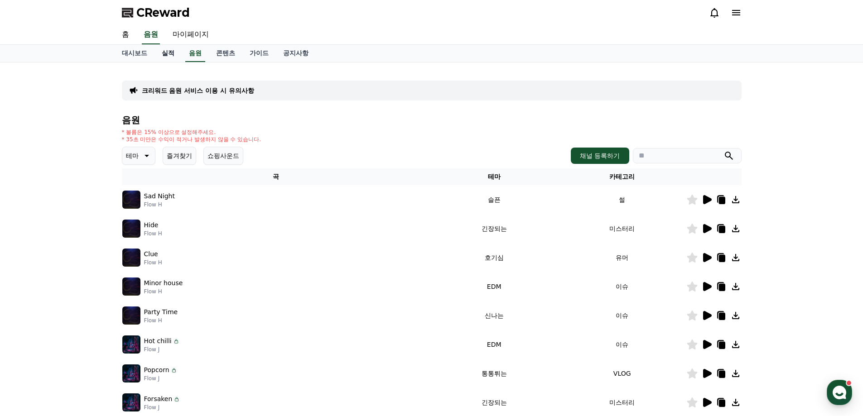
click at [177, 58] on link "실적" at bounding box center [168, 53] width 27 height 17
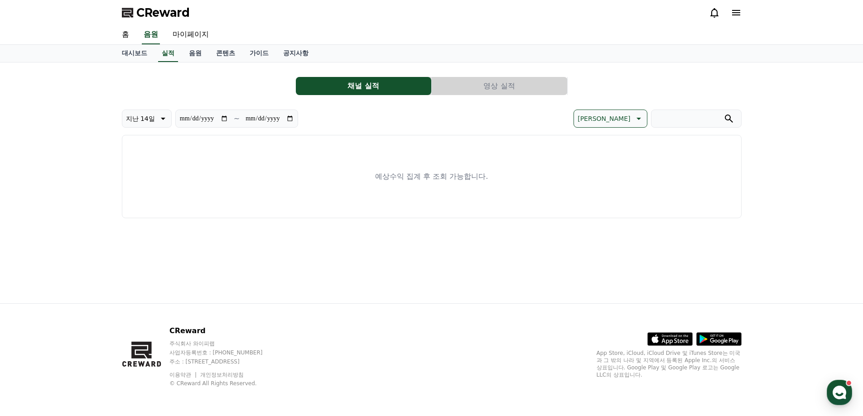
click at [493, 91] on button "영상 실적" at bounding box center [499, 86] width 135 height 18
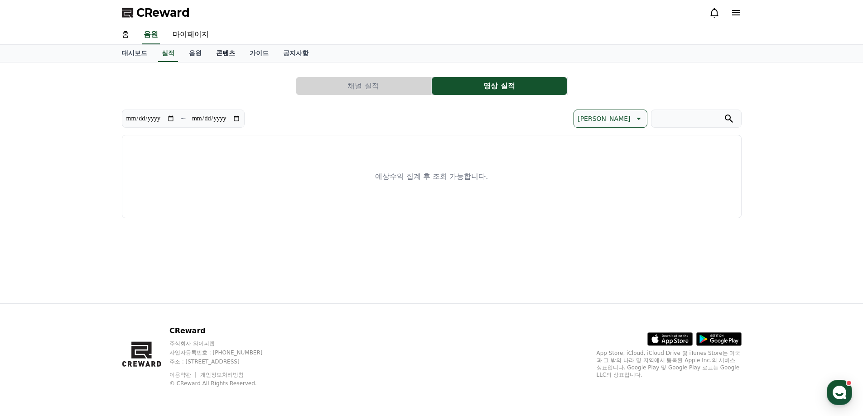
click at [216, 52] on link "콘텐츠" at bounding box center [226, 53] width 34 height 17
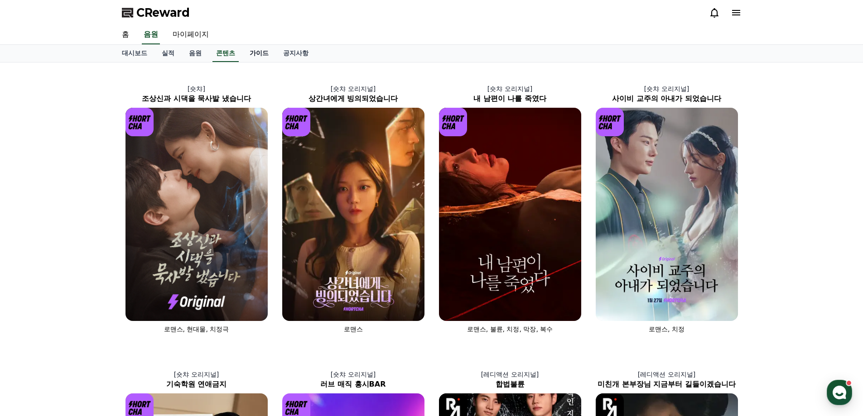
click at [265, 56] on link "가이드" at bounding box center [259, 53] width 34 height 17
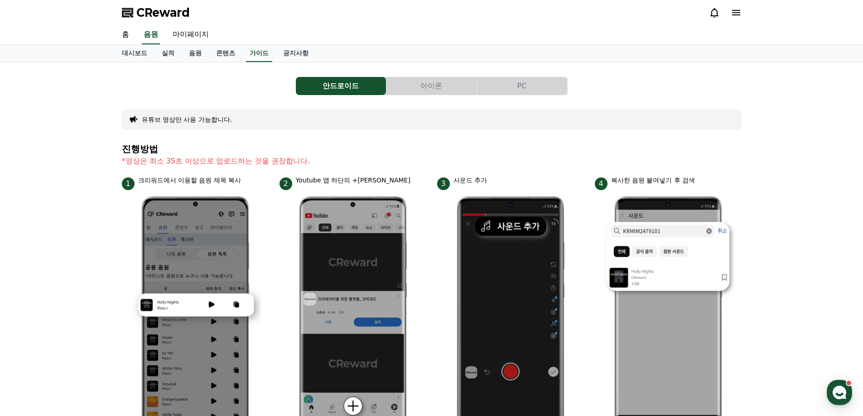
click at [551, 88] on button "PC" at bounding box center [522, 86] width 90 height 18
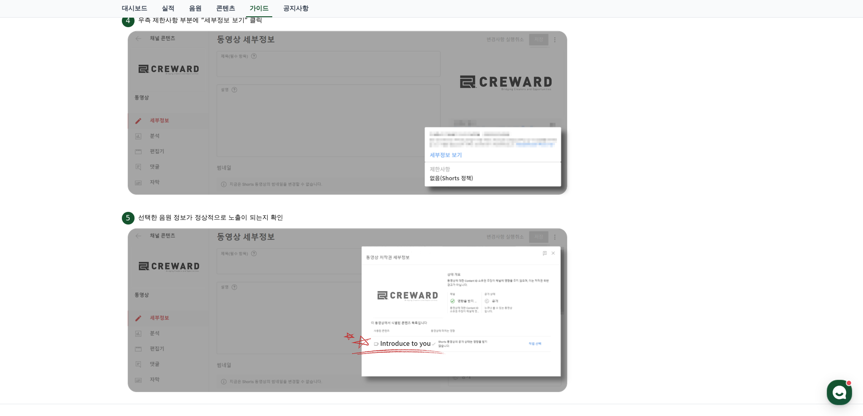
scroll to position [816, 0]
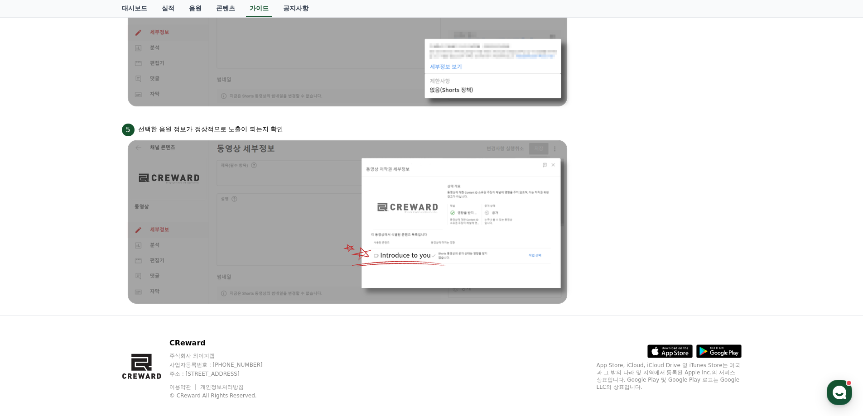
click at [735, 207] on li "5 선택한 음원 정보가 정상적으로 노출이 되는지 확인" at bounding box center [432, 215] width 620 height 187
click at [731, 207] on li "5 선택한 음원 정보가 정상적으로 노출이 되는지 확인" at bounding box center [432, 215] width 620 height 187
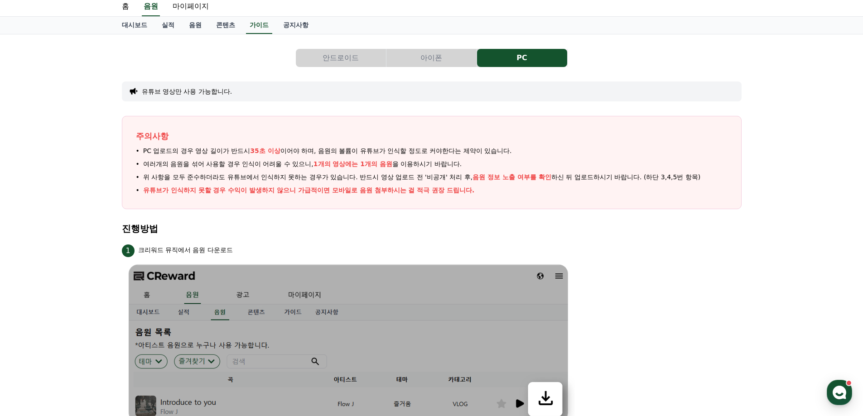
scroll to position [0, 0]
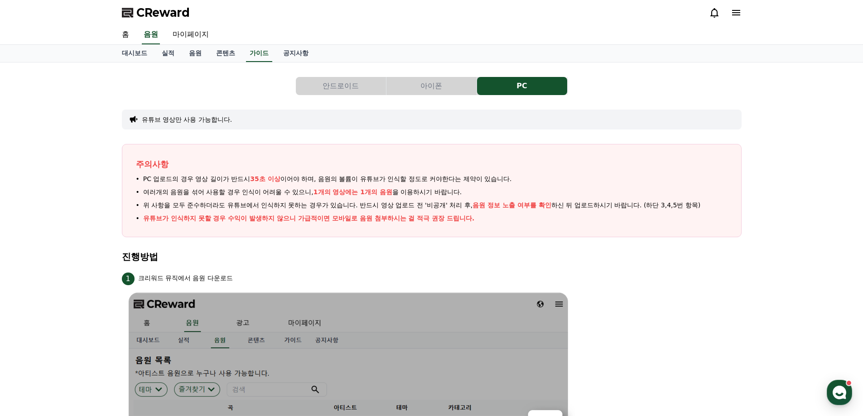
click at [739, 13] on icon at bounding box center [736, 12] width 8 height 5
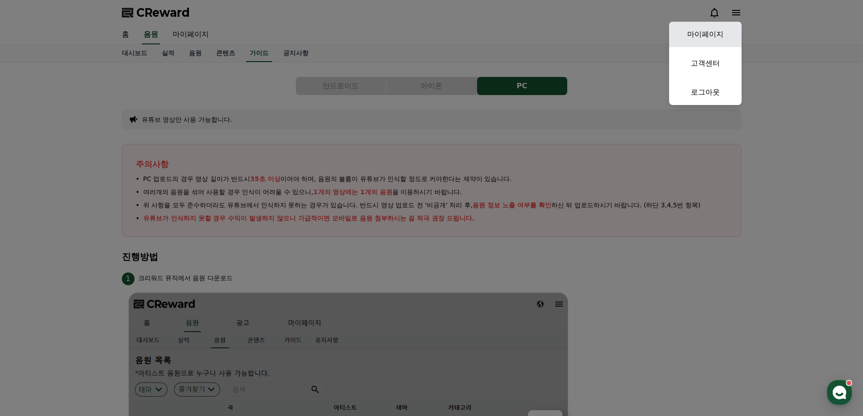
click at [719, 34] on link "마이페이지" at bounding box center [705, 34] width 72 height 25
select select "**********"
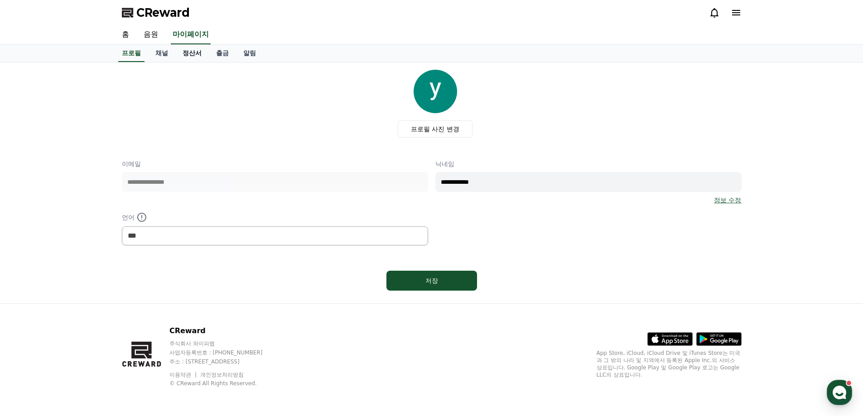
click at [185, 49] on link "정산서" at bounding box center [192, 53] width 34 height 17
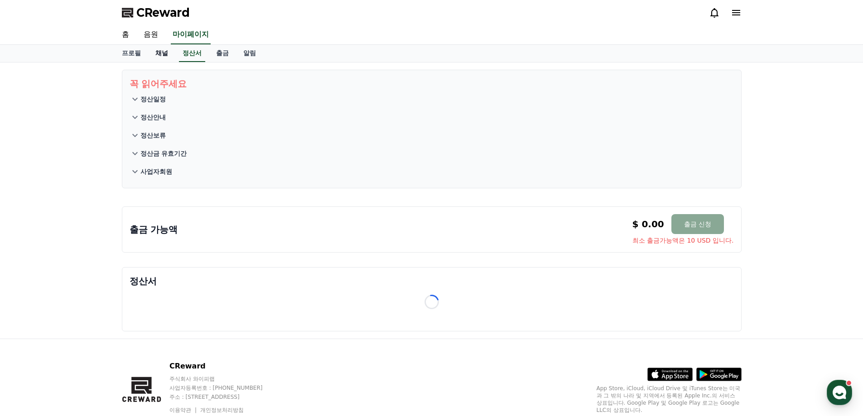
click at [162, 51] on link "채널" at bounding box center [161, 53] width 27 height 17
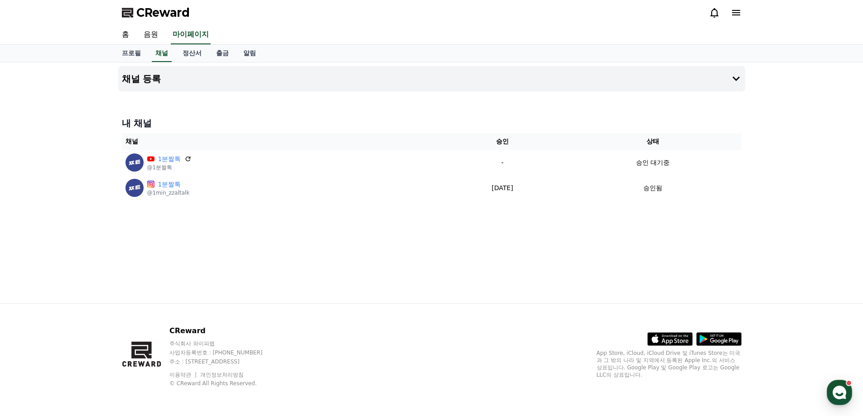
click at [302, 274] on div "채널 등록 내 채널 채널 승인 상태 1분짤톡 @1분짤톡 - 승인 대기중 1분짤톡 @1min_zzaltalk 2025-09-15 09-15 승인됨" at bounding box center [432, 183] width 634 height 241
click at [309, 265] on div "채널 등록 내 채널 채널 승인 상태 1분짤톡 @1분짤톡 - 승인 대기중 1분짤톡 @1min_zzaltalk 2025-09-15 09-15 승인됨" at bounding box center [432, 183] width 634 height 241
click at [576, 232] on div "채널 등록 내 채널 채널 승인 상태 1분짤톡 @1분짤톡 - 승인 대기중 1분짤톡 @1min_zzaltalk [DATE] 09-15 승인됨" at bounding box center [432, 183] width 634 height 241
click at [401, 266] on div "채널 등록 내 채널 채널 승인 상태 1분짤톡 @1분짤톡 - 승인 대기중 1분짤톡 @1min_zzaltalk [DATE] 09-15 승인됨" at bounding box center [432, 183] width 634 height 241
drag, startPoint x: 151, startPoint y: 28, endPoint x: 167, endPoint y: 30, distance: 16.0
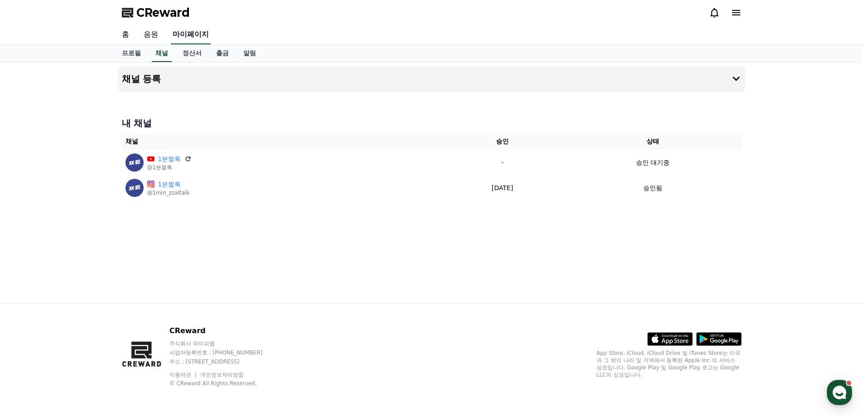
click at [153, 28] on link "음원" at bounding box center [150, 34] width 29 height 19
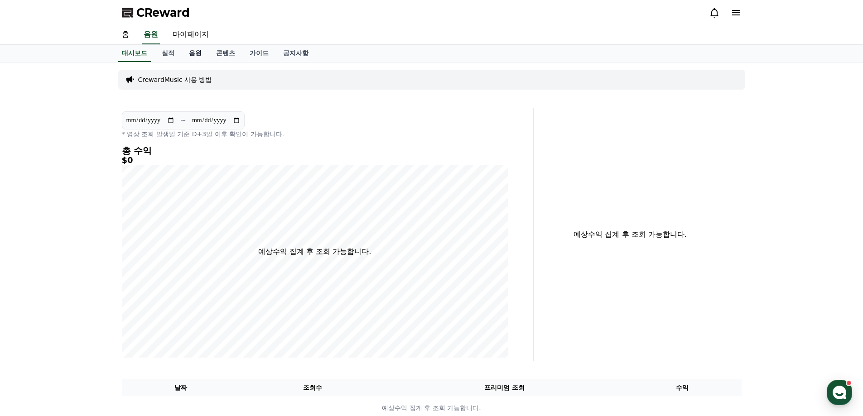
click at [199, 52] on link "음원" at bounding box center [195, 53] width 27 height 17
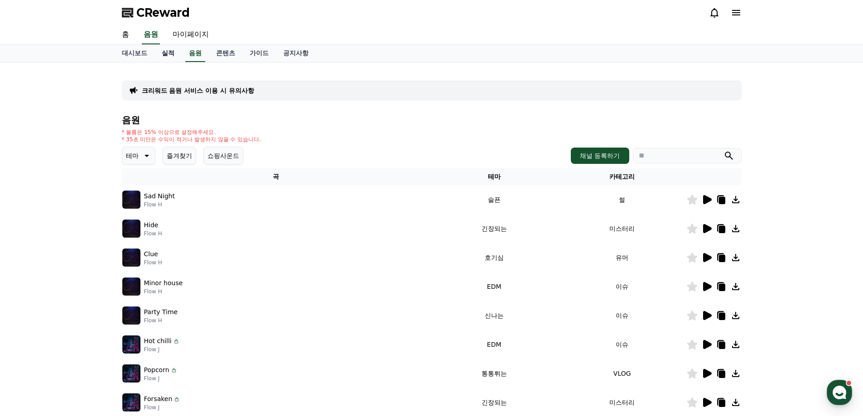
click at [170, 53] on link "실적" at bounding box center [168, 53] width 27 height 17
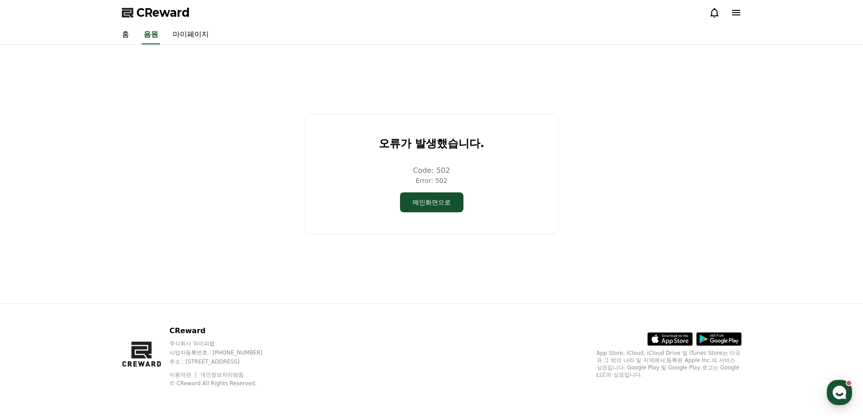
click at [127, 56] on div "오류가 발생했습니다. Code: 502 Error: 502 메인화면으로" at bounding box center [431, 173] width 627 height 251
click at [148, 33] on link "음원" at bounding box center [151, 34] width 18 height 19
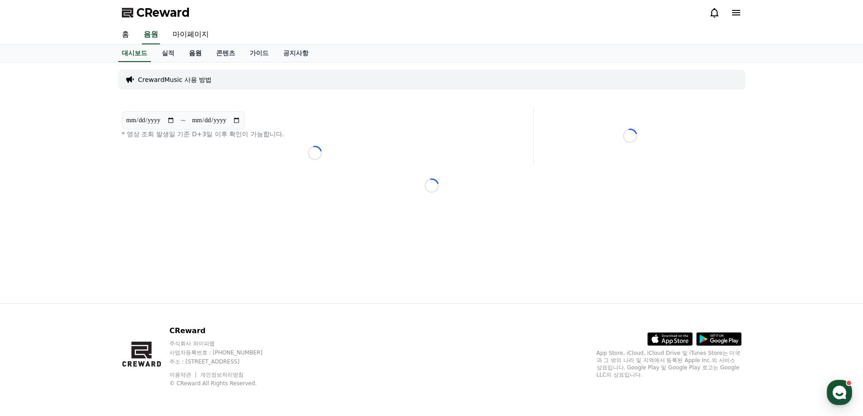
click at [193, 48] on link "음원" at bounding box center [195, 53] width 27 height 17
click at [193, 48] on link "음원" at bounding box center [195, 53] width 20 height 17
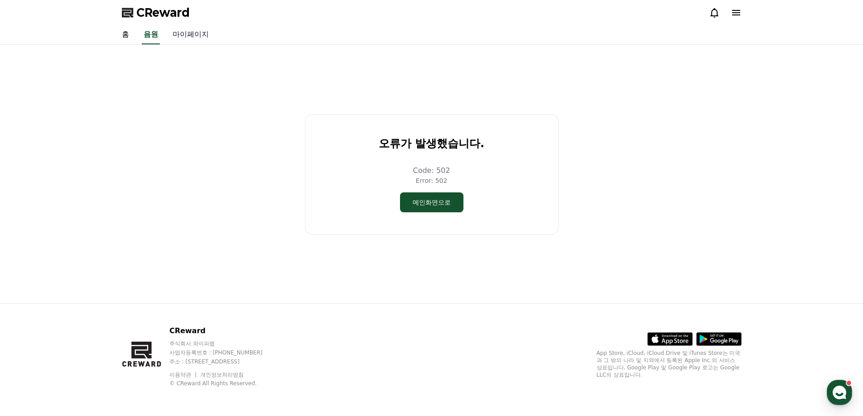
click at [183, 37] on link "마이페이지" at bounding box center [190, 34] width 51 height 19
click at [456, 205] on button "메인화면으로" at bounding box center [431, 203] width 63 height 20
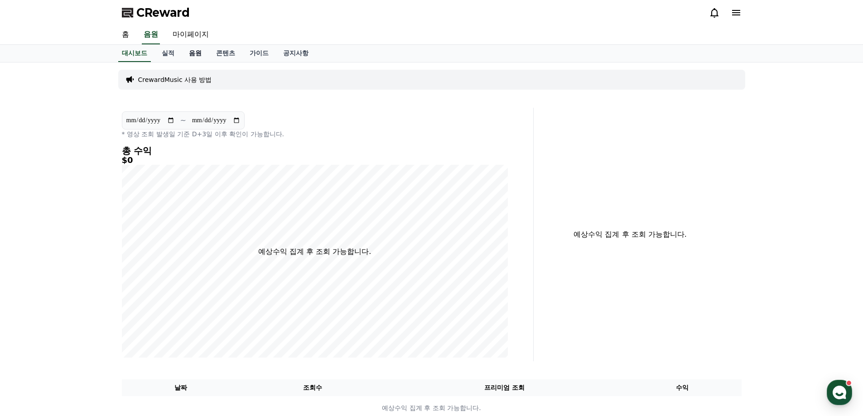
click at [187, 51] on link "음원" at bounding box center [195, 53] width 27 height 17
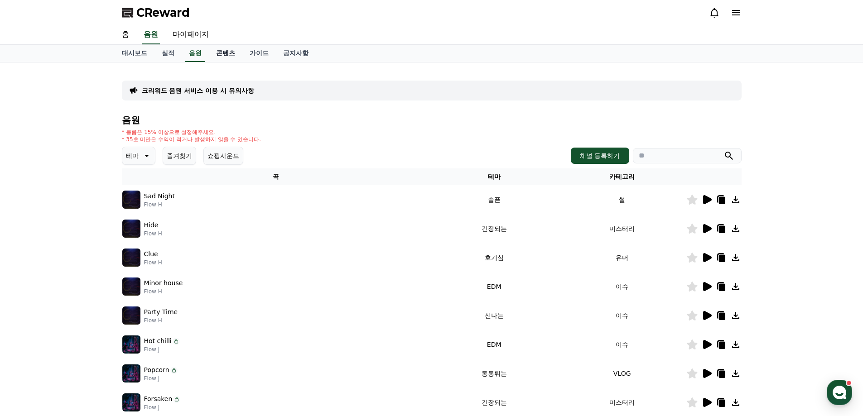
click at [215, 53] on link "콘텐츠" at bounding box center [226, 53] width 34 height 17
click at [259, 48] on link "가이드" at bounding box center [259, 53] width 34 height 17
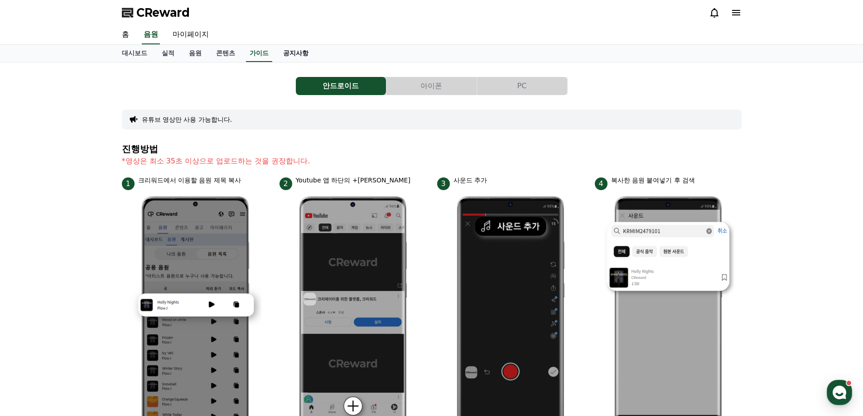
click at [298, 50] on link "공지사항" at bounding box center [296, 53] width 40 height 17
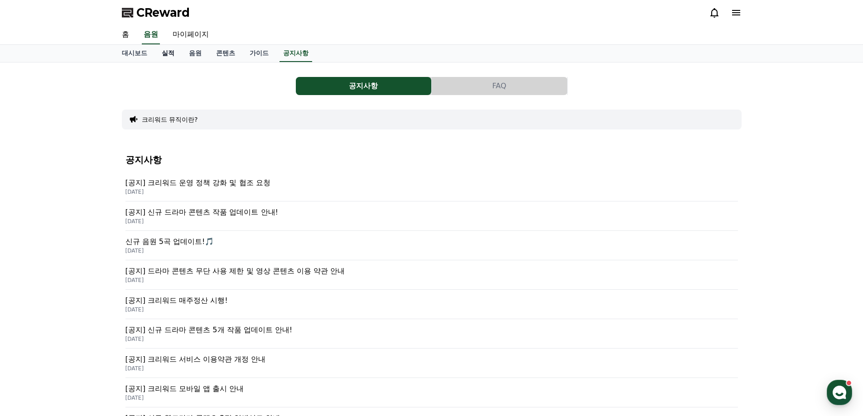
click at [174, 53] on link "실적" at bounding box center [168, 53] width 27 height 17
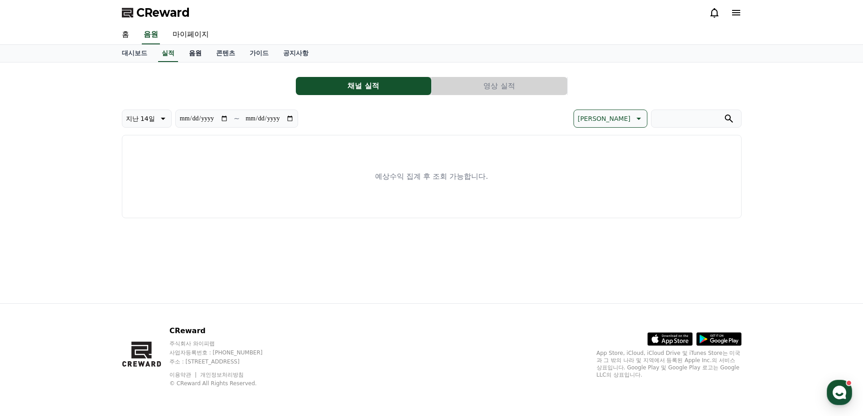
click at [205, 53] on link "음원" at bounding box center [195, 53] width 27 height 17
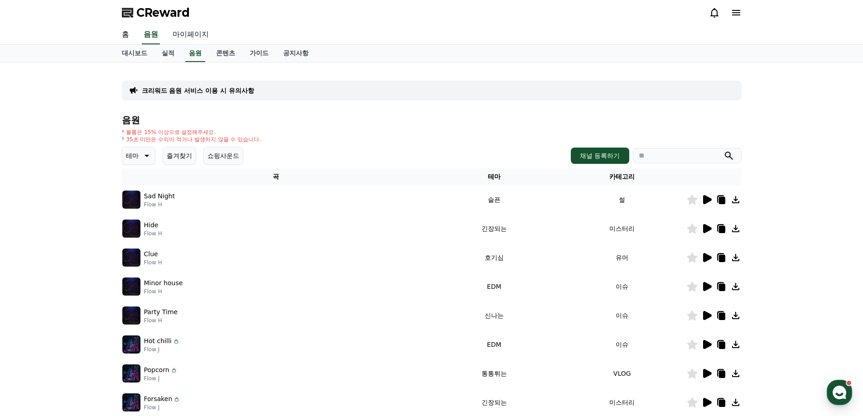
click at [205, 39] on link "마이페이지" at bounding box center [190, 34] width 51 height 19
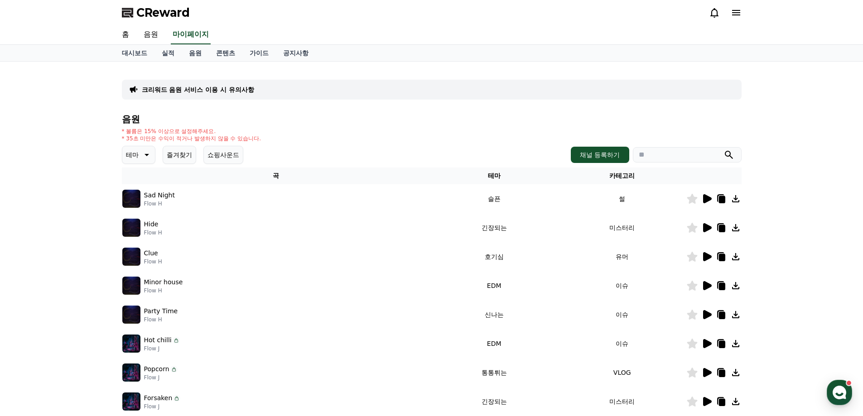
select select "**********"
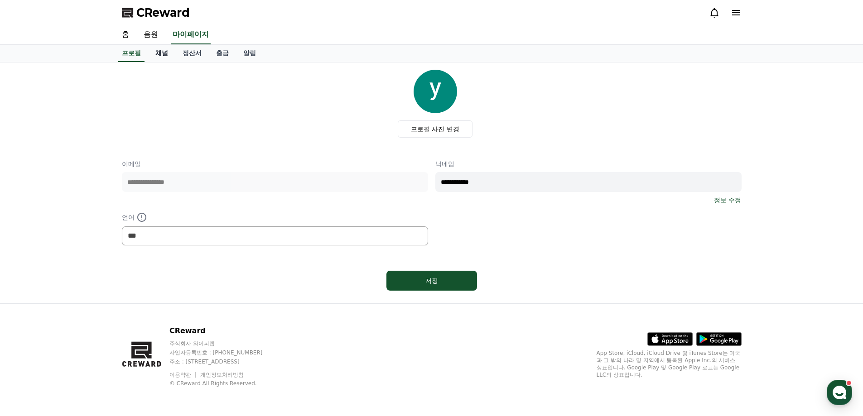
click at [158, 54] on link "채널" at bounding box center [161, 53] width 27 height 17
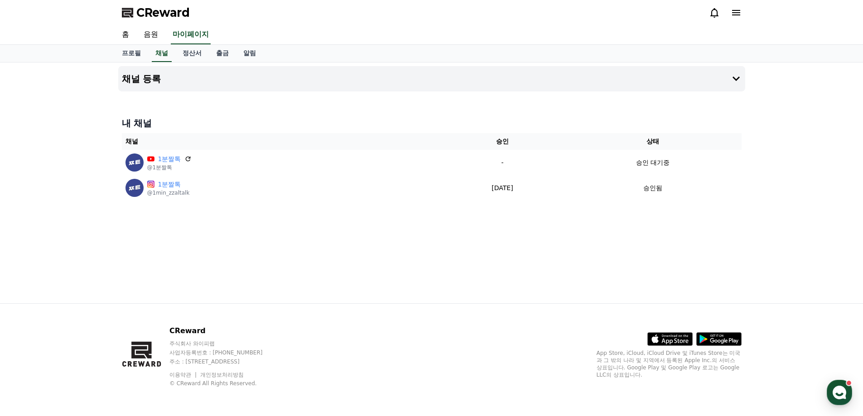
click at [371, 116] on div "내 채널 채널 승인 상태 1분짤톡 @1분짤톡 - 승인 대기중 1분짤톡 @1min_zzaltalk [DATE] 09-15 승인됨" at bounding box center [431, 158] width 627 height 91
